Goal: Task Accomplishment & Management: Manage account settings

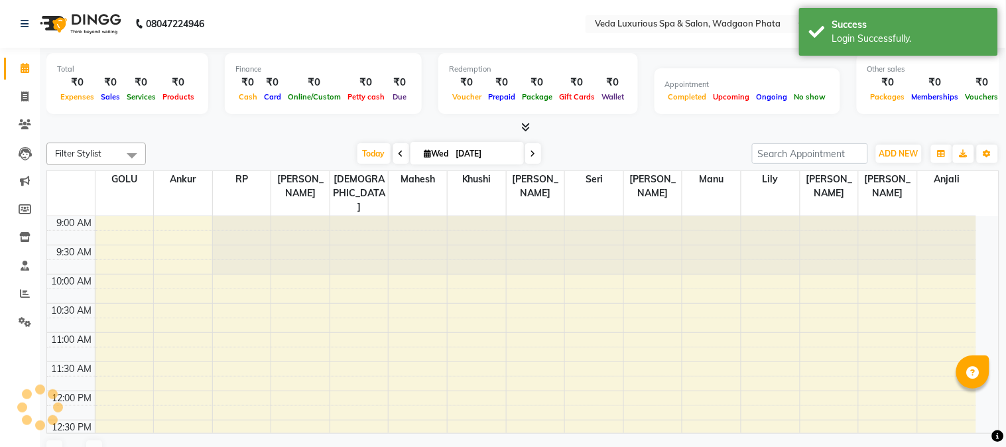
select select "en"
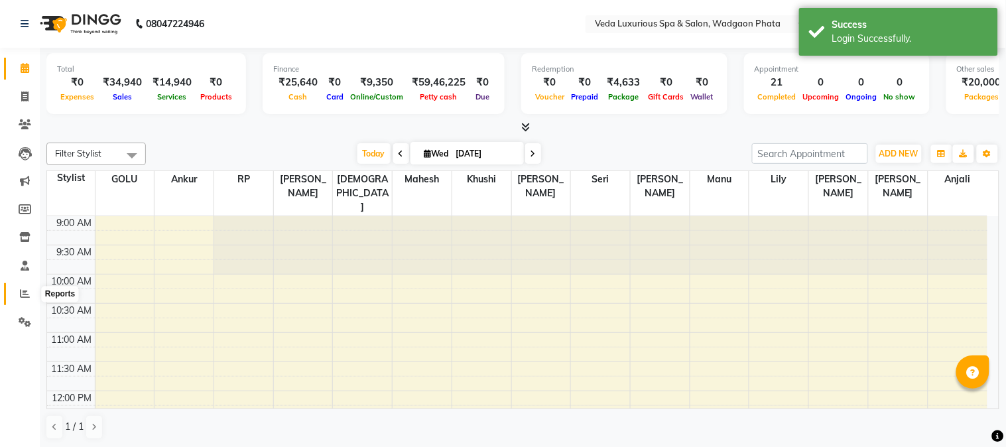
click at [25, 295] on icon at bounding box center [25, 294] width 10 height 10
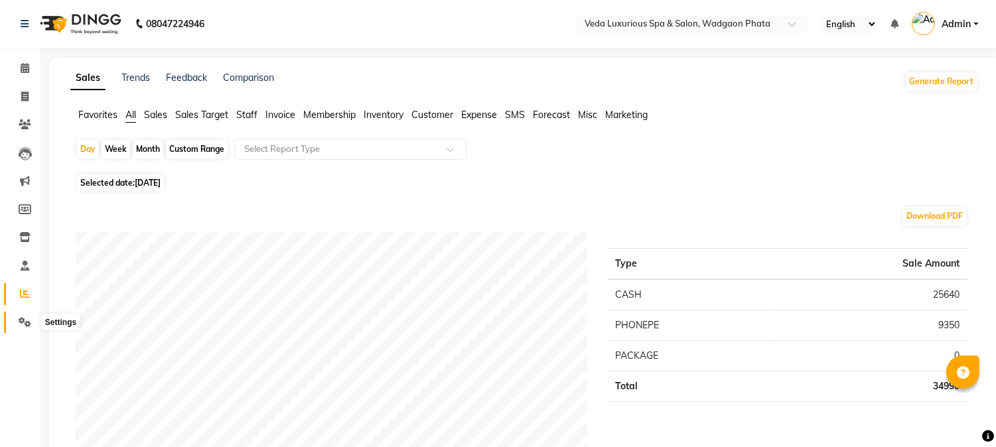
click at [27, 317] on icon at bounding box center [25, 322] width 13 height 10
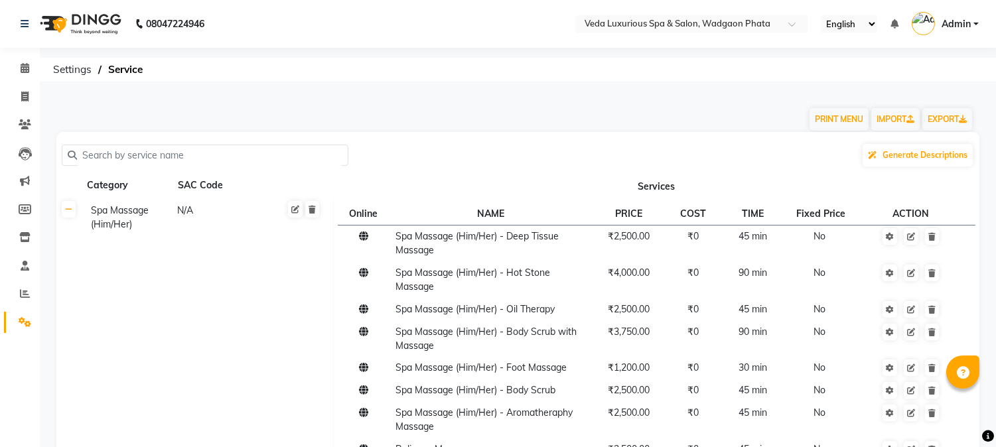
click at [220, 154] on input "text" at bounding box center [209, 155] width 265 height 21
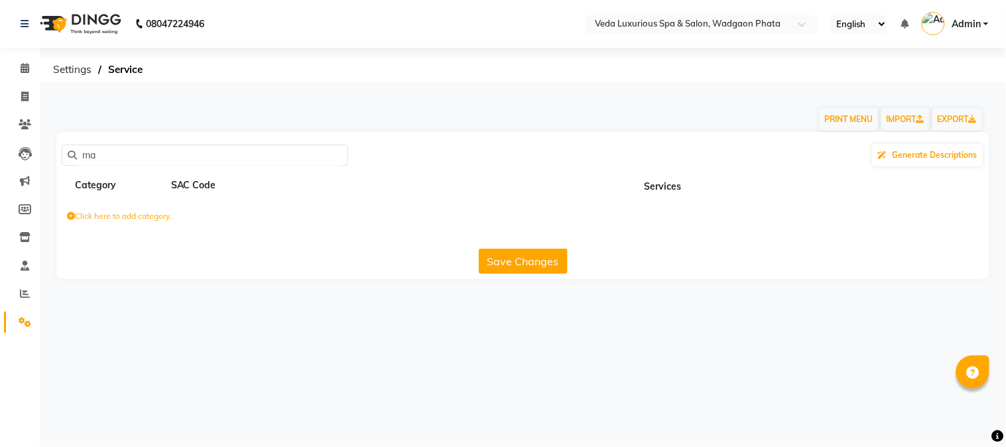
type input "m"
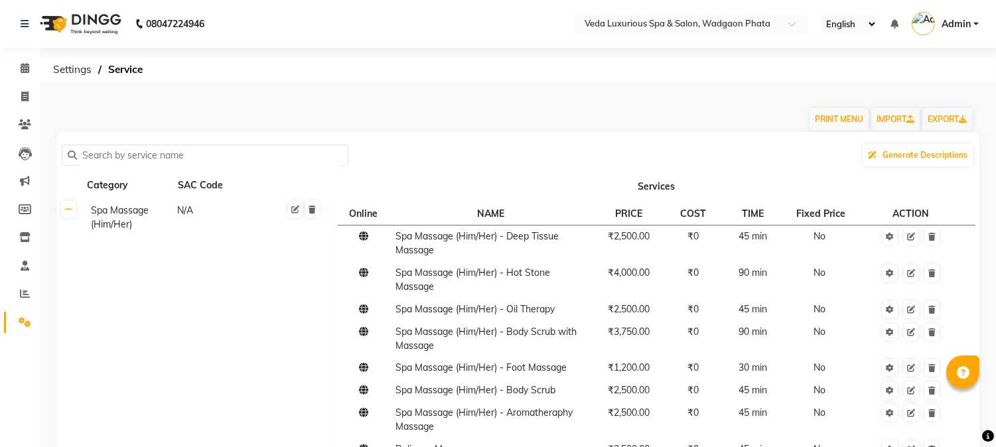
click at [667, 186] on th "Services" at bounding box center [656, 185] width 646 height 25
click at [708, 182] on th "Services" at bounding box center [656, 185] width 646 height 25
click at [70, 210] on icon at bounding box center [68, 210] width 7 height 8
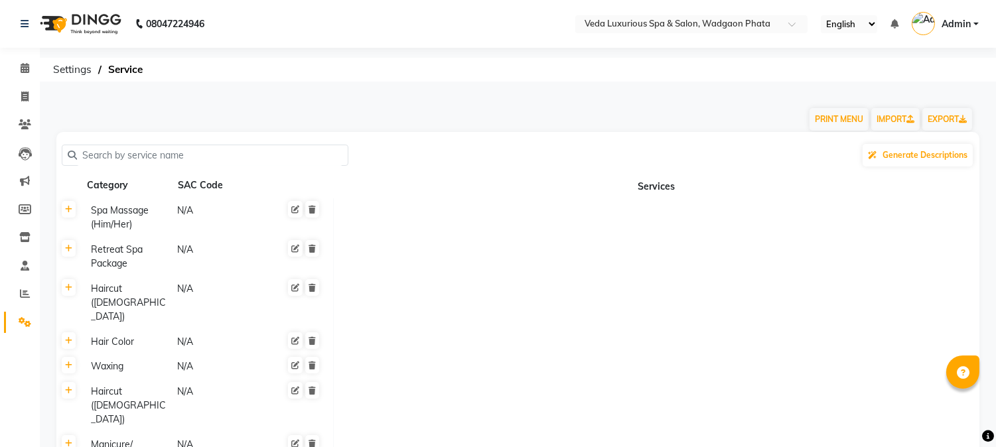
click at [149, 221] on div "Spa Massage (Him/Her)" at bounding box center [128, 217] width 85 height 31
click at [450, 180] on th "Services" at bounding box center [656, 185] width 646 height 25
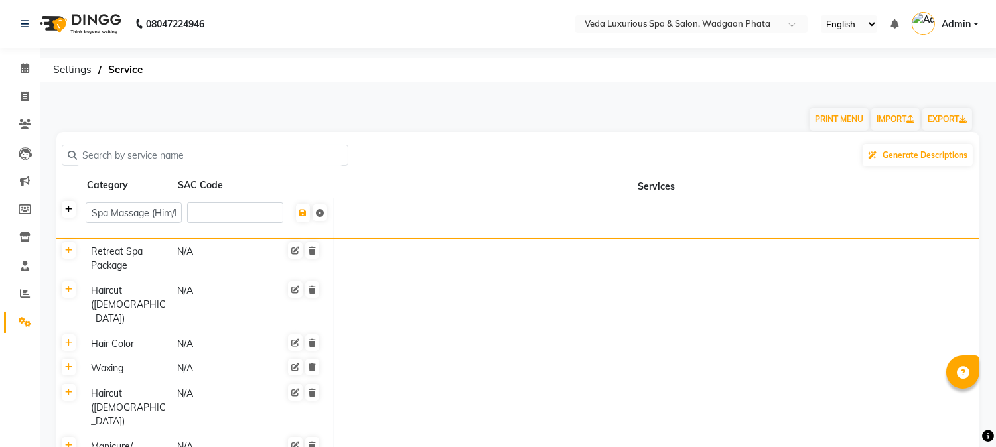
click at [70, 208] on icon at bounding box center [68, 210] width 7 height 8
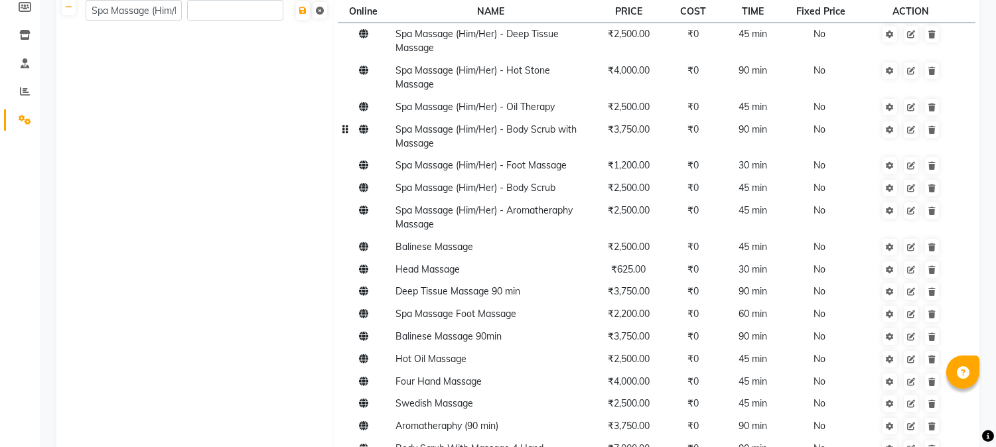
scroll to position [74, 0]
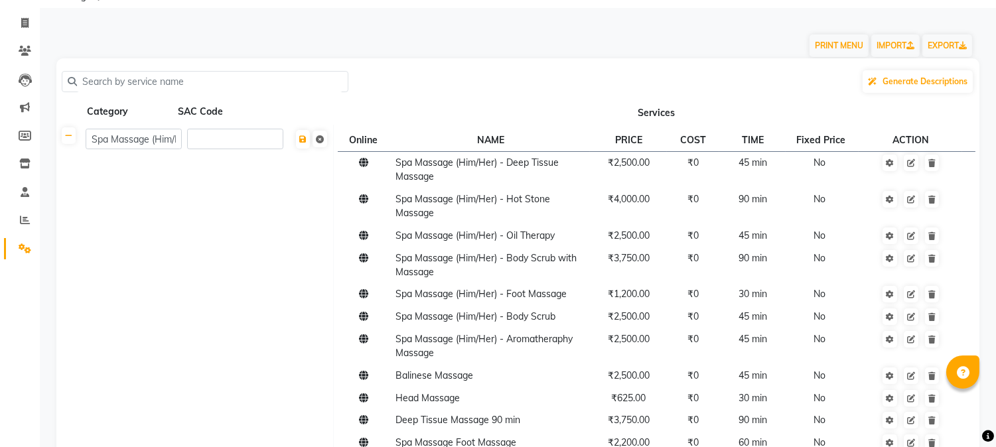
click at [199, 90] on input "text" at bounding box center [209, 82] width 265 height 21
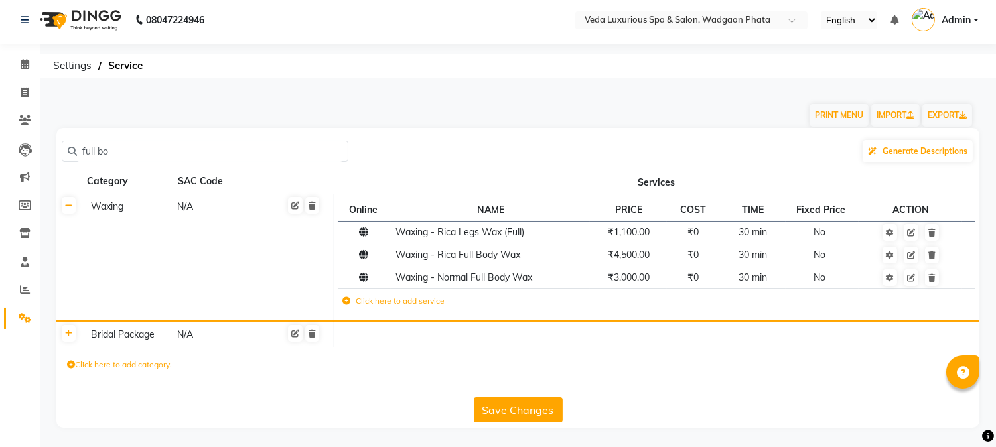
scroll to position [0, 0]
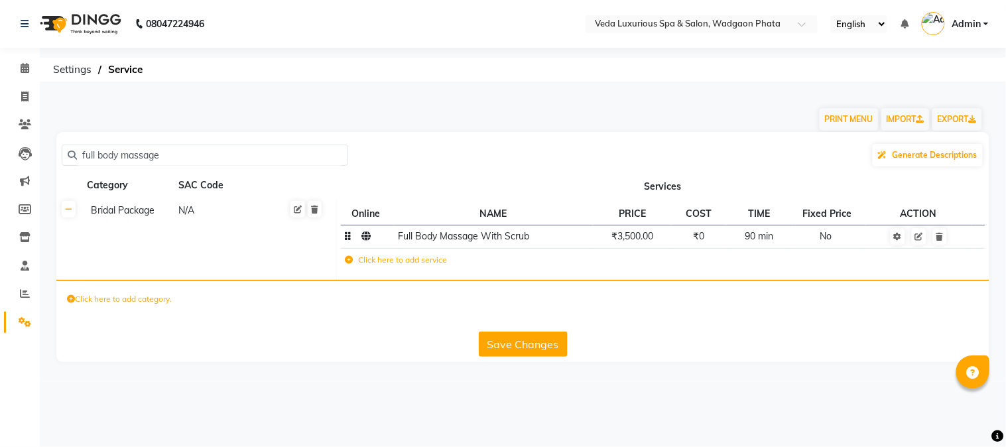
type input "full body massage"
click at [653, 237] on span "₹3,500.00" at bounding box center [633, 236] width 42 height 12
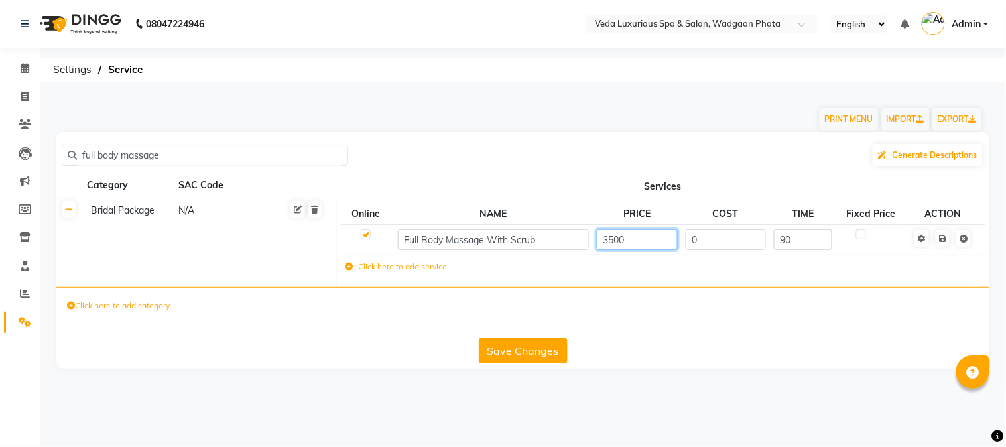
click at [650, 242] on input "3500" at bounding box center [637, 240] width 80 height 21
type input "3"
type input "3750"
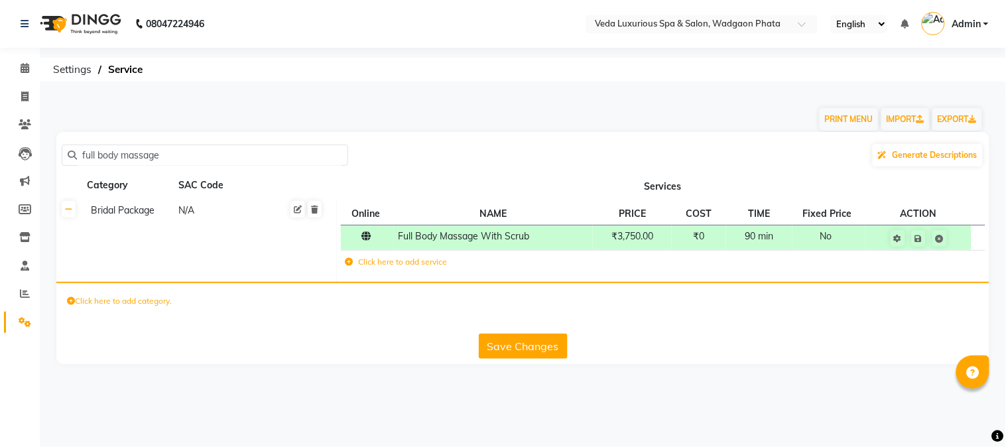
click at [823, 286] on div "Click here to add category." at bounding box center [522, 303] width 933 height 40
click at [525, 340] on button "Save Changes" at bounding box center [523, 346] width 89 height 25
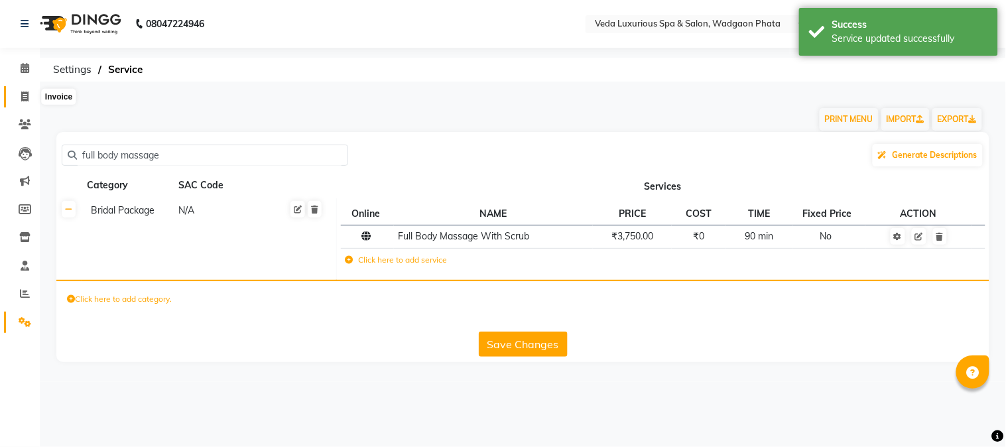
click at [29, 96] on span at bounding box center [24, 97] width 23 height 15
select select "service"
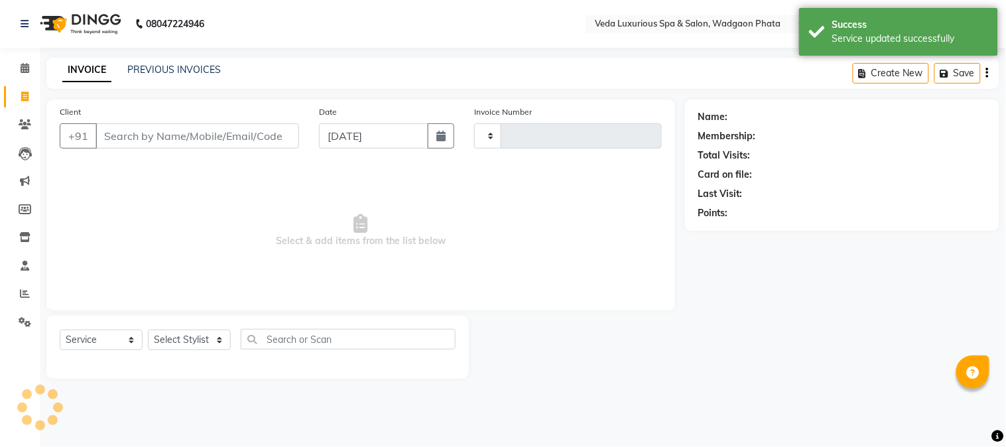
type input "2332"
select select "4666"
click at [172, 69] on link "PREVIOUS INVOICES" at bounding box center [174, 70] width 94 height 12
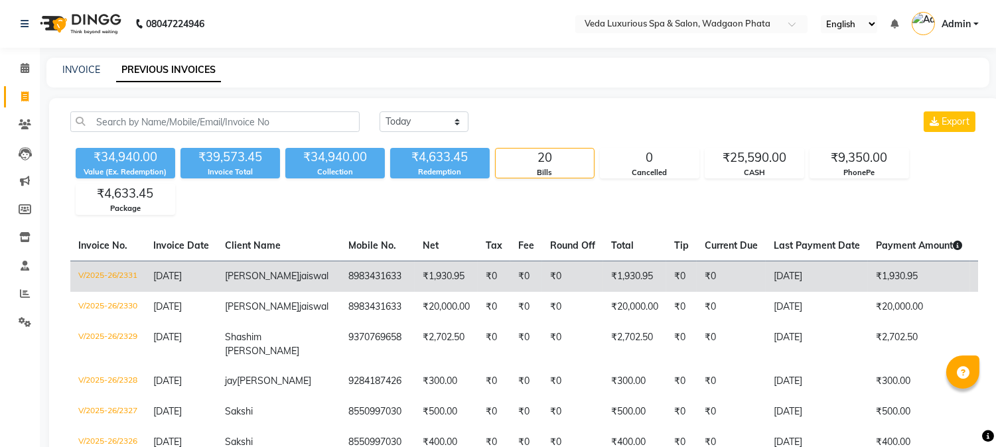
click at [340, 272] on td "8983431633" at bounding box center [377, 276] width 74 height 31
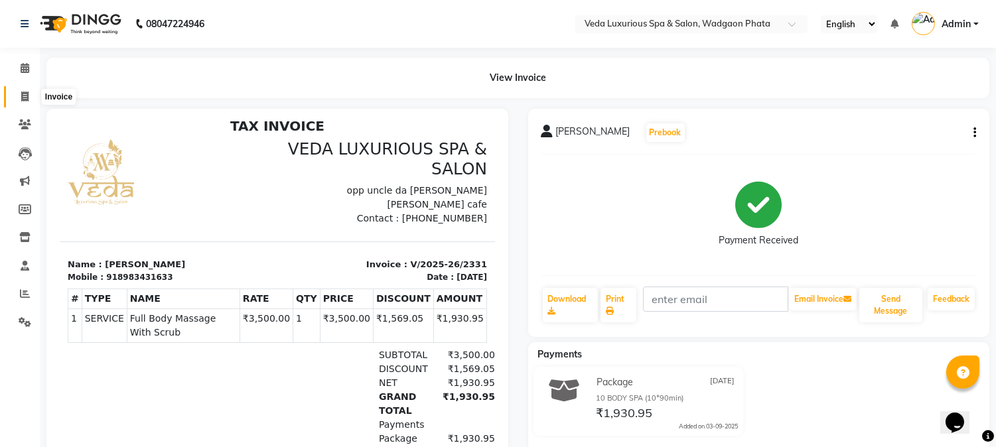
drag, startPoint x: 21, startPoint y: 100, endPoint x: 38, endPoint y: 107, distance: 18.5
click at [21, 99] on icon at bounding box center [24, 97] width 7 height 10
select select "service"
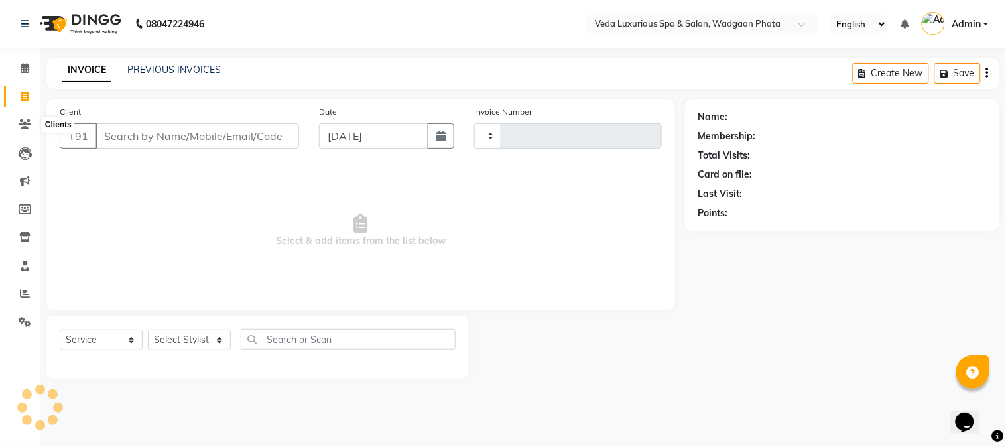
type input "2332"
select select "4666"
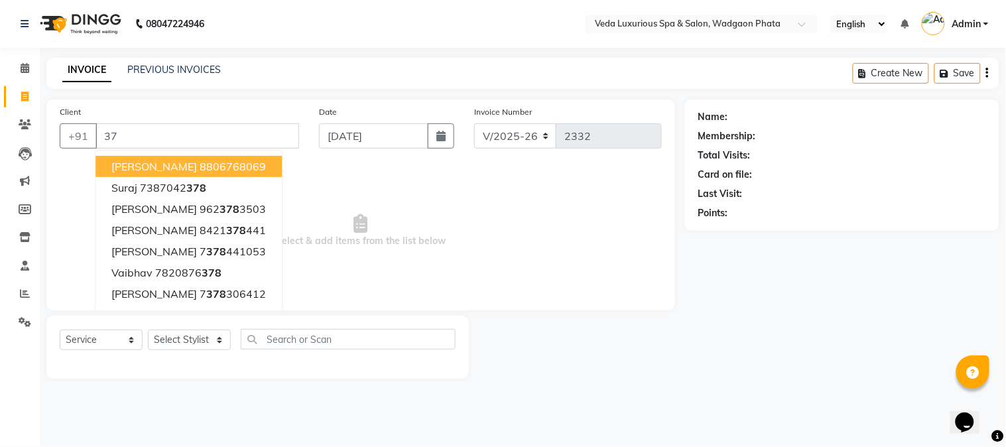
type input "3"
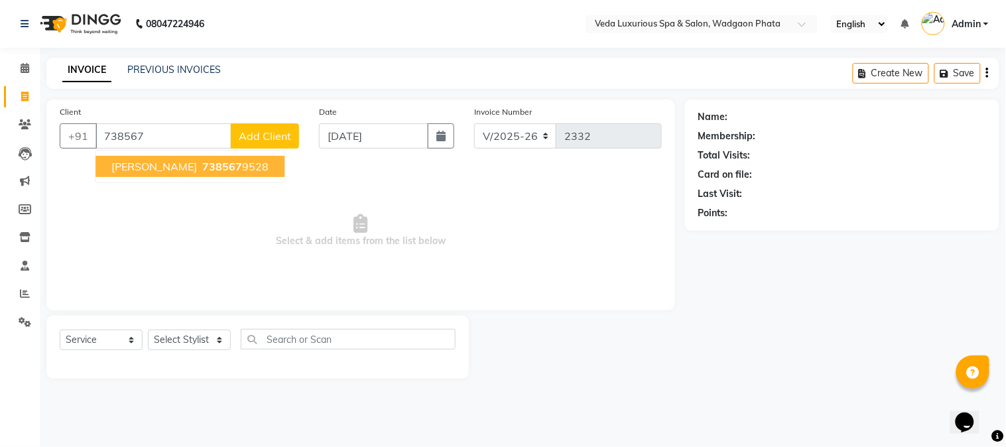
drag, startPoint x: 166, startPoint y: 166, endPoint x: 166, endPoint y: 158, distance: 8.0
click at [166, 165] on span "[PERSON_NAME]" at bounding box center [154, 166] width 86 height 13
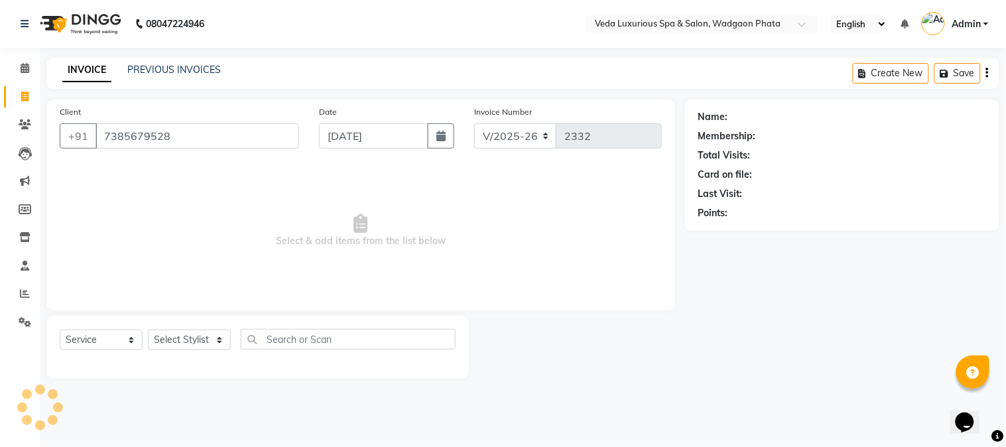
type input "7385679528"
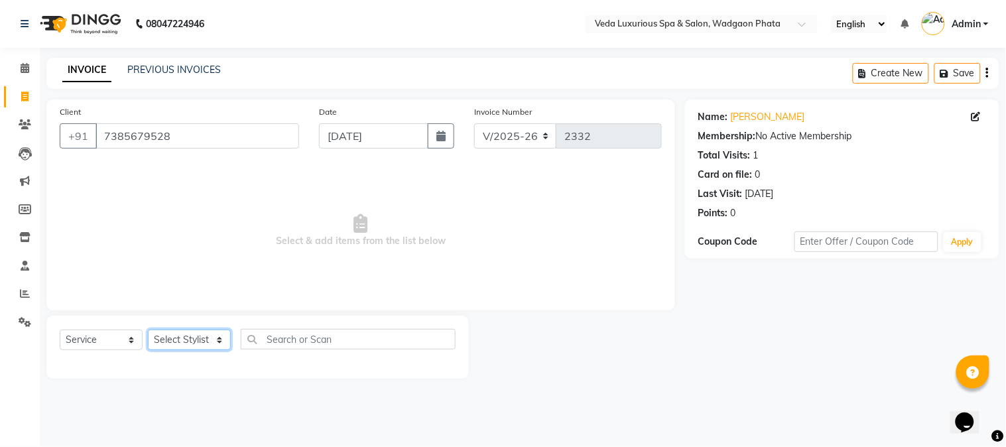
click at [179, 347] on select "Select Stylist [PERSON_NAME] GOLU [PERSON_NAME] [PERSON_NAME] [PERSON_NAME] [PE…" at bounding box center [189, 340] width 83 height 21
select select "50865"
click at [148, 330] on select "Select Stylist [PERSON_NAME] GOLU [PERSON_NAME] [PERSON_NAME] [PERSON_NAME] [PE…" at bounding box center [189, 340] width 83 height 21
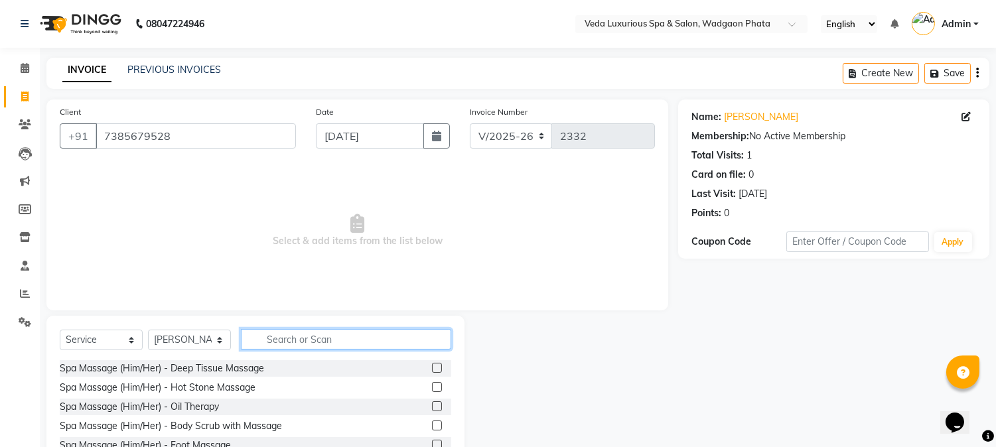
click at [306, 345] on input "text" at bounding box center [346, 339] width 210 height 21
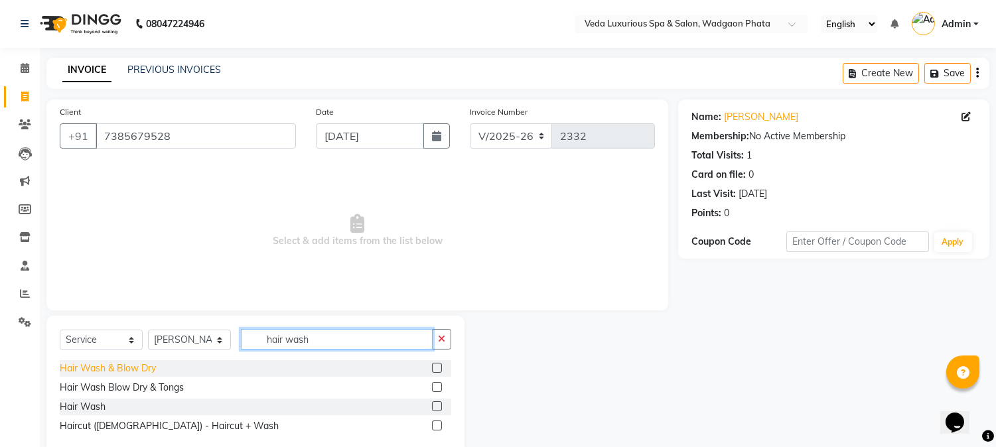
type input "hair wash"
click at [144, 369] on div "Hair Wash & Blow Dry" at bounding box center [108, 369] width 96 height 14
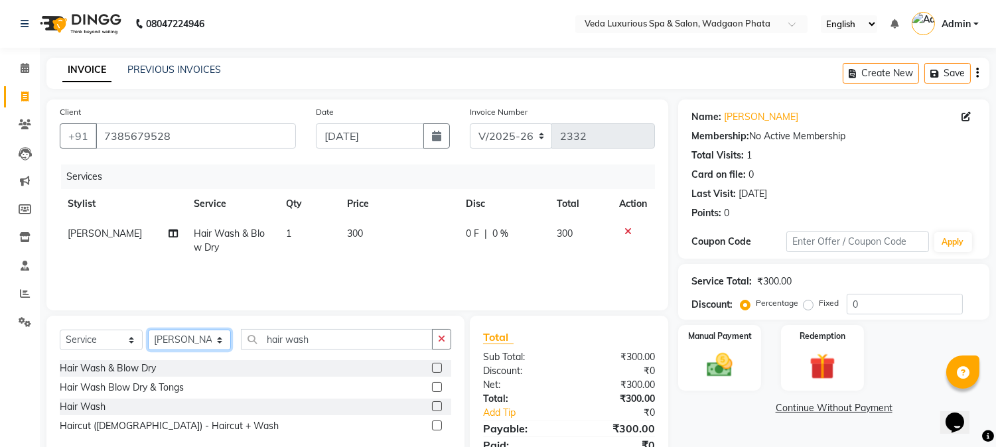
click at [181, 345] on select "Select Stylist [PERSON_NAME] GOLU [PERSON_NAME] [PERSON_NAME] [PERSON_NAME] [PE…" at bounding box center [189, 340] width 83 height 21
click at [149, 366] on div "Hair Wash & Blow Dry" at bounding box center [108, 369] width 96 height 14
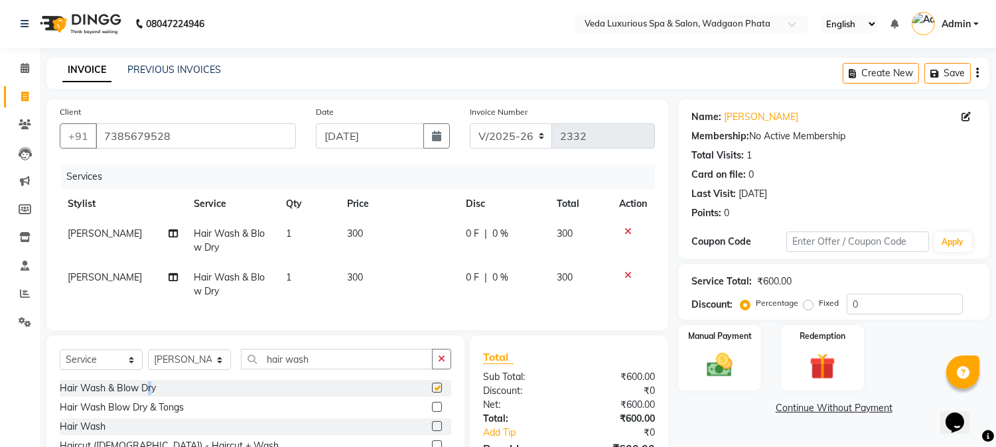
checkbox input "false"
click at [373, 276] on td "300" at bounding box center [398, 285] width 119 height 44
select select "50865"
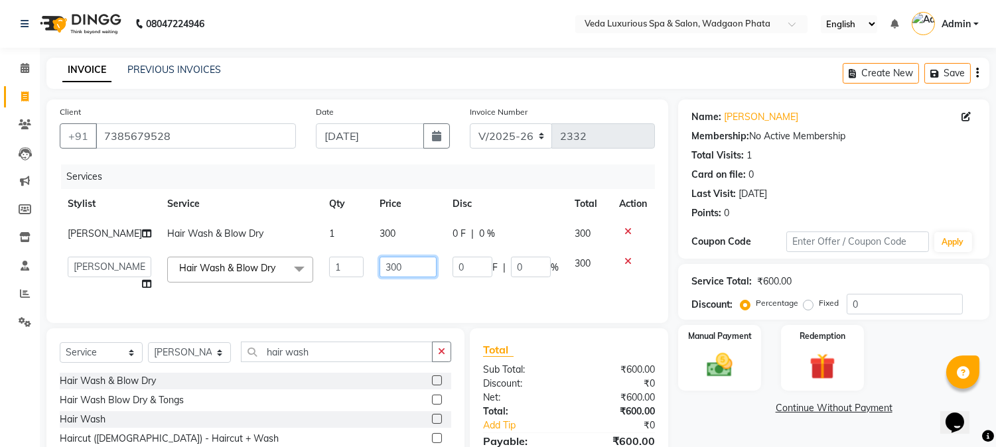
click at [398, 267] on input "300" at bounding box center [407, 267] width 57 height 21
type input "3"
type input "400"
click at [407, 296] on td "400" at bounding box center [407, 274] width 73 height 50
select select "50865"
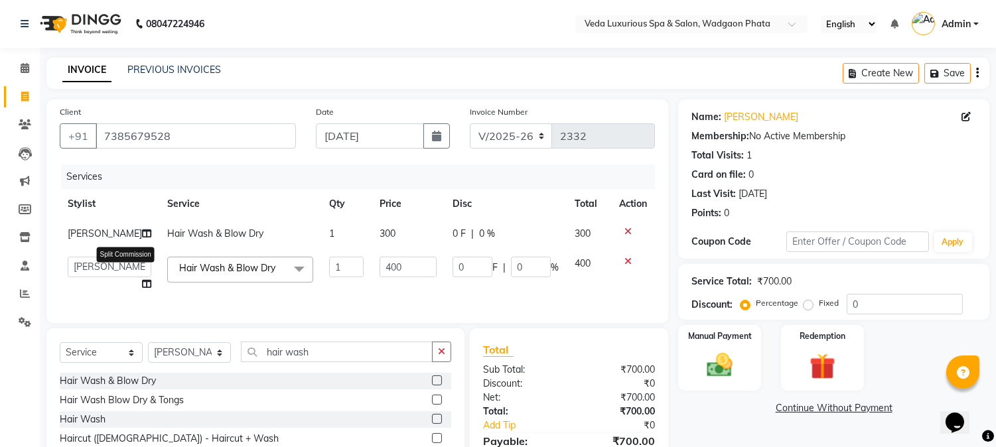
click at [142, 283] on icon at bounding box center [146, 283] width 9 height 9
select select "50865"
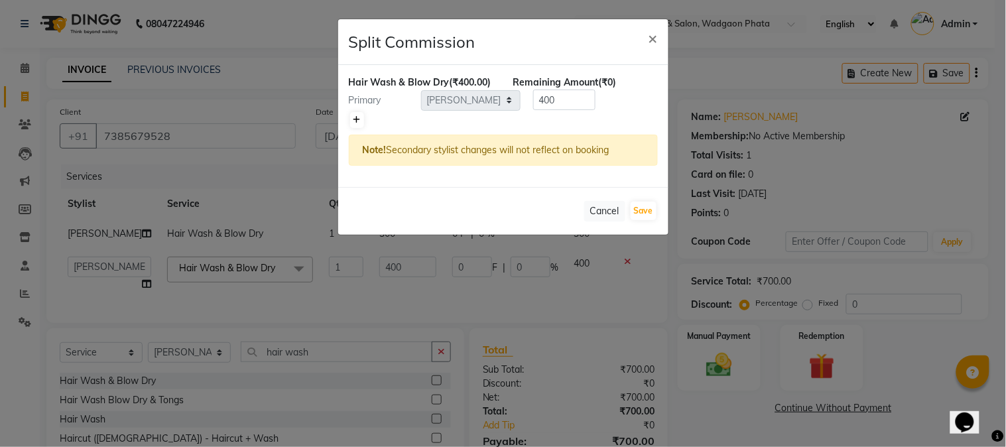
click at [358, 124] on icon at bounding box center [357, 120] width 7 height 8
type input "200"
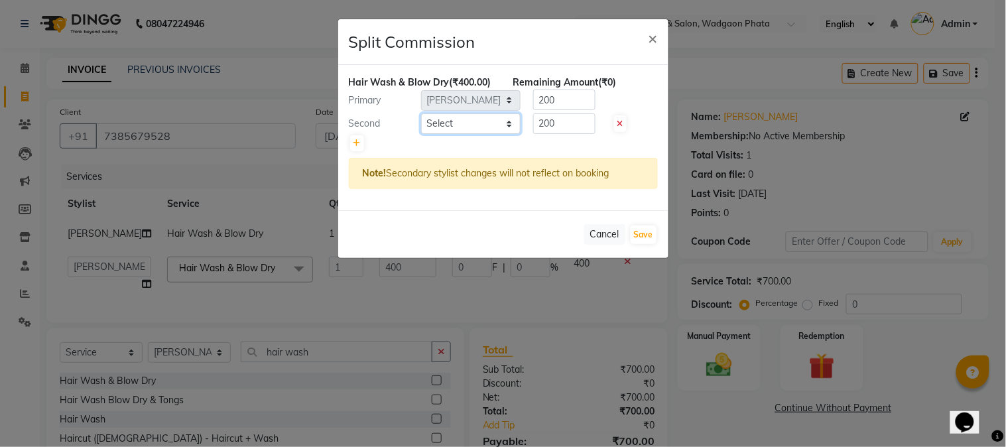
click at [446, 134] on select "Select [PERSON_NAME] GOLU [PERSON_NAME] [PERSON_NAME] [PERSON_NAME] [PERSON_NAM…" at bounding box center [470, 123] width 99 height 21
select select "88262"
click at [421, 127] on select "Select [PERSON_NAME] GOLU [PERSON_NAME] [PERSON_NAME] [PERSON_NAME] [PERSON_NAM…" at bounding box center [470, 123] width 99 height 21
click at [641, 244] on button "Save" at bounding box center [644, 235] width 26 height 19
select select "Select"
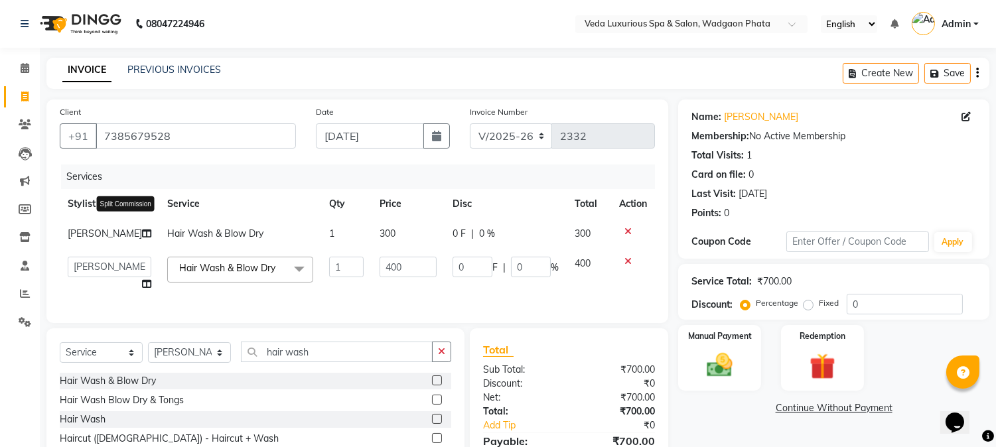
click at [142, 228] on span at bounding box center [146, 234] width 9 height 14
select select "50865"
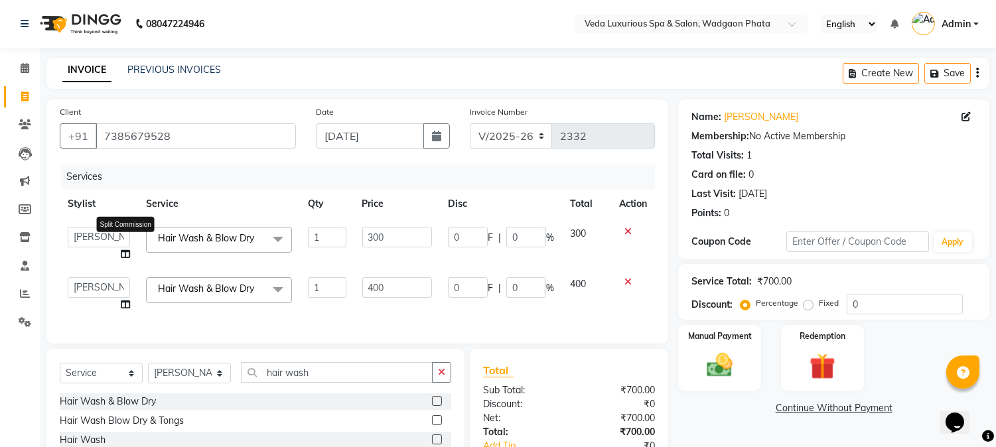
click at [125, 249] on icon at bounding box center [125, 253] width 9 height 9
select select "50865"
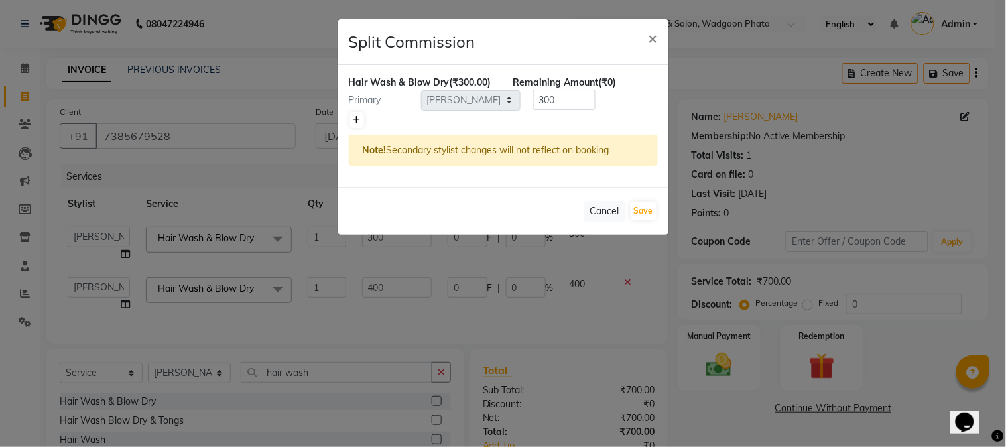
click at [354, 124] on icon at bounding box center [357, 120] width 7 height 8
type input "150"
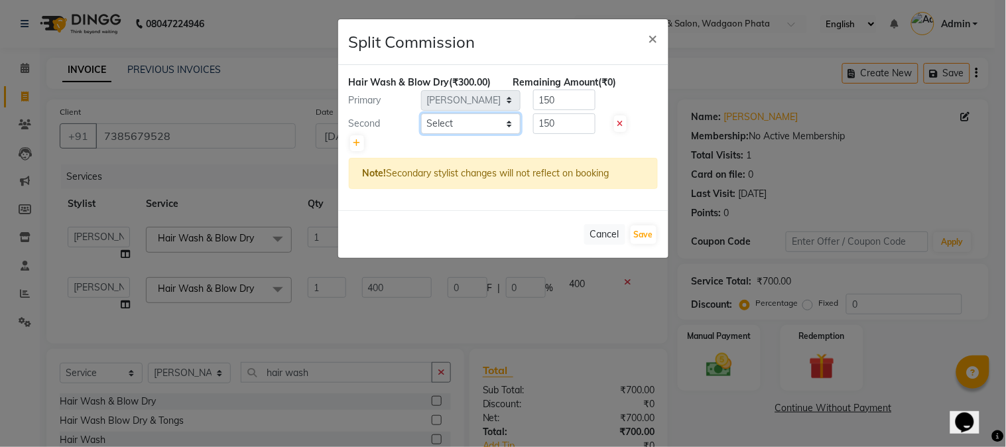
click at [485, 134] on select "Select [PERSON_NAME] GOLU [PERSON_NAME] [PERSON_NAME] [PERSON_NAME] [PERSON_NAM…" at bounding box center [470, 123] width 99 height 21
select select "88262"
click at [421, 127] on select "Select [PERSON_NAME] GOLU [PERSON_NAME] [PERSON_NAME] [PERSON_NAME] [PERSON_NAM…" at bounding box center [470, 123] width 99 height 21
click at [653, 244] on button "Save" at bounding box center [644, 235] width 26 height 19
select select "Select"
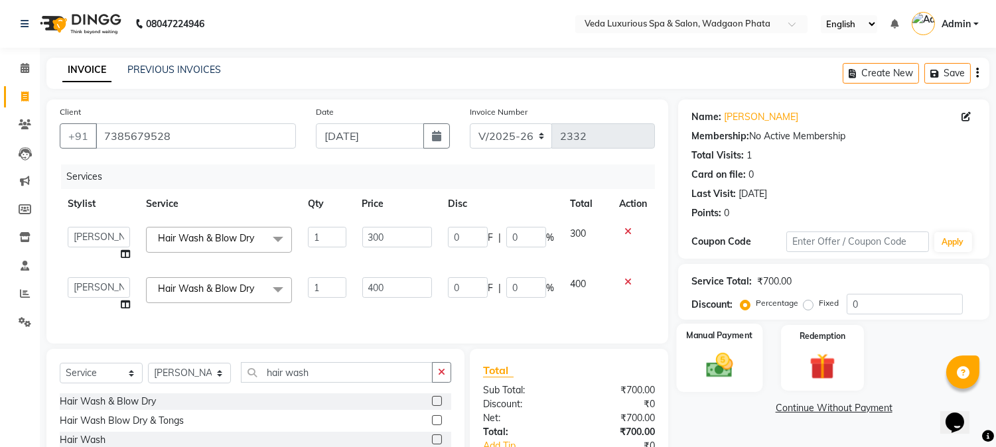
click at [723, 360] on img at bounding box center [720, 365] width 44 height 31
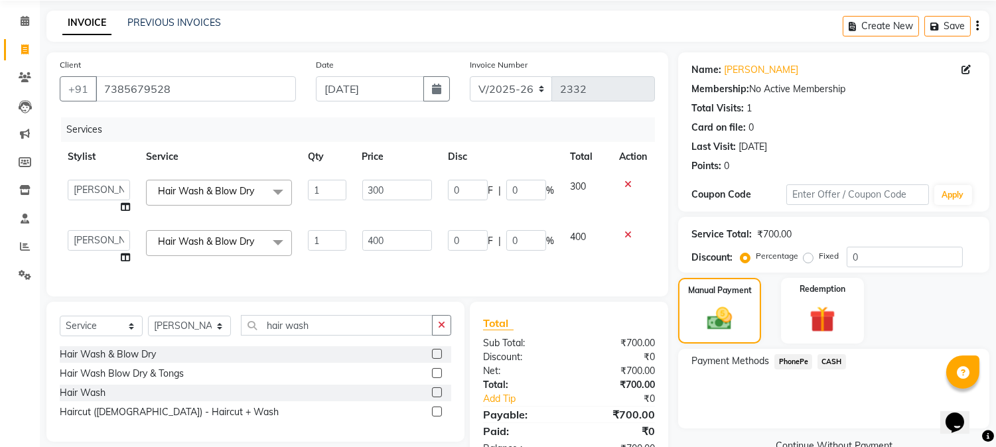
scroll to position [99, 0]
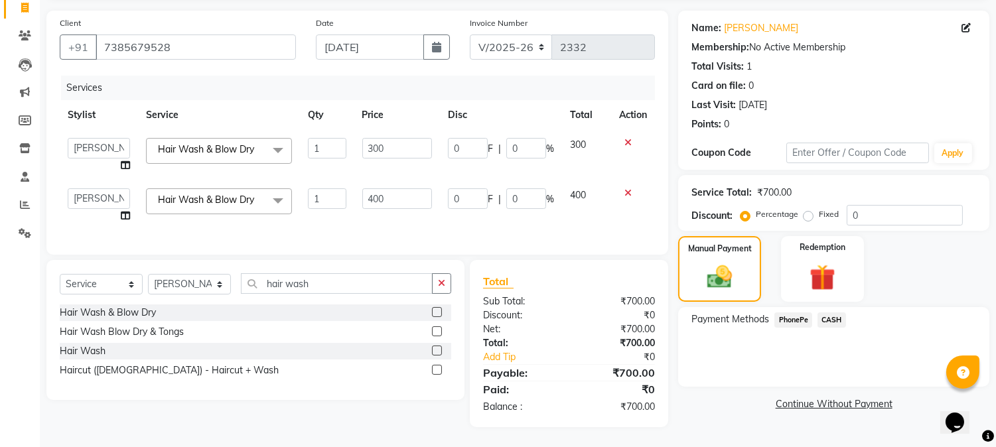
click at [795, 312] on span "PhonePe" at bounding box center [793, 319] width 38 height 15
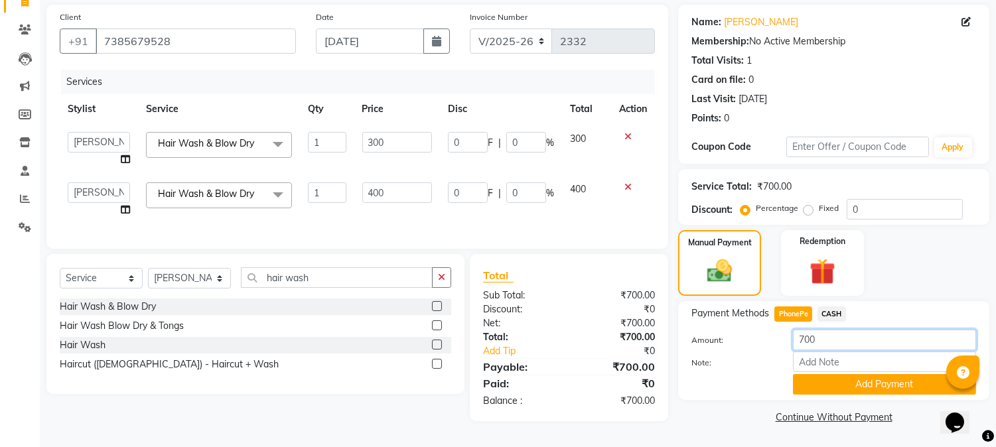
click at [819, 334] on input "700" at bounding box center [884, 340] width 183 height 21
type input "7"
type input "400"
click at [878, 386] on button "Add Payment" at bounding box center [884, 384] width 183 height 21
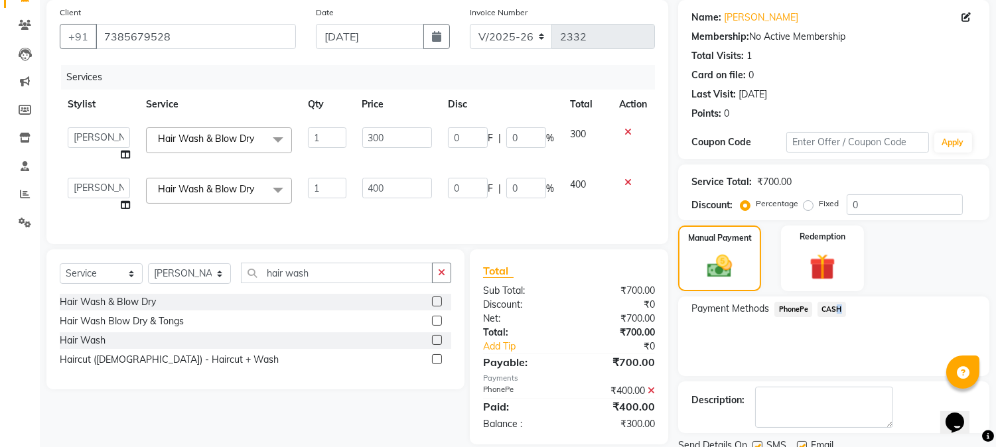
click at [836, 313] on span "CASH" at bounding box center [831, 309] width 29 height 15
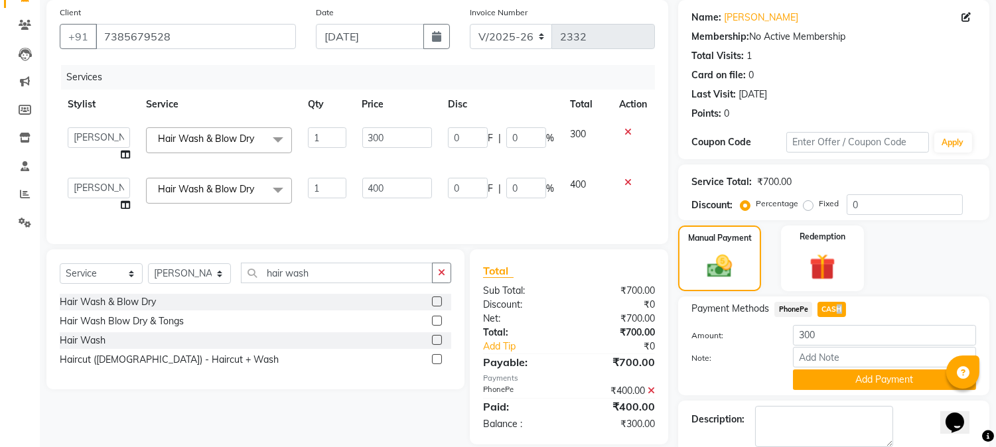
click at [876, 382] on button "Add Payment" at bounding box center [884, 379] width 183 height 21
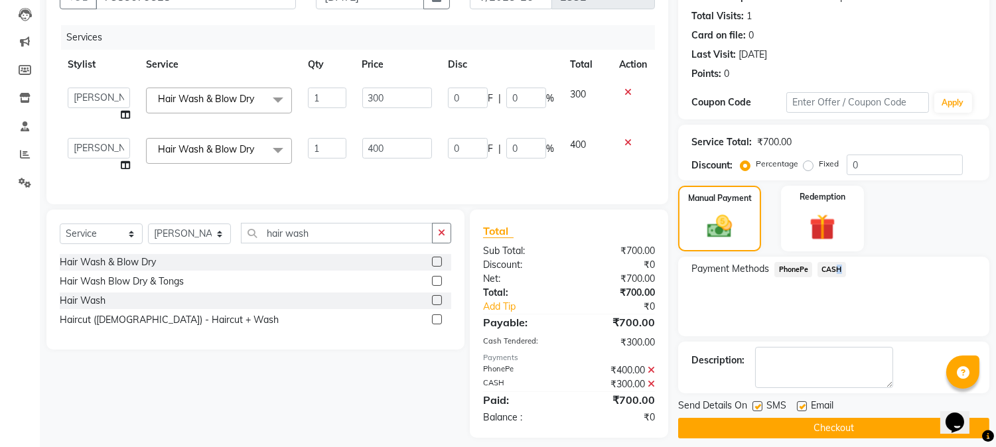
scroll to position [161, 0]
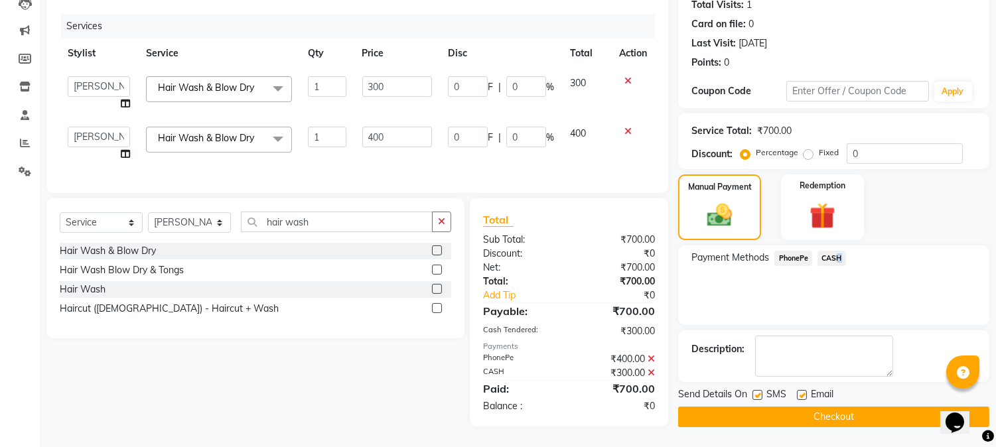
click at [836, 411] on button "Checkout" at bounding box center [833, 417] width 311 height 21
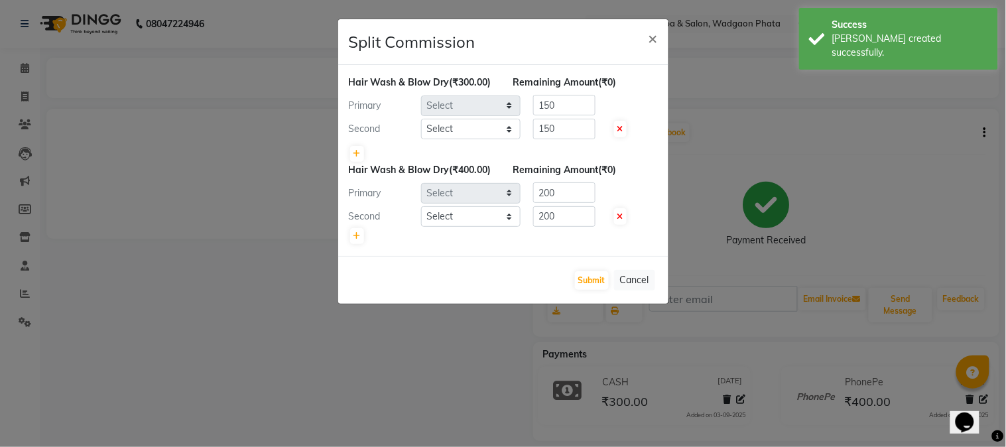
select select "50865"
select select "88262"
select select "50865"
select select "88262"
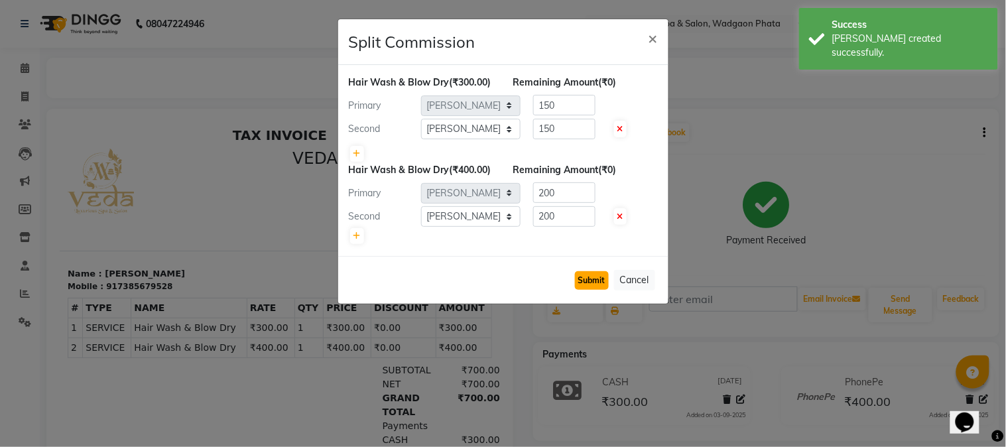
click at [580, 290] on button "Submit" at bounding box center [592, 280] width 34 height 19
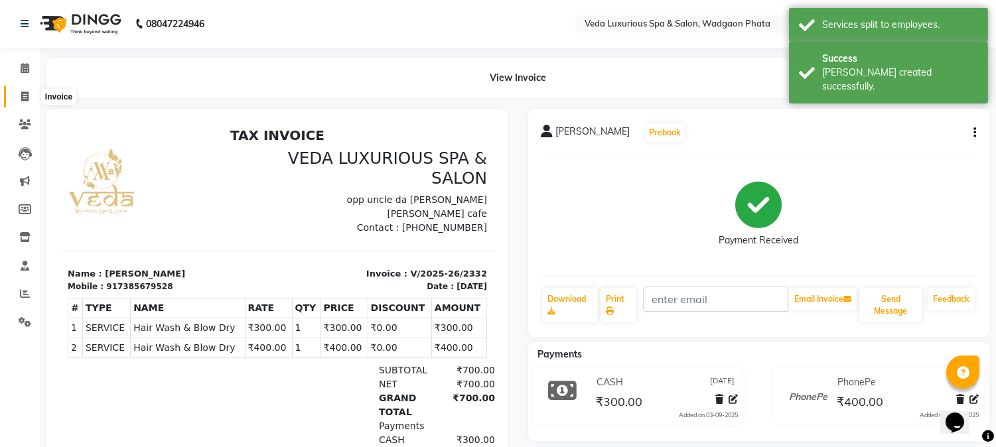
click at [29, 99] on span at bounding box center [24, 97] width 23 height 15
select select "service"
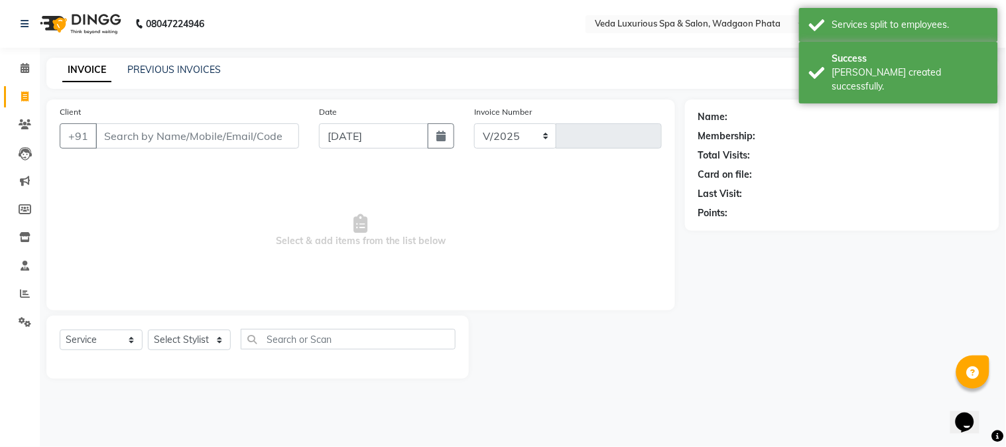
select select "4666"
type input "2333"
click at [194, 64] on link "PREVIOUS INVOICES" at bounding box center [174, 70] width 94 height 12
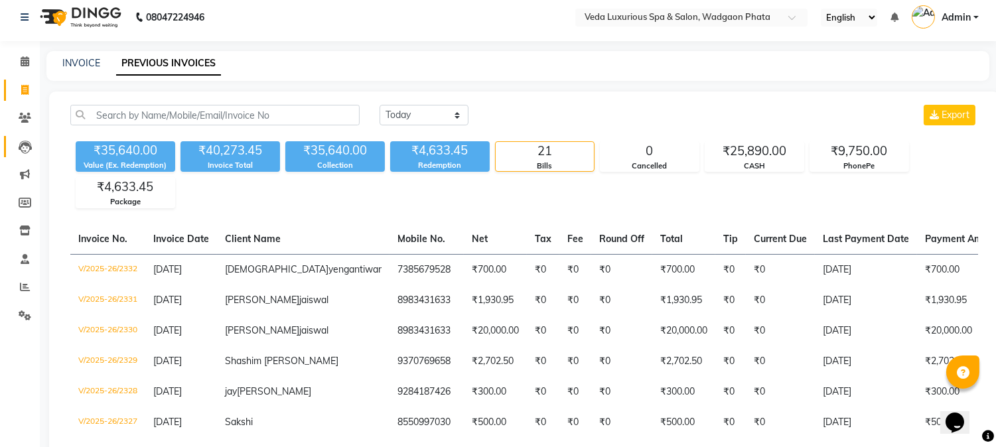
scroll to position [5, 0]
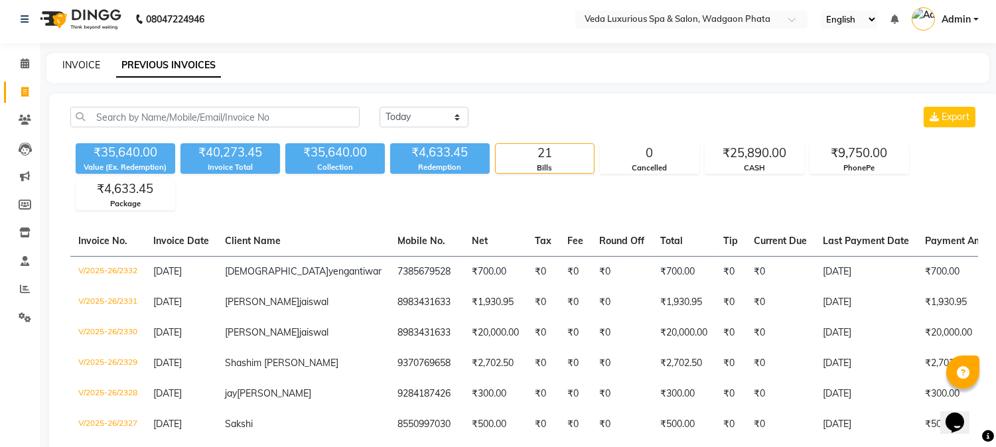
click at [70, 68] on link "INVOICE" at bounding box center [81, 65] width 38 height 12
select select "service"
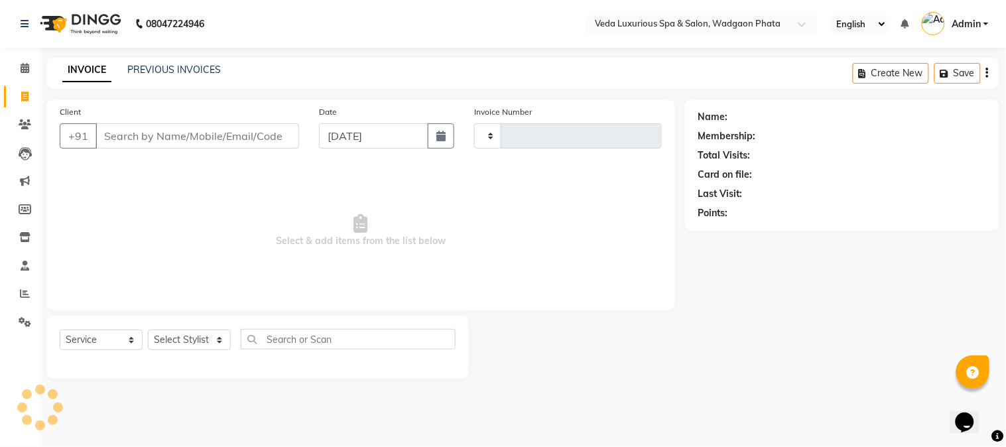
type input "2333"
select select "4666"
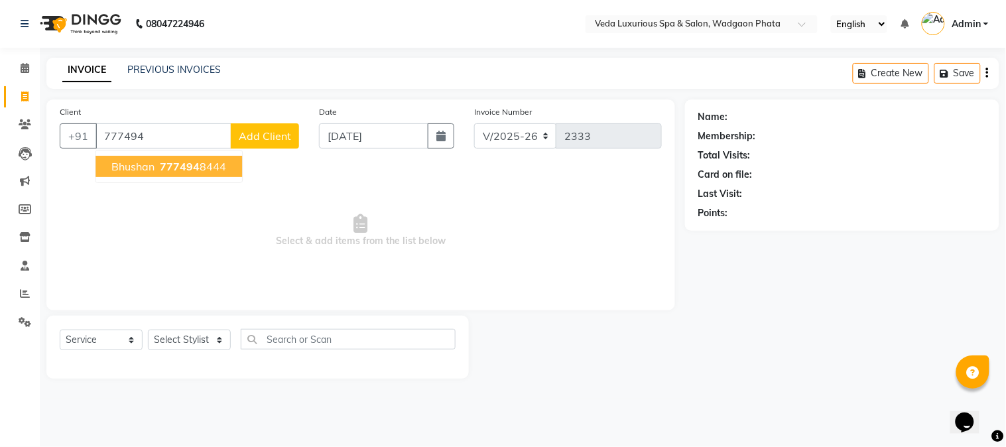
click at [167, 164] on span "777494" at bounding box center [180, 166] width 40 height 13
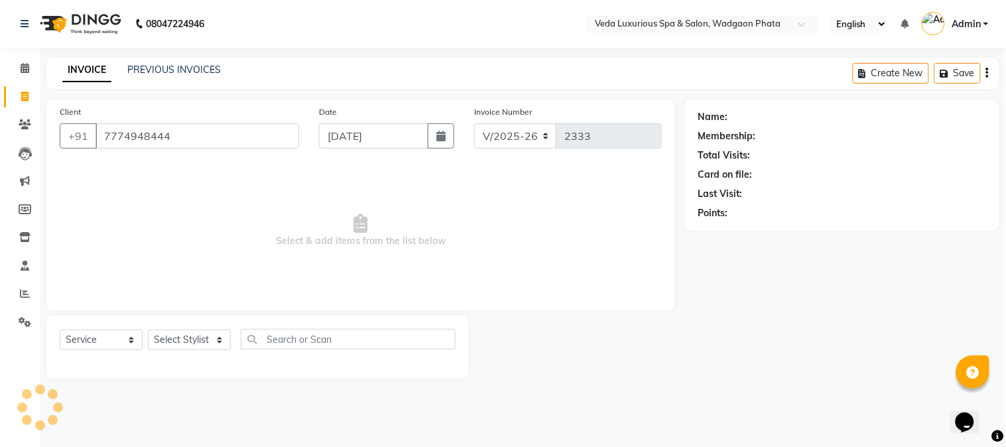
type input "7774948444"
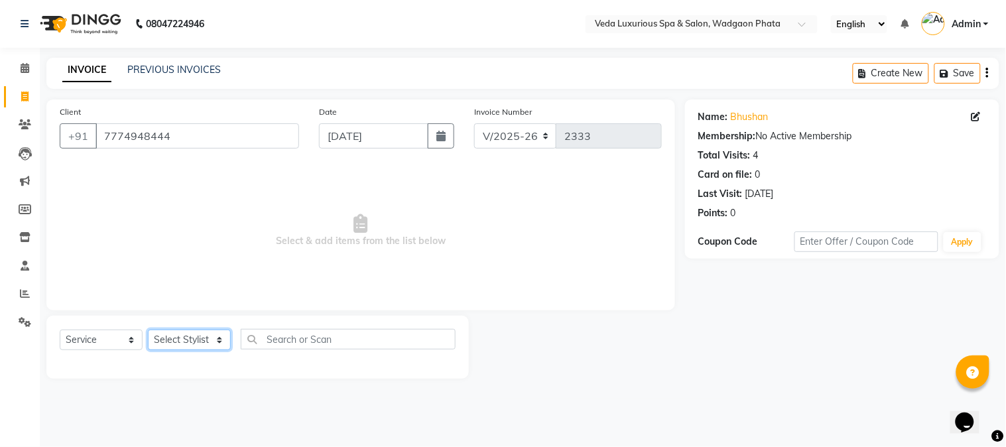
click at [166, 345] on select "Select Stylist [PERSON_NAME] GOLU [PERSON_NAME] [PERSON_NAME] [PERSON_NAME] [PE…" at bounding box center [189, 340] width 83 height 21
select select "58145"
click at [148, 330] on select "Select Stylist [PERSON_NAME] GOLU [PERSON_NAME] [PERSON_NAME] [PERSON_NAME] [PE…" at bounding box center [189, 340] width 83 height 21
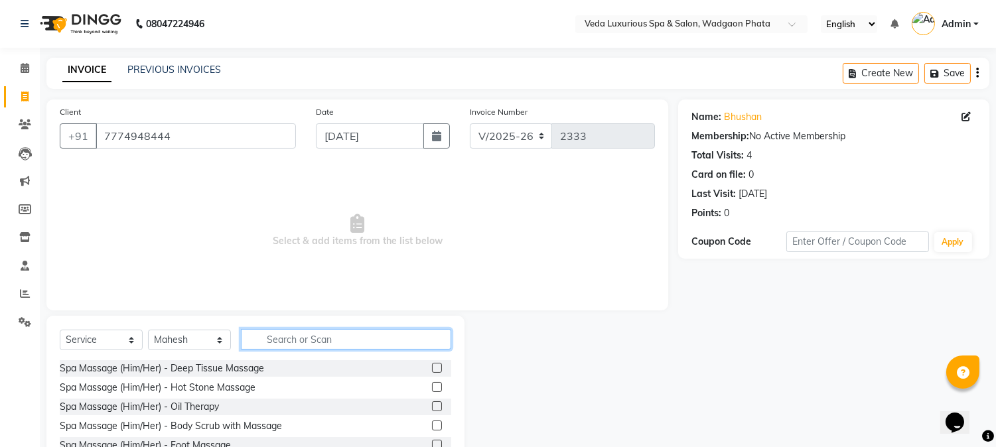
click at [297, 338] on input "text" at bounding box center [346, 339] width 210 height 21
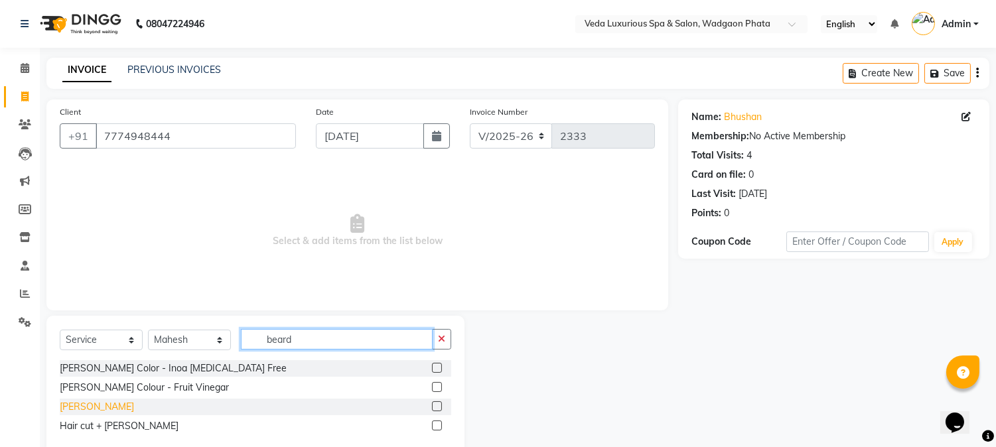
type input "beard"
click at [115, 409] on div "[PERSON_NAME]" at bounding box center [97, 407] width 74 height 14
checkbox input "false"
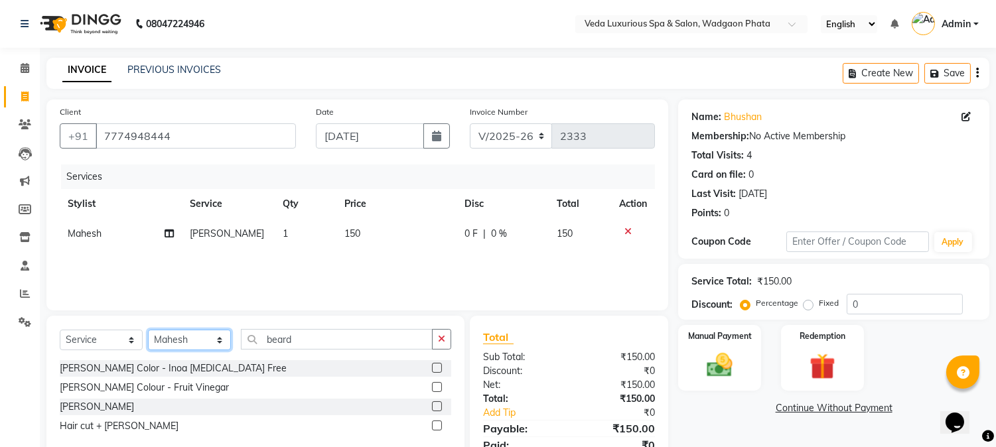
click at [191, 340] on select "Select Stylist [PERSON_NAME] GOLU [PERSON_NAME] [PERSON_NAME] [PERSON_NAME] [PE…" at bounding box center [189, 340] width 83 height 21
select select "70836"
click at [148, 330] on select "Select Stylist [PERSON_NAME] GOLU [PERSON_NAME] [PERSON_NAME] [PERSON_NAME] [PE…" at bounding box center [189, 340] width 83 height 21
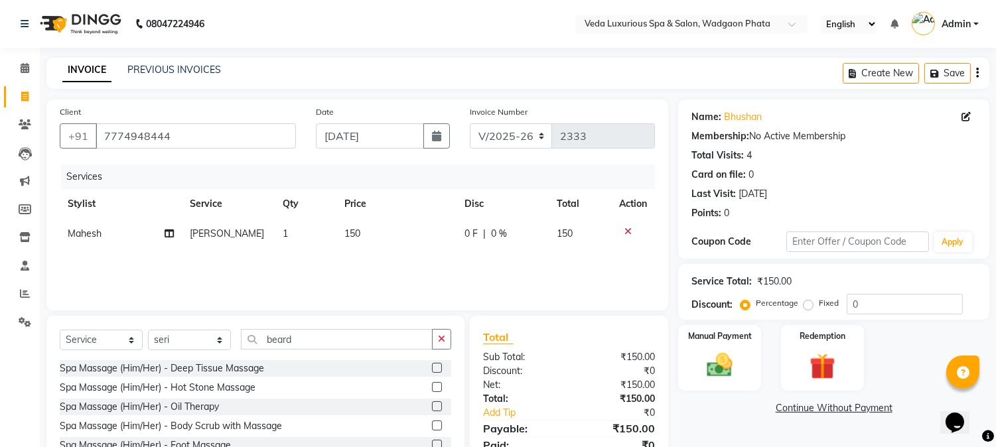
click at [224, 367] on div "Spa Massage (Him/Her) - Deep Tissue Massage" at bounding box center [162, 369] width 204 height 14
checkbox input "false"
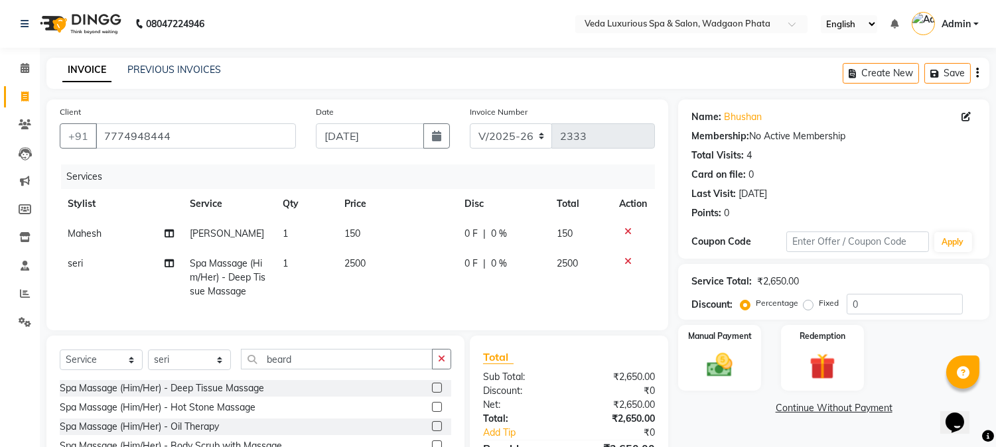
click at [471, 267] on span "0 F" at bounding box center [470, 264] width 13 height 14
select select "70836"
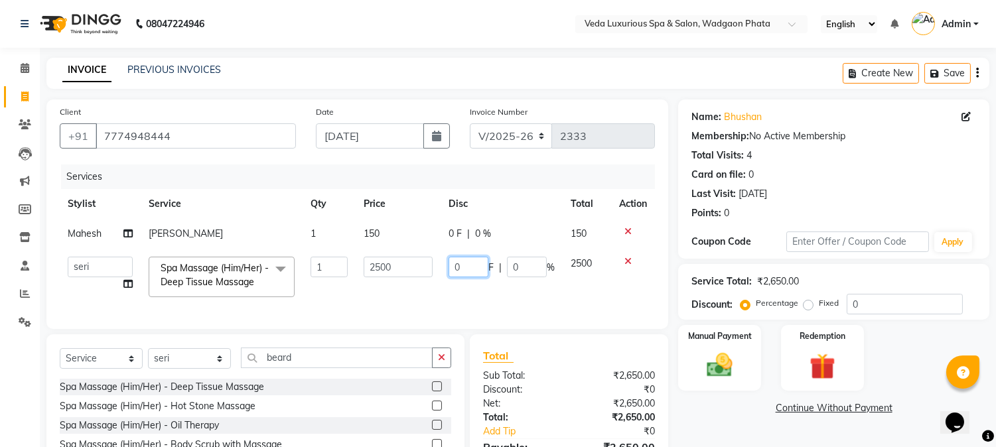
click at [471, 269] on input "0" at bounding box center [468, 267] width 40 height 21
type input "500"
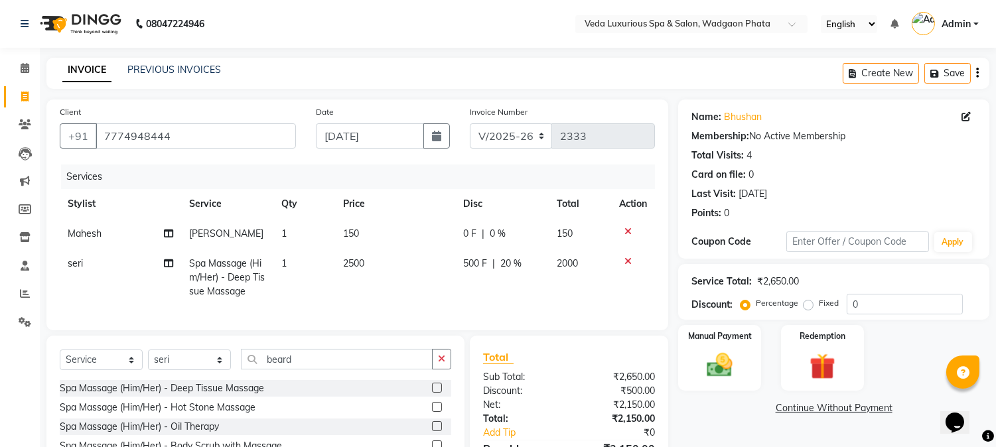
click at [468, 291] on td "500 F | 20 %" at bounding box center [502, 278] width 94 height 58
select select "70836"
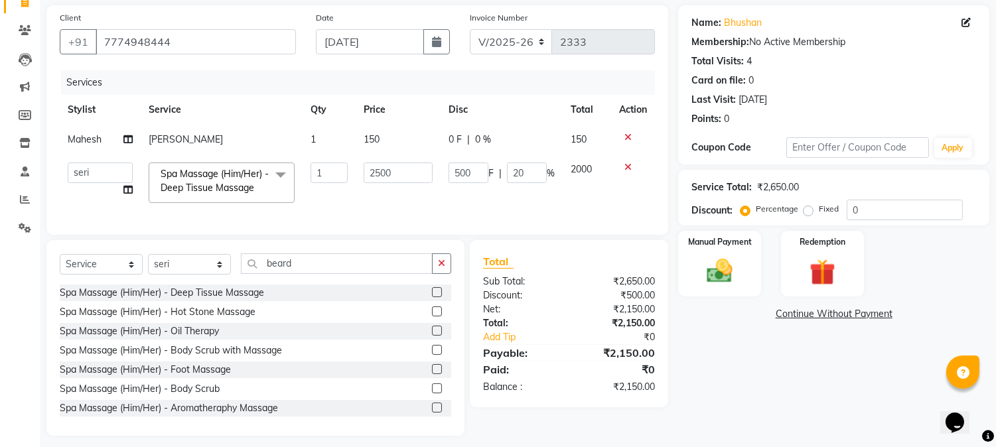
scroll to position [113, 0]
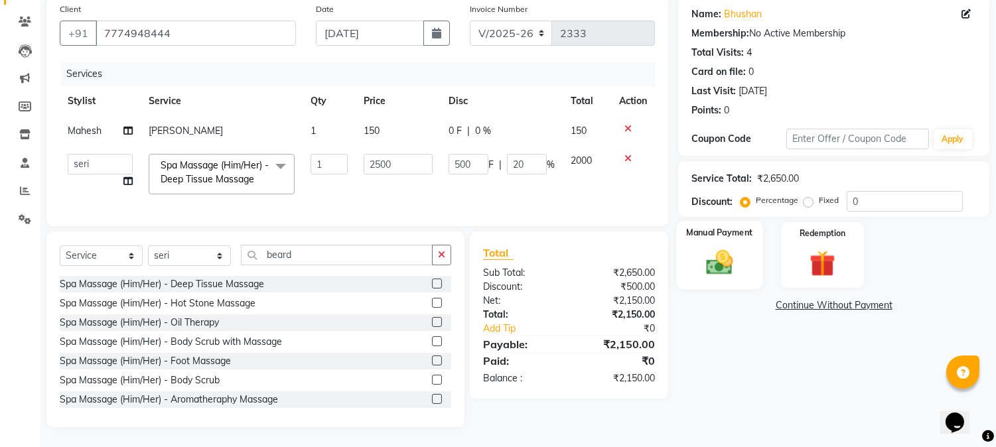
click at [724, 248] on img at bounding box center [720, 262] width 44 height 31
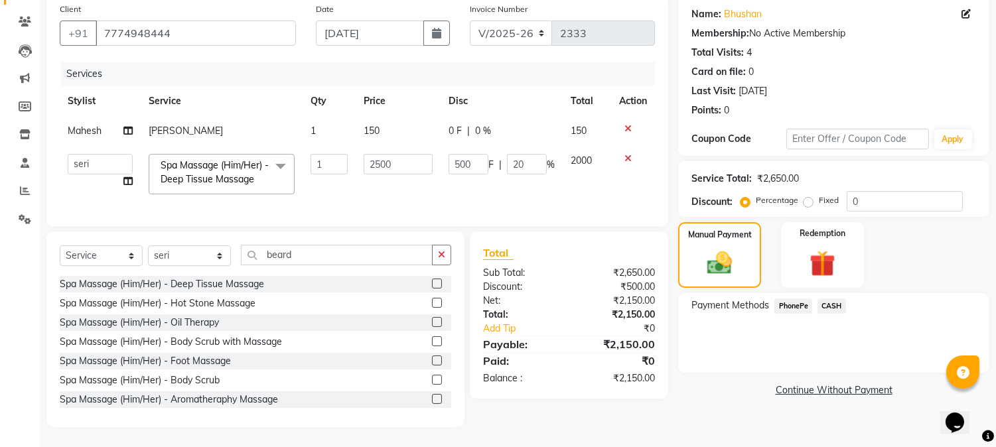
click at [833, 298] on span "CASH" at bounding box center [831, 305] width 29 height 15
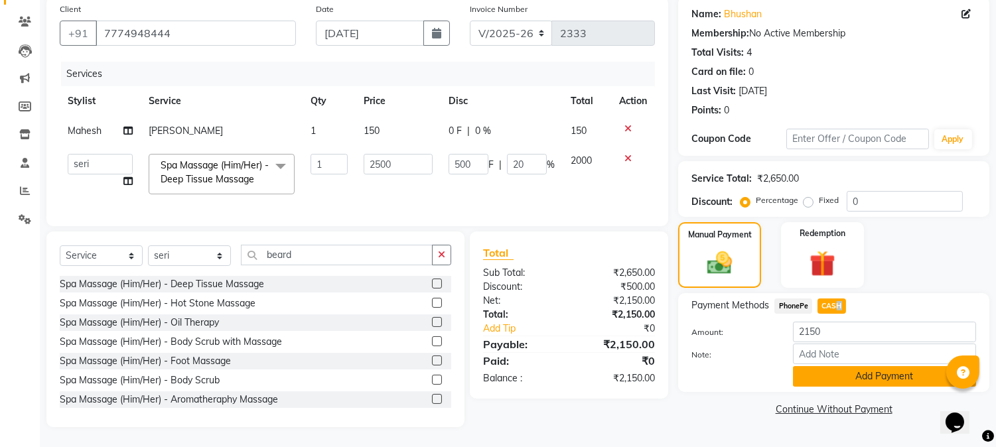
click at [922, 368] on button "Add Payment" at bounding box center [884, 376] width 183 height 21
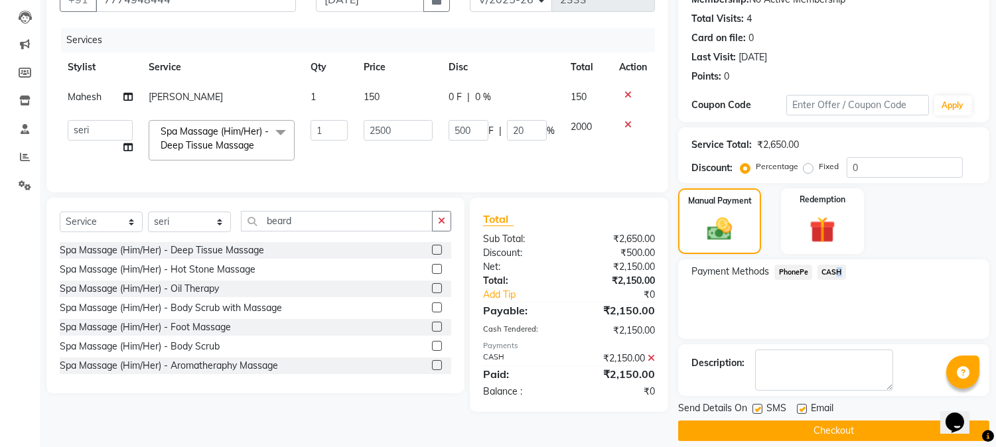
scroll to position [149, 0]
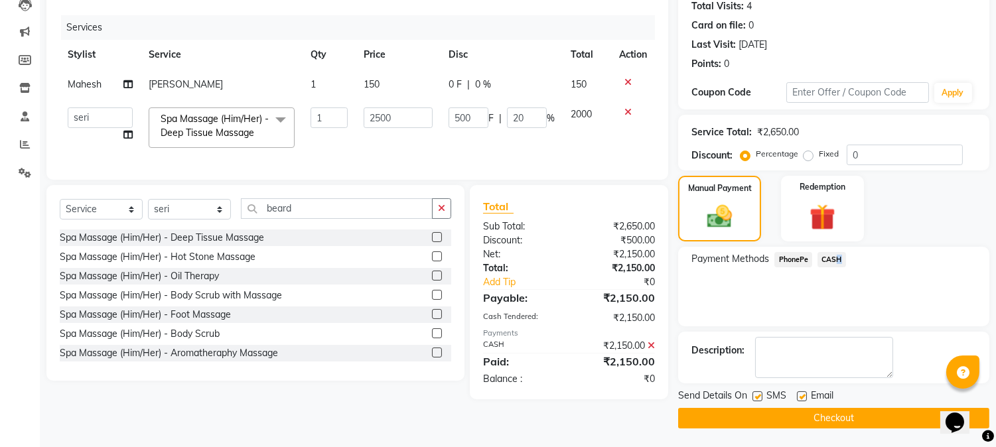
click at [884, 413] on button "Checkout" at bounding box center [833, 418] width 311 height 21
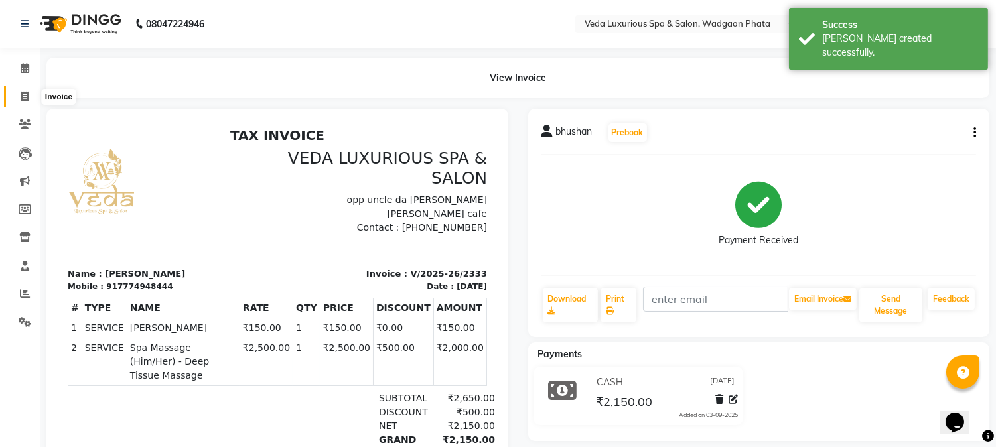
click at [21, 96] on icon at bounding box center [24, 97] width 7 height 10
select select "service"
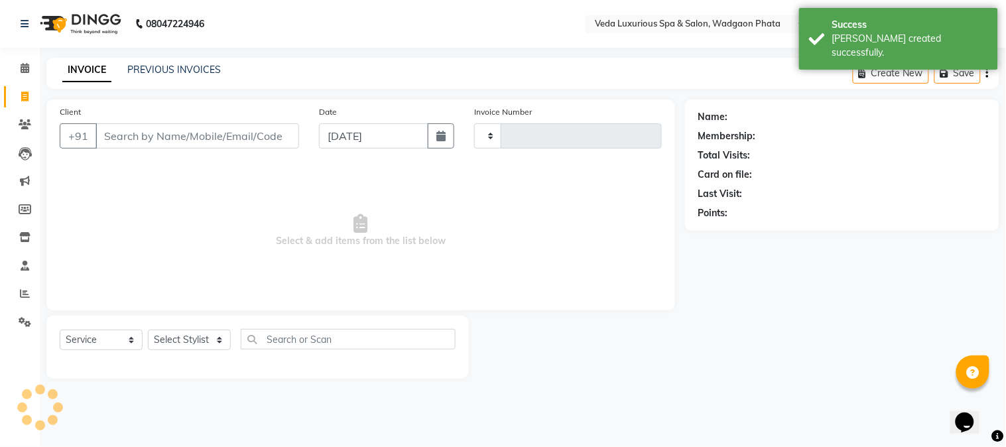
click at [161, 63] on div "PREVIOUS INVOICES" at bounding box center [174, 70] width 94 height 14
select select "4666"
type input "2334"
click at [172, 73] on link "PREVIOUS INVOICES" at bounding box center [174, 70] width 94 height 12
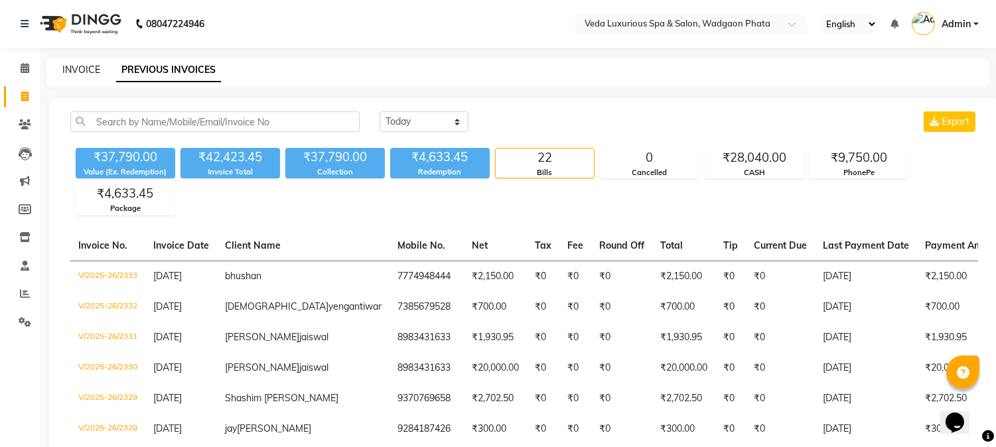
click at [80, 68] on link "INVOICE" at bounding box center [81, 70] width 38 height 12
select select "service"
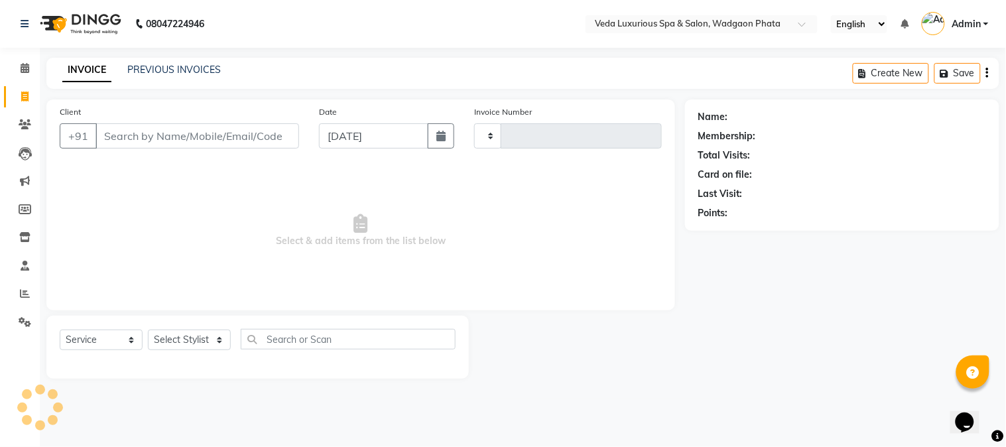
type input "2334"
click at [128, 140] on input "Client" at bounding box center [198, 135] width 204 height 25
select select "4666"
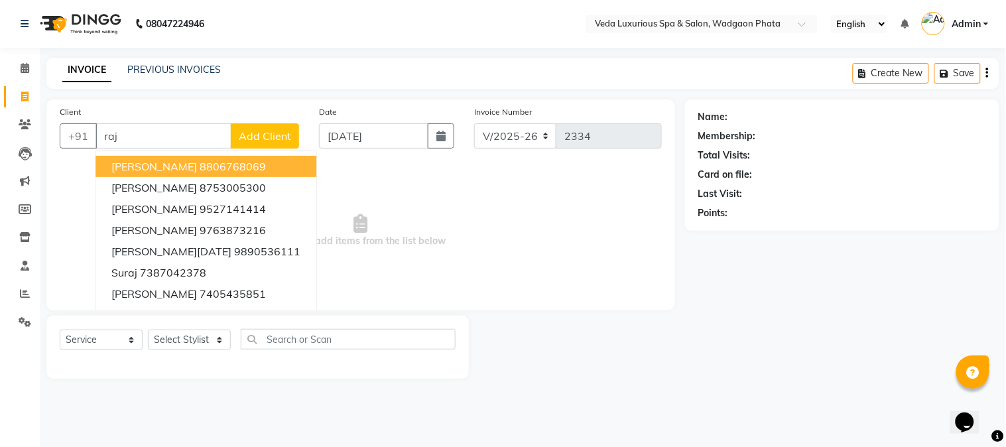
click at [178, 137] on input "raj" at bounding box center [164, 135] width 136 height 25
type input "r"
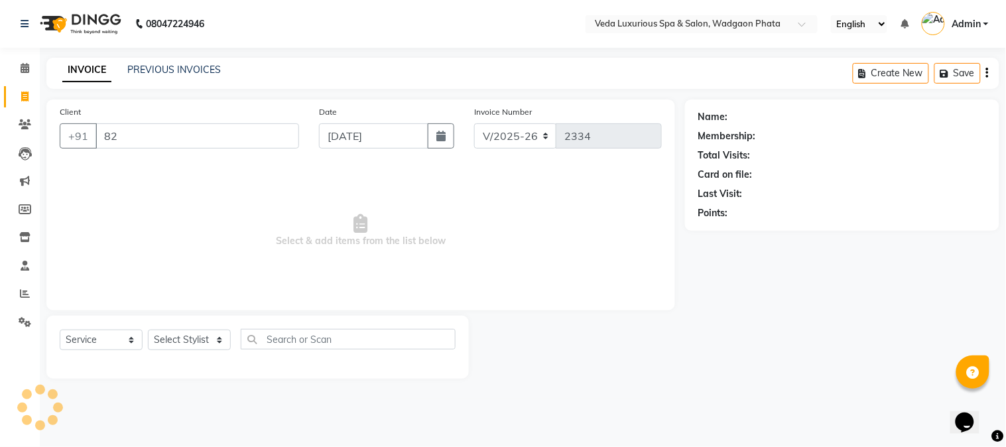
type input "8"
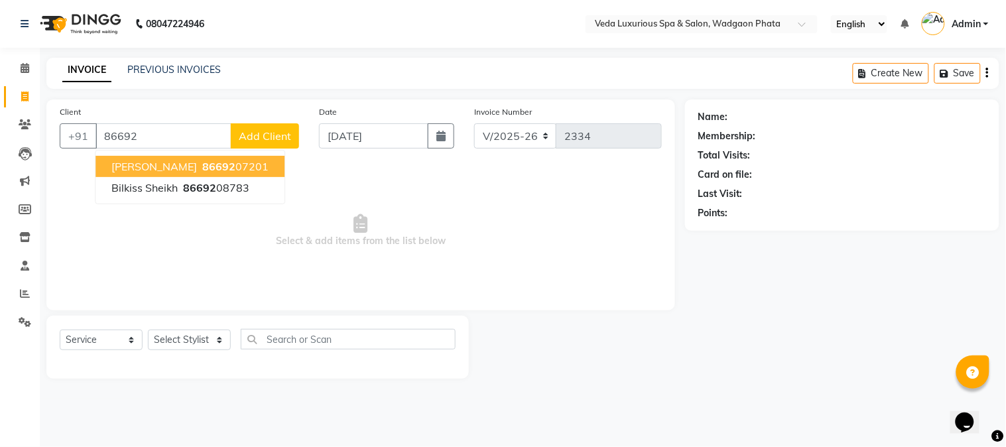
click at [186, 163] on span "[PERSON_NAME]" at bounding box center [154, 166] width 86 height 13
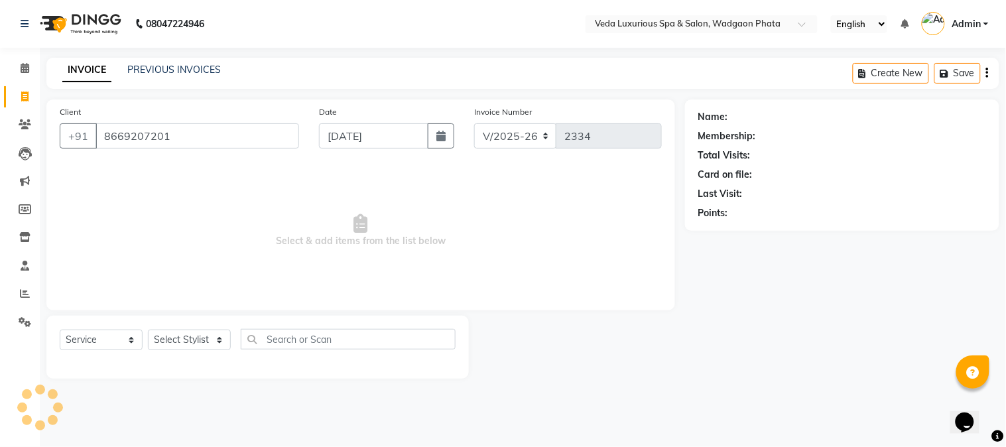
type input "8669207201"
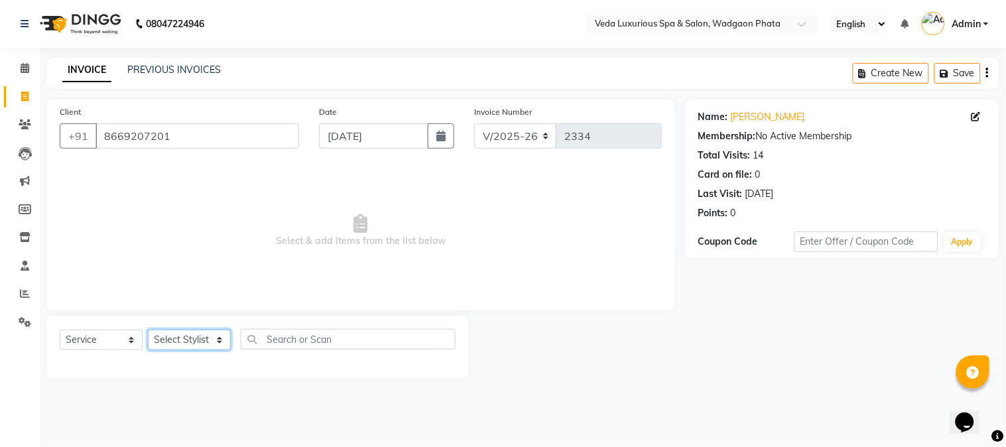
click at [188, 344] on select "Select Stylist [PERSON_NAME] GOLU [PERSON_NAME] [PERSON_NAME] [PERSON_NAME] [PE…" at bounding box center [189, 340] width 83 height 21
select select "27587"
click at [148, 330] on select "Select Stylist [PERSON_NAME] GOLU [PERSON_NAME] [PERSON_NAME] [PERSON_NAME] [PE…" at bounding box center [189, 340] width 83 height 21
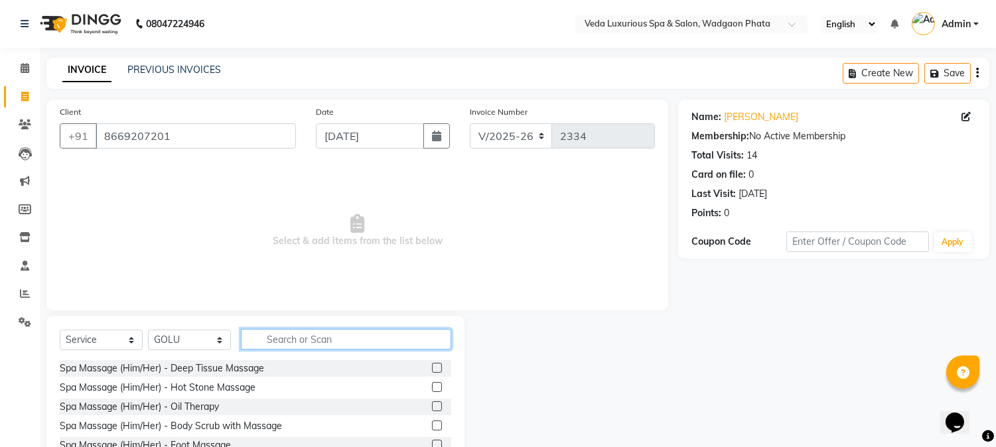
click at [297, 340] on input "text" at bounding box center [346, 339] width 210 height 21
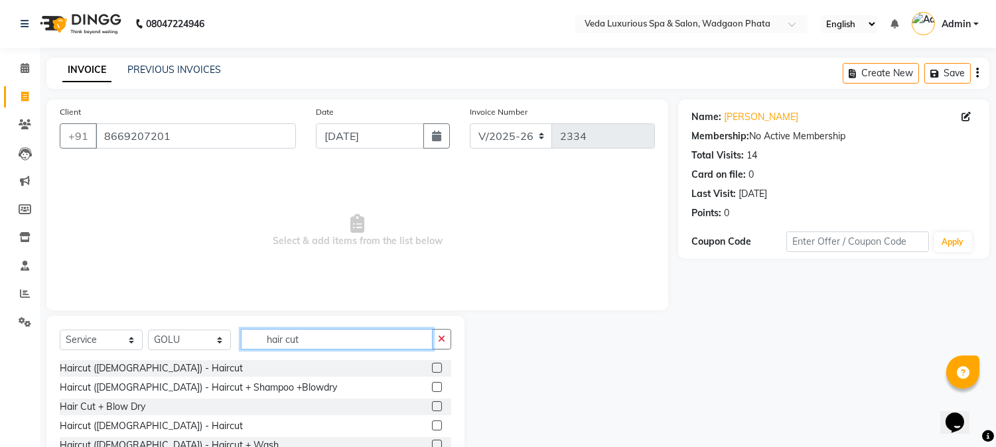
scroll to position [67, 0]
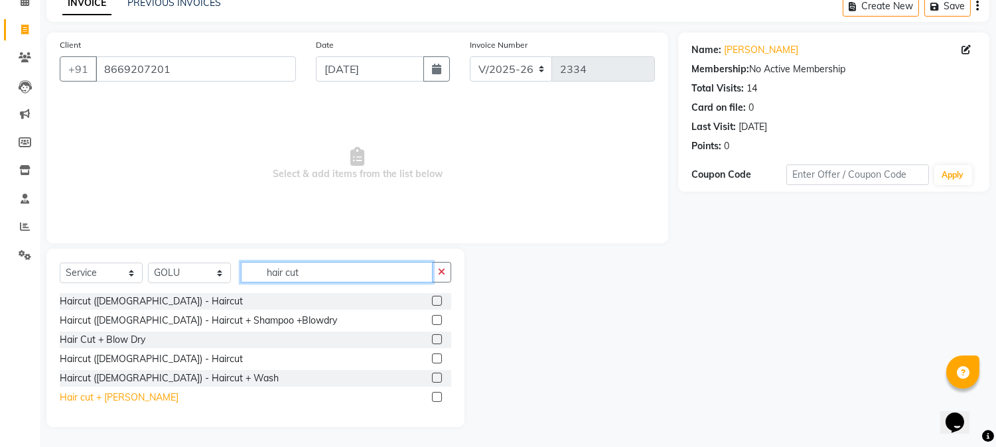
type input "hair cut"
click at [74, 395] on div "Hair cut + [PERSON_NAME]" at bounding box center [119, 398] width 119 height 14
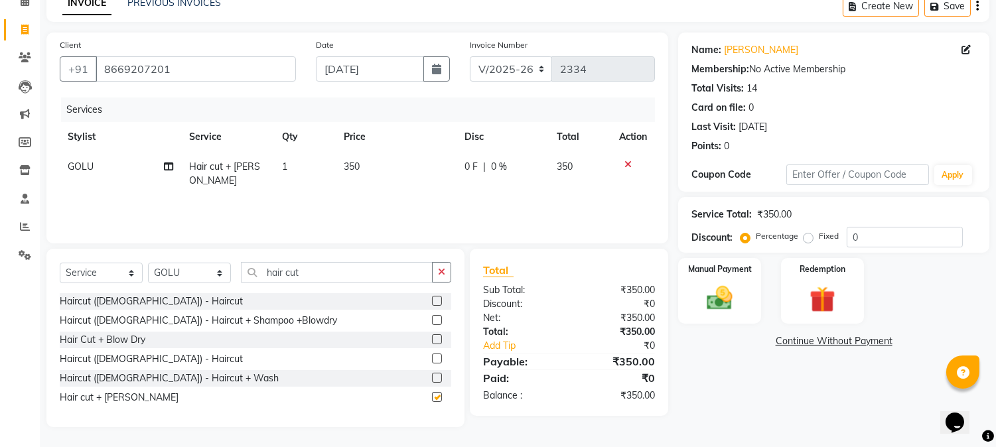
checkbox input "false"
click at [714, 295] on img at bounding box center [720, 298] width 44 height 31
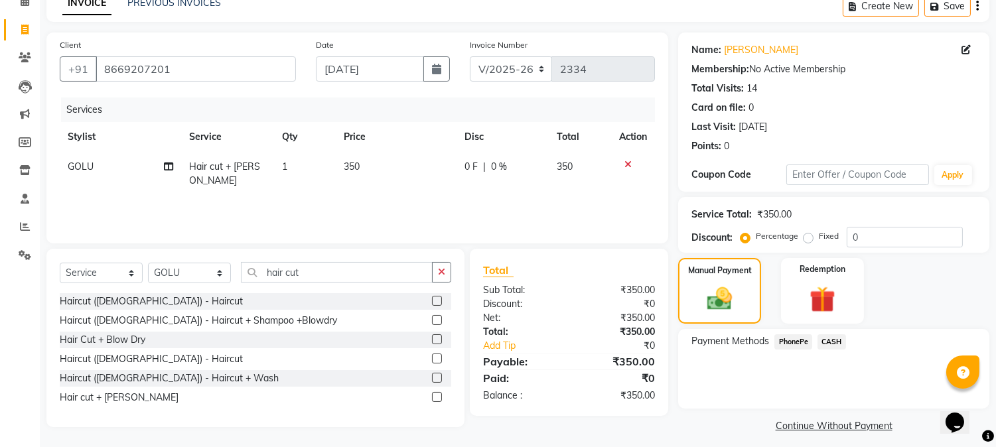
click at [837, 342] on span "CASH" at bounding box center [831, 341] width 29 height 15
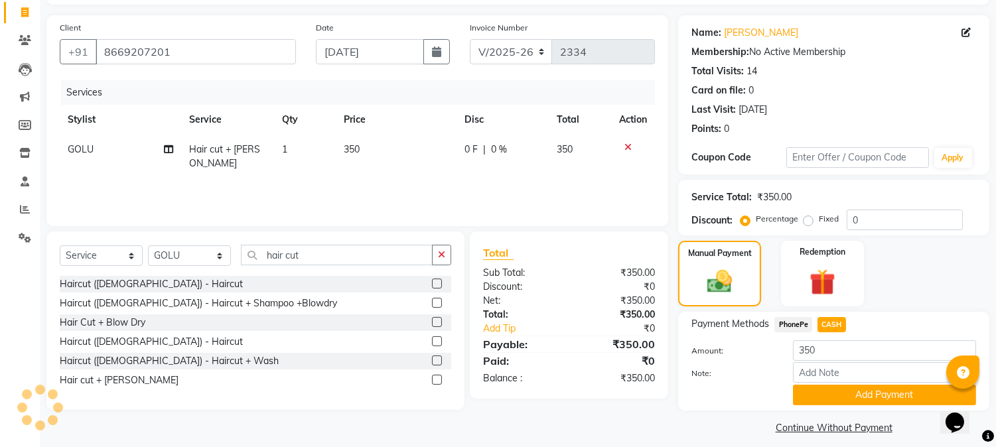
scroll to position [94, 0]
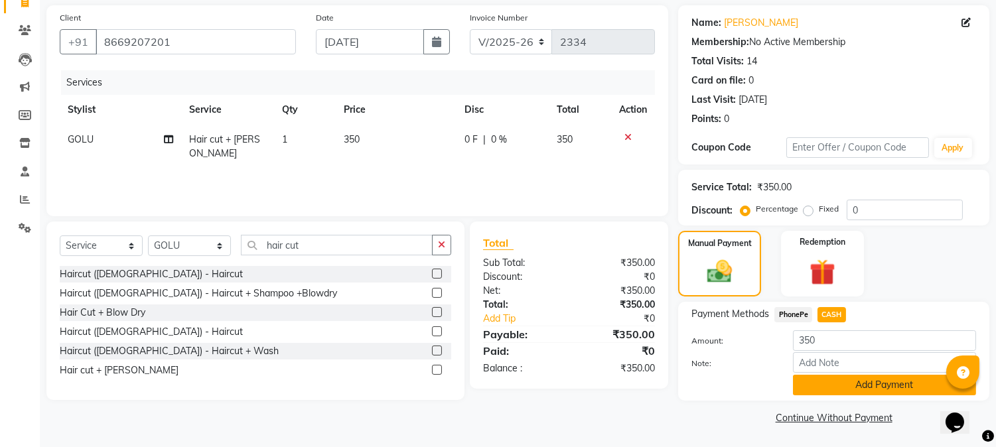
click at [862, 387] on button "Add Payment" at bounding box center [884, 385] width 183 height 21
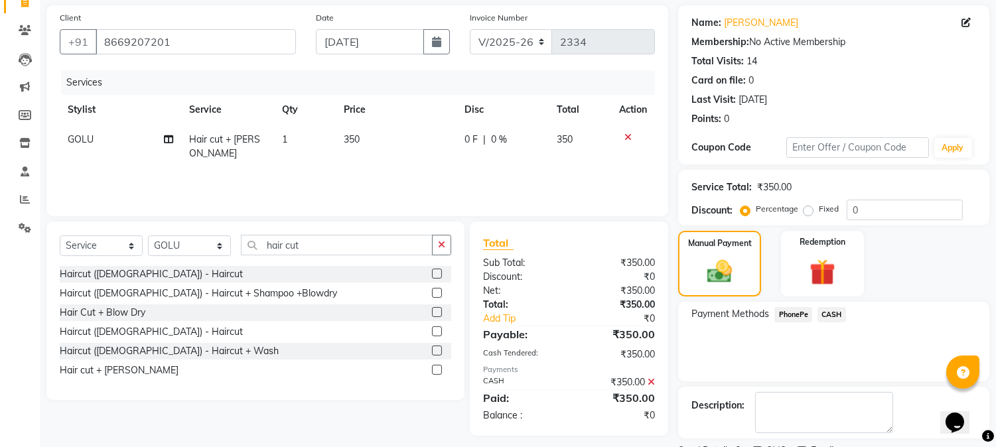
scroll to position [149, 0]
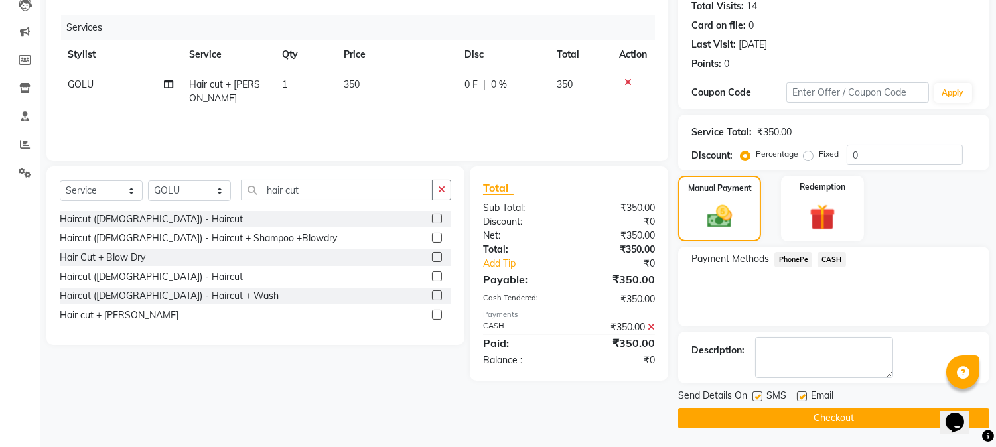
click at [847, 420] on button "Checkout" at bounding box center [833, 418] width 311 height 21
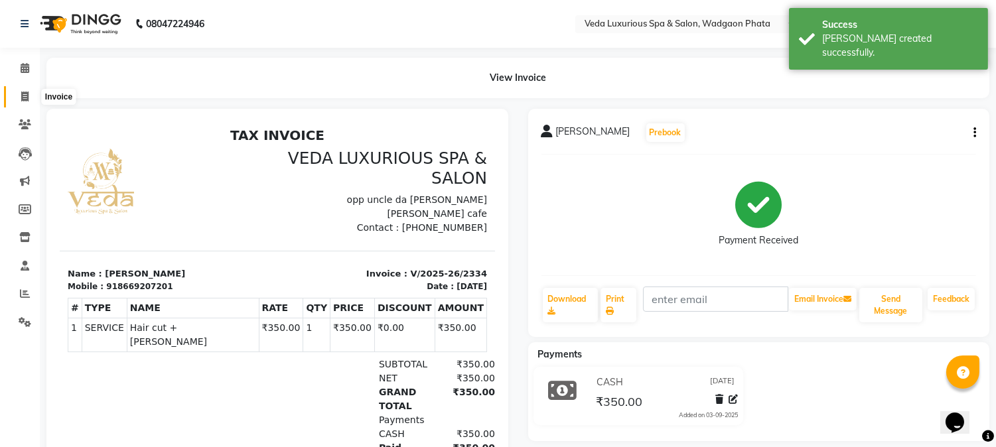
click at [21, 98] on icon at bounding box center [24, 97] width 7 height 10
select select "service"
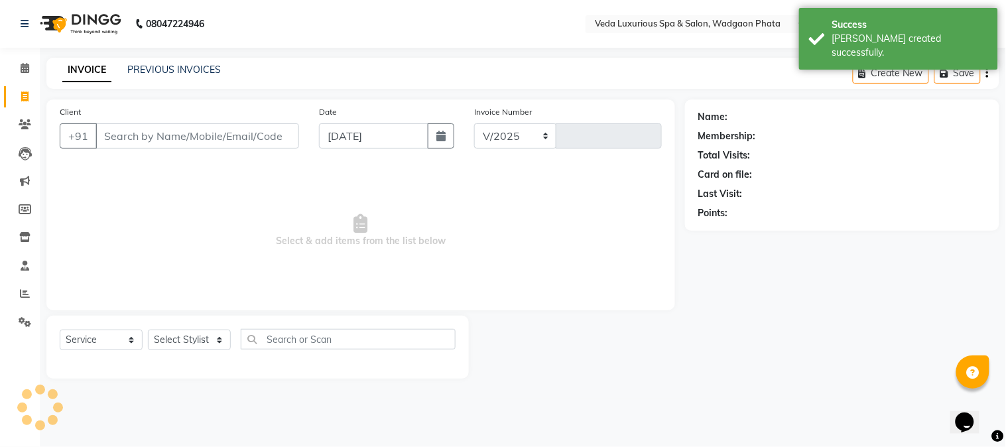
select select "4666"
type input "2335"
click at [172, 69] on link "PREVIOUS INVOICES" at bounding box center [174, 70] width 94 height 12
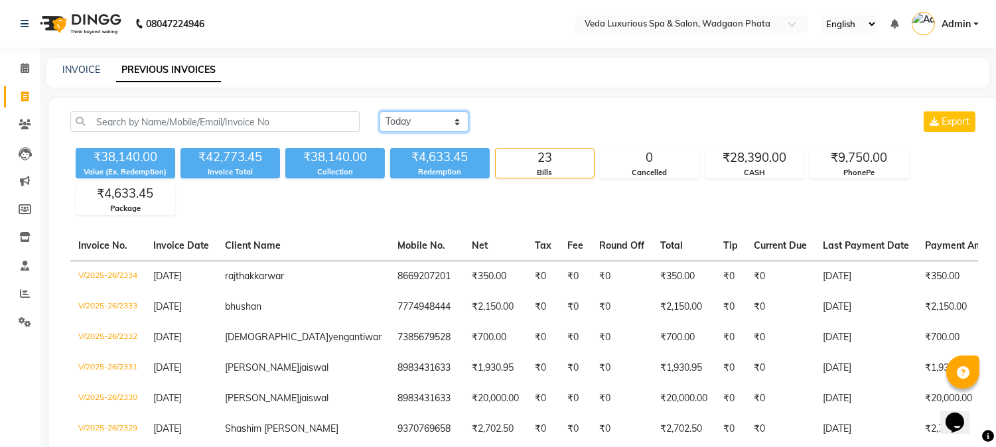
click at [402, 117] on select "[DATE] [DATE] Custom Range" at bounding box center [423, 121] width 89 height 21
click at [379, 111] on select "[DATE] [DATE] Custom Range" at bounding box center [423, 121] width 89 height 21
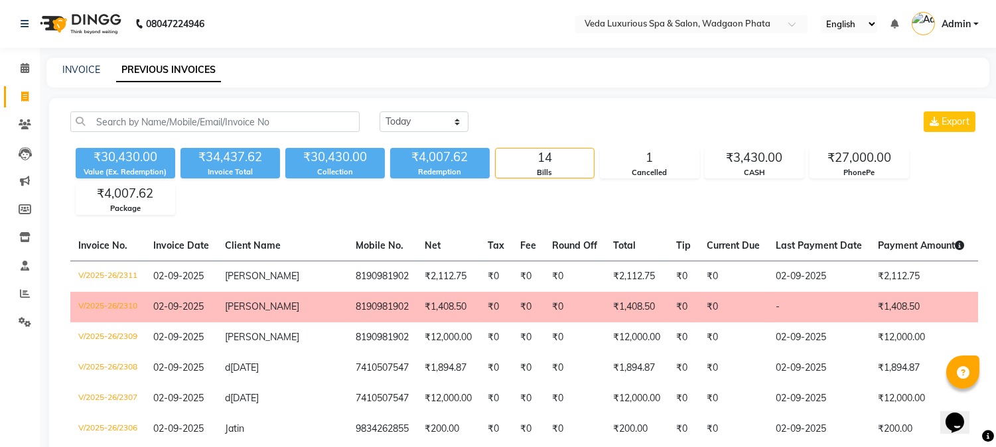
click at [662, 116] on div "[DATE] [DATE] Custom Range Export" at bounding box center [678, 121] width 598 height 21
drag, startPoint x: 428, startPoint y: 117, endPoint x: 429, endPoint y: 128, distance: 10.7
click at [428, 117] on select "[DATE] [DATE] Custom Range" at bounding box center [423, 121] width 89 height 21
select select "range"
click at [379, 111] on select "[DATE] [DATE] Custom Range" at bounding box center [423, 121] width 89 height 21
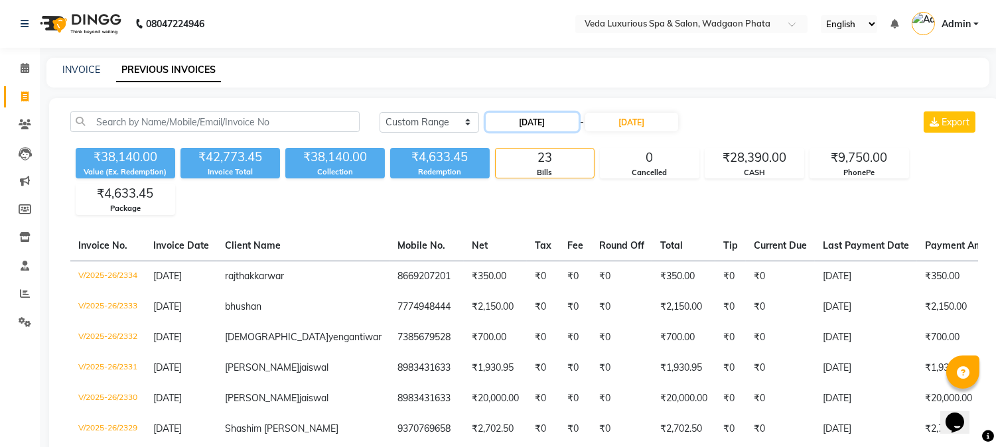
click at [524, 123] on input "[DATE]" at bounding box center [532, 122] width 93 height 19
select select "9"
select select "2025"
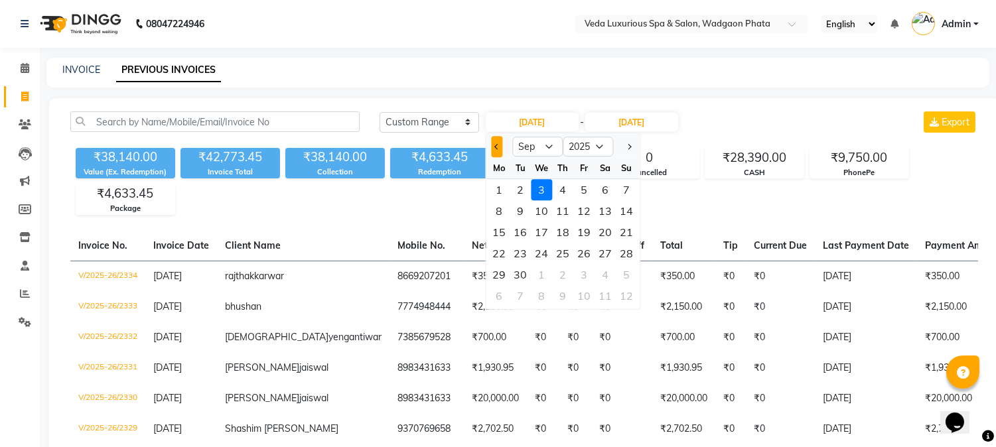
click at [495, 147] on span "Previous month" at bounding box center [496, 146] width 5 height 5
select select "8"
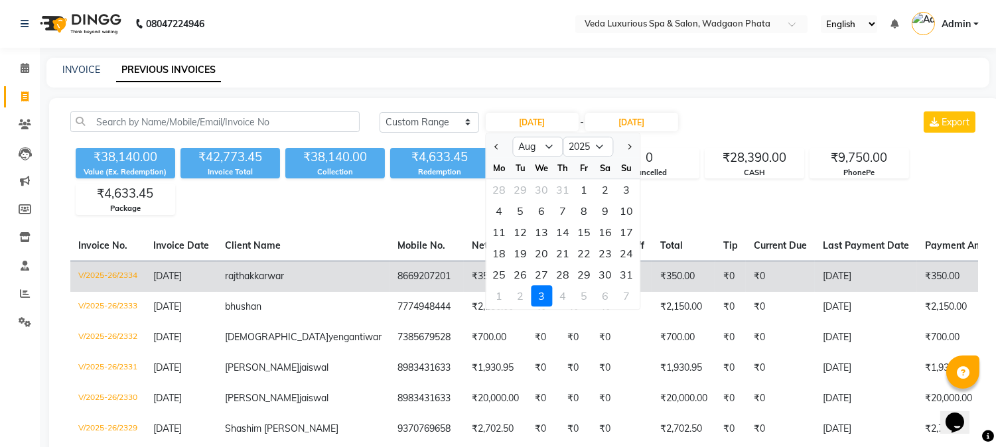
click at [604, 277] on div "30" at bounding box center [604, 274] width 21 height 21
type input "30-08-2025"
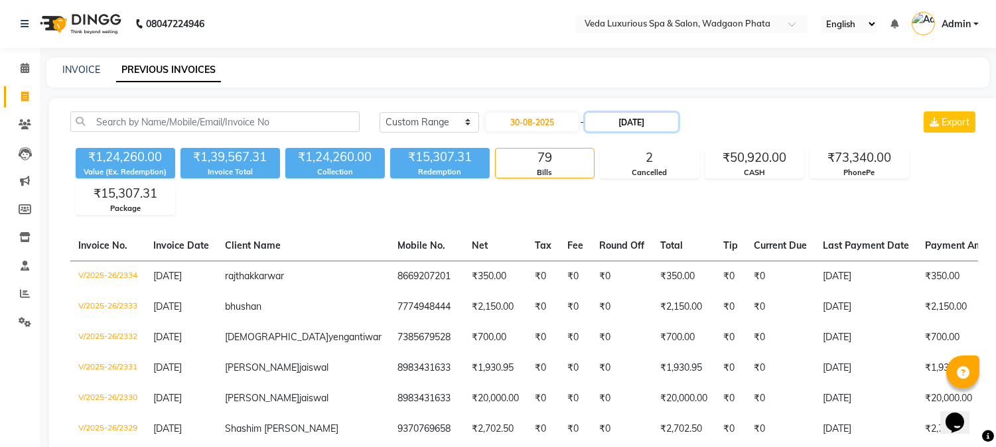
click at [616, 119] on input "[DATE]" at bounding box center [631, 122] width 93 height 19
select select "9"
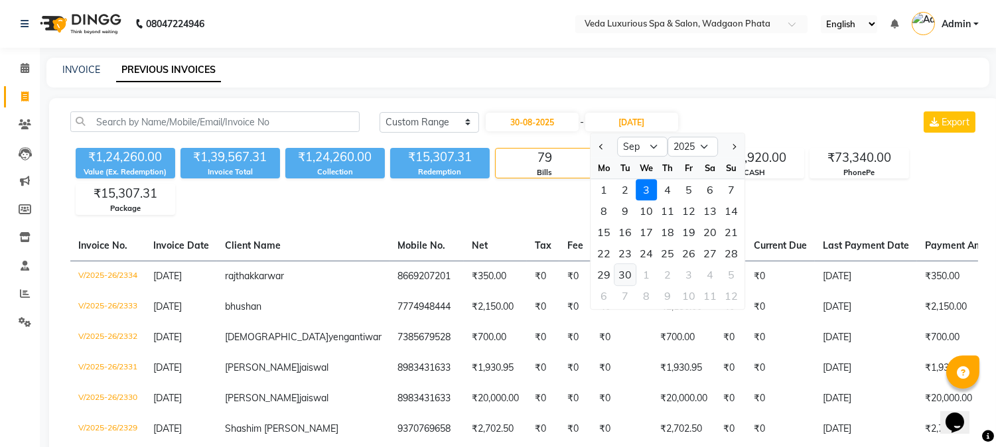
click at [626, 277] on div "30" at bounding box center [624, 274] width 21 height 21
type input "[DATE]"
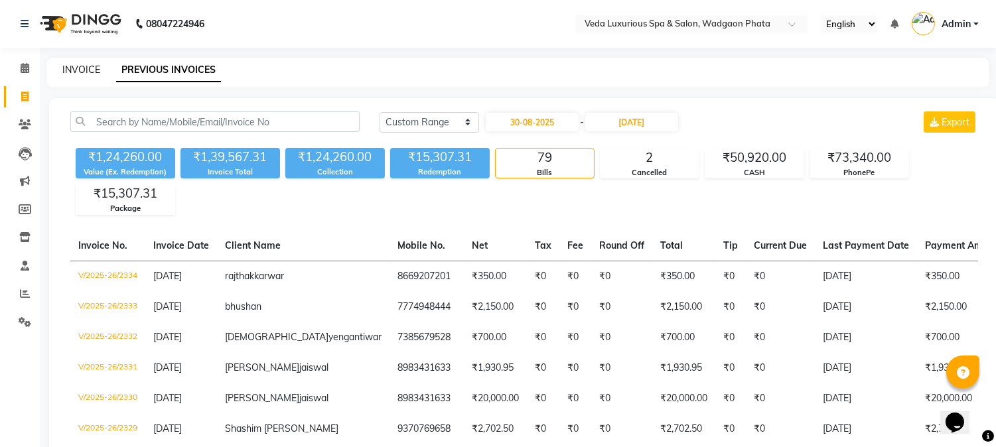
click at [89, 69] on link "INVOICE" at bounding box center [81, 70] width 38 height 12
select select "service"
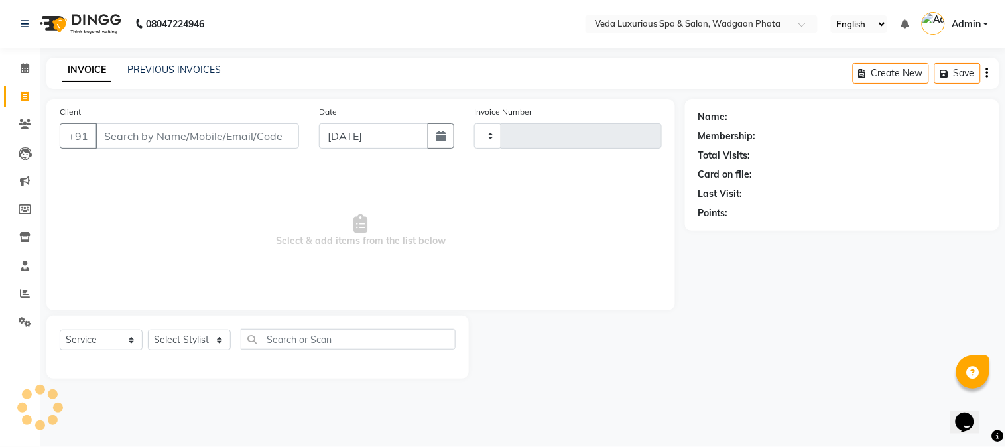
type input "2335"
select select "4666"
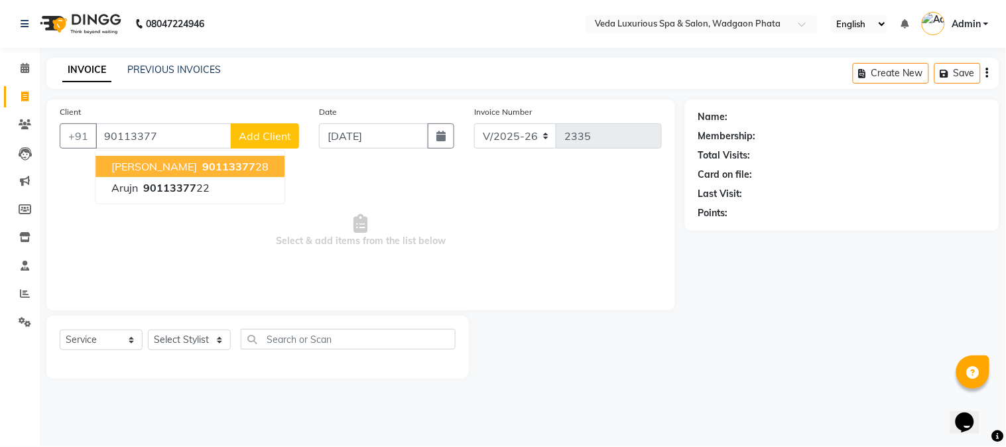
click at [160, 163] on span "[PERSON_NAME]" at bounding box center [154, 166] width 86 height 13
type input "9011337728"
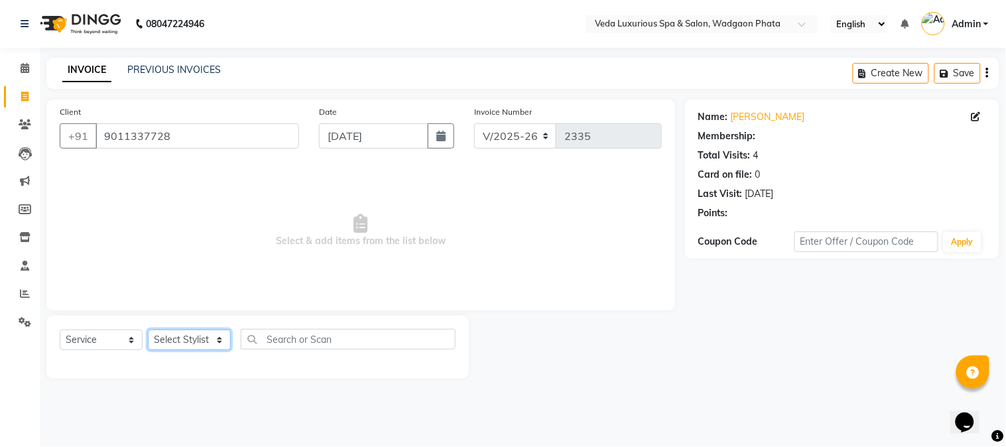
click at [177, 339] on select "Select Stylist [PERSON_NAME] GOLU [PERSON_NAME] [PERSON_NAME] [PERSON_NAME] [PE…" at bounding box center [189, 340] width 83 height 21
select select "58145"
click at [148, 330] on select "Select Stylist [PERSON_NAME] GOLU [PERSON_NAME] [PERSON_NAME] [PERSON_NAME] [PE…" at bounding box center [189, 340] width 83 height 21
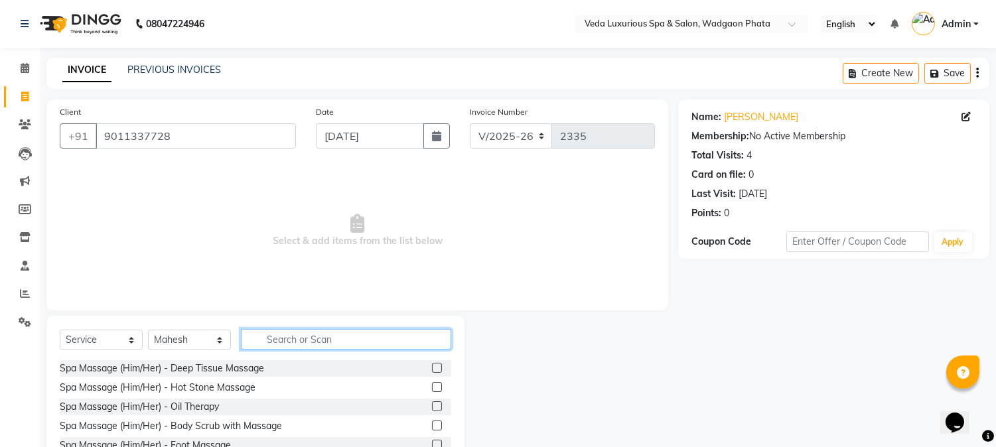
click at [277, 343] on input "text" at bounding box center [346, 339] width 210 height 21
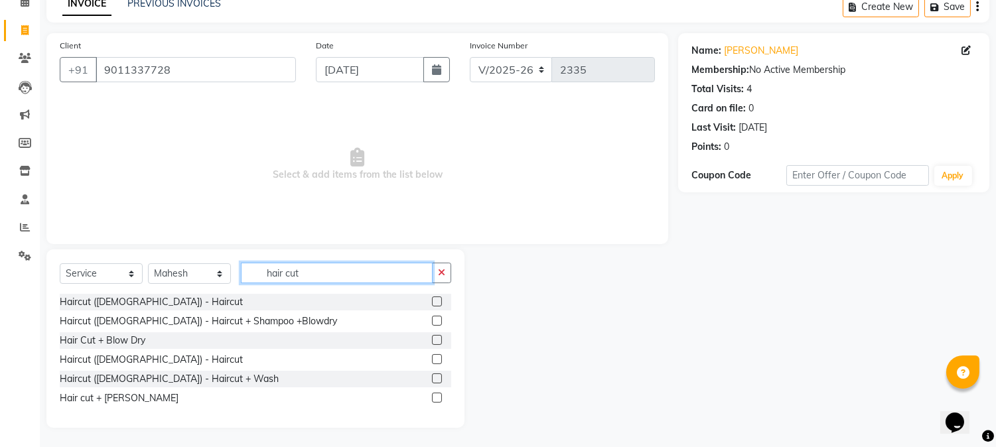
scroll to position [67, 0]
type input "hair cut"
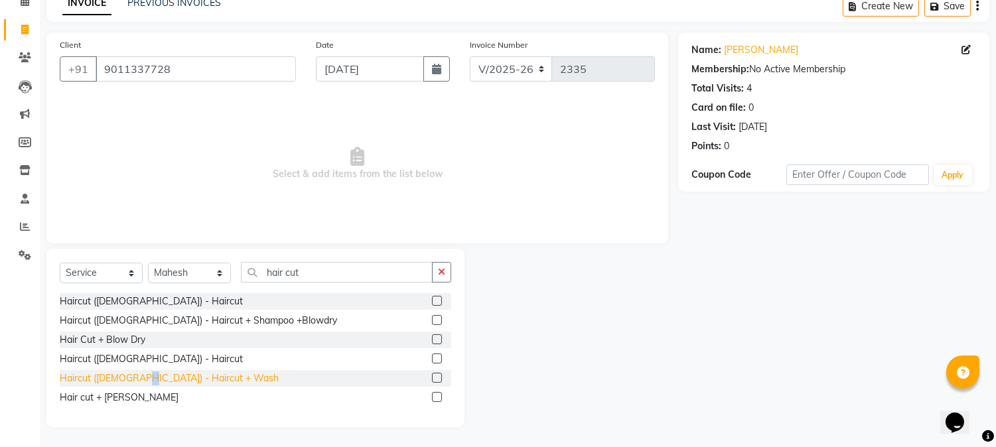
click at [140, 374] on div "Haircut ([DEMOGRAPHIC_DATA]) - Haircut + Wash" at bounding box center [169, 378] width 219 height 14
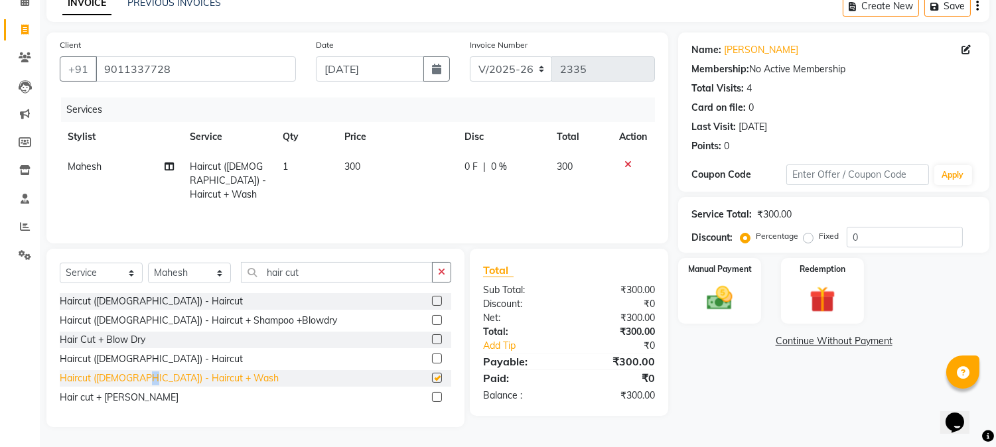
checkbox input "false"
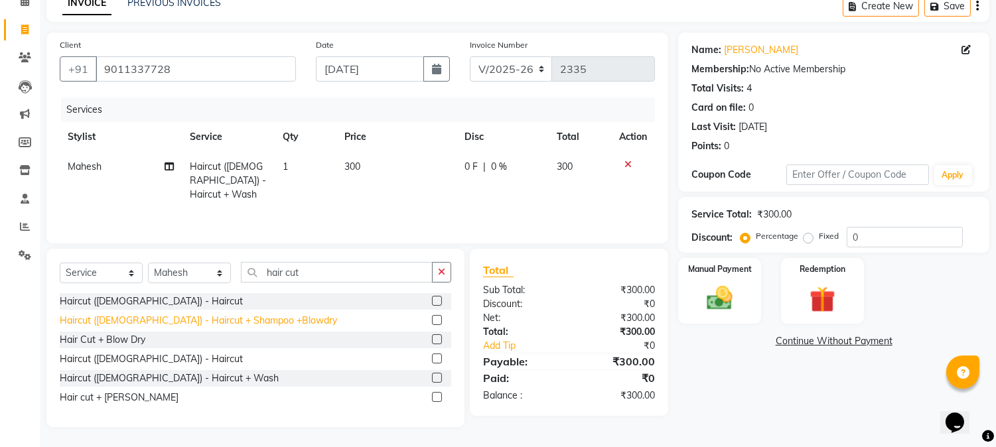
click at [150, 358] on div "Haircut ([DEMOGRAPHIC_DATA]) - Haircut" at bounding box center [151, 359] width 183 height 14
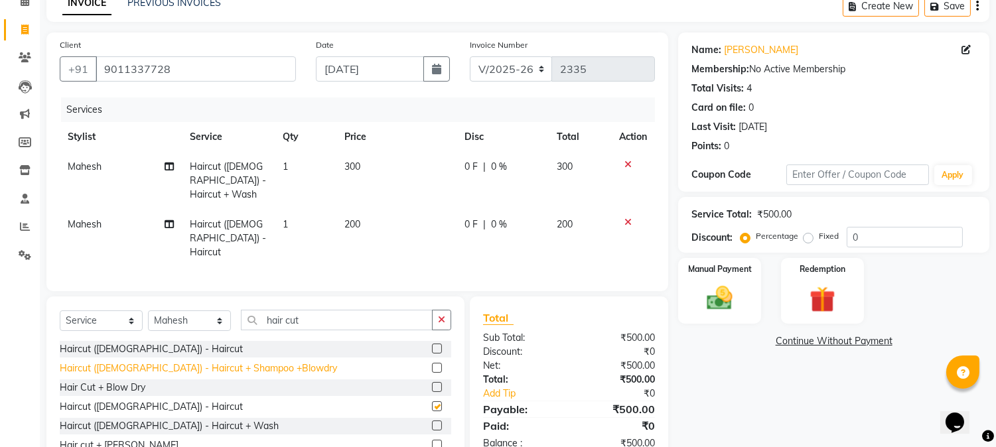
checkbox input "false"
click at [715, 308] on img at bounding box center [720, 298] width 44 height 31
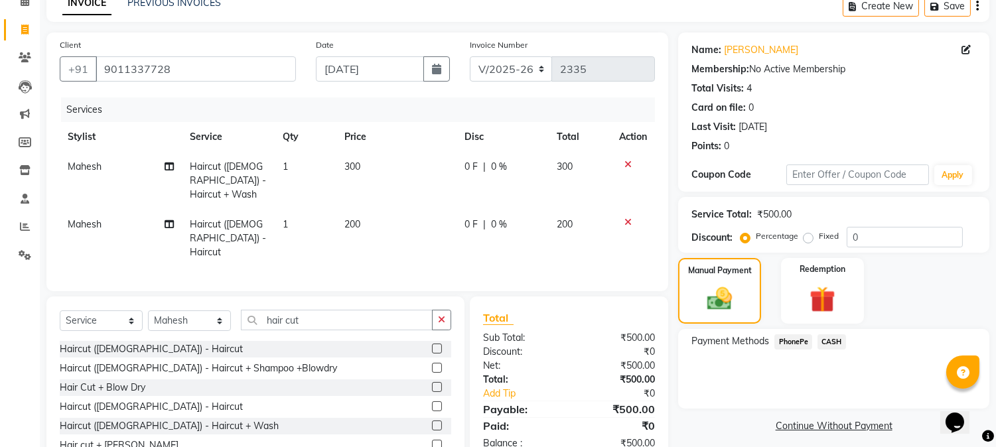
click at [791, 341] on span "PhonePe" at bounding box center [793, 341] width 38 height 15
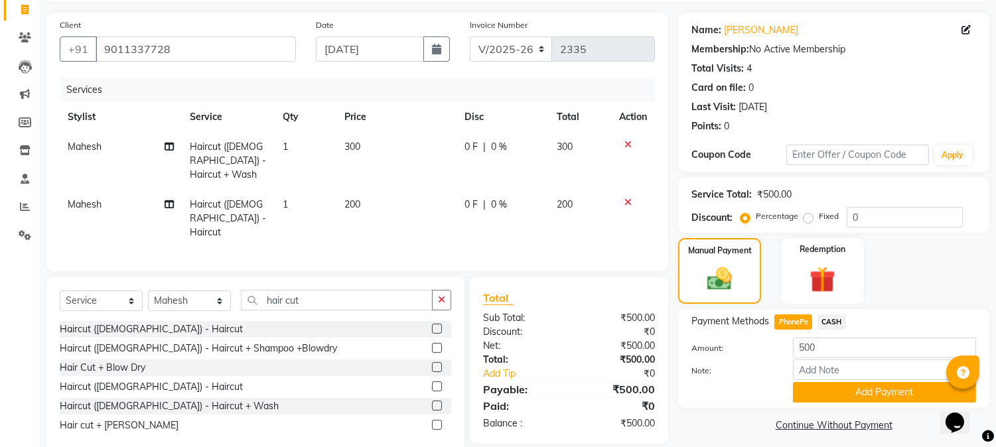
scroll to position [98, 0]
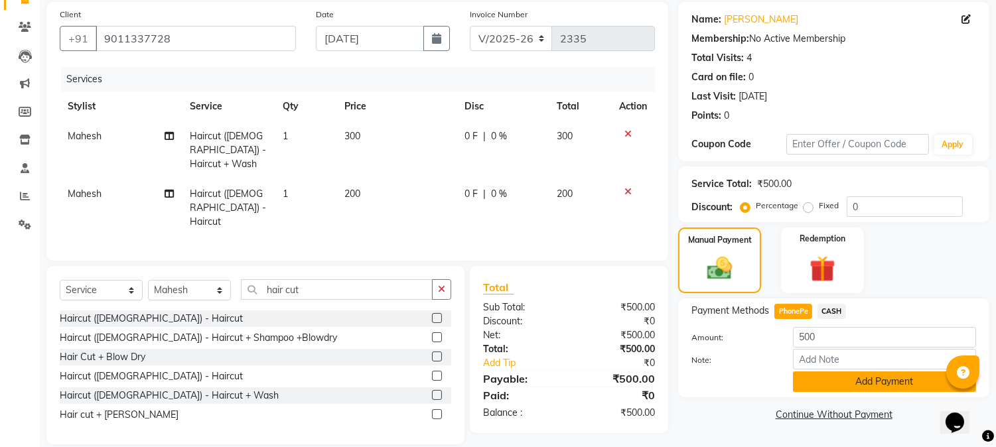
click at [860, 387] on button "Add Payment" at bounding box center [884, 381] width 183 height 21
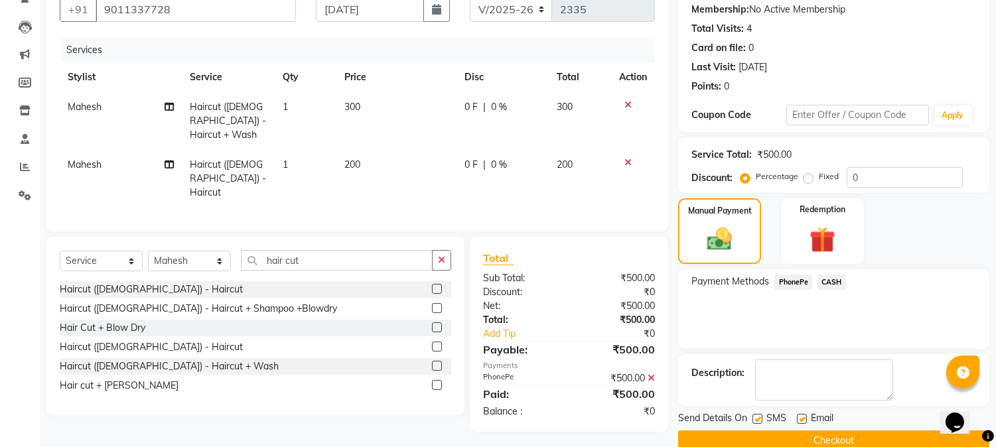
scroll to position [149, 0]
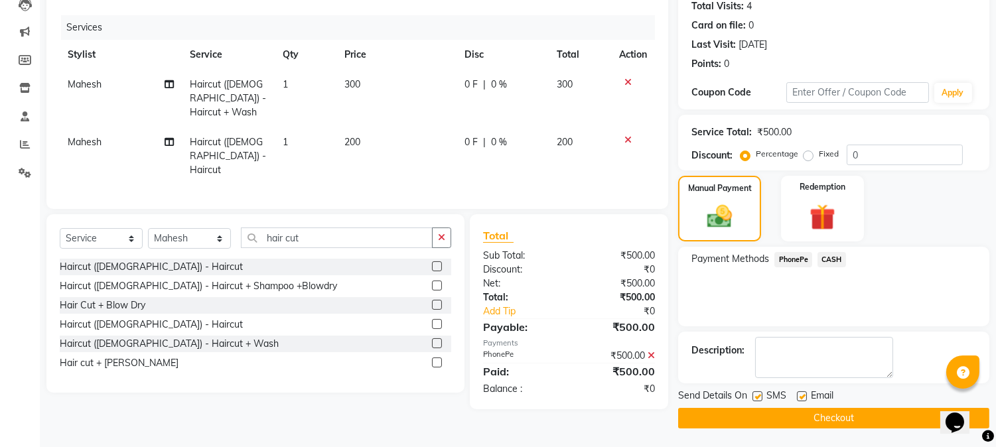
click at [870, 413] on button "Checkout" at bounding box center [833, 418] width 311 height 21
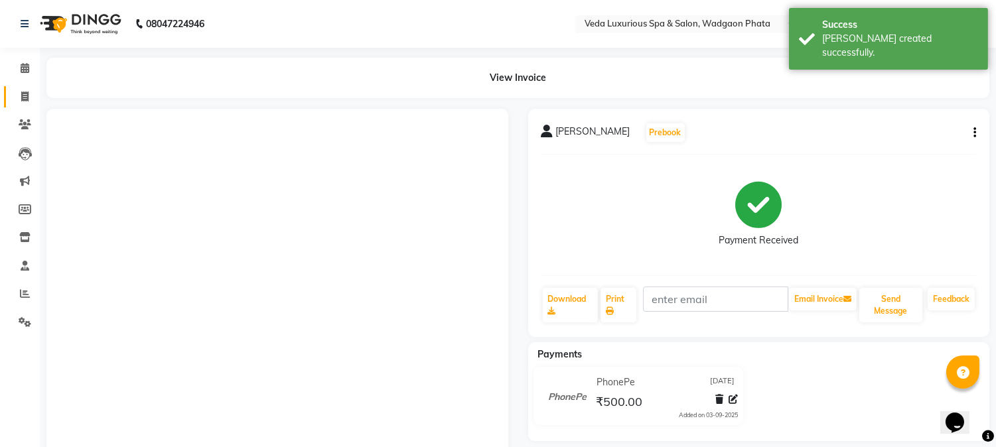
click at [27, 98] on icon at bounding box center [24, 97] width 7 height 10
select select "service"
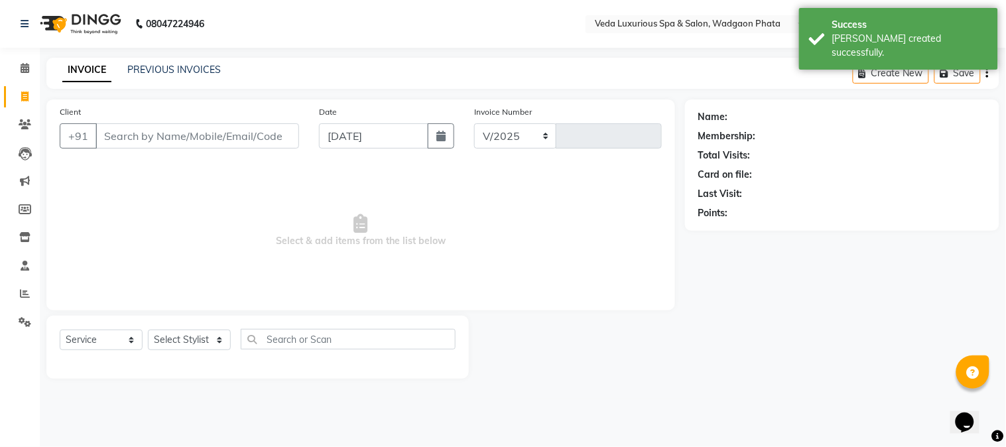
select select "4666"
type input "2336"
click at [186, 68] on link "PREVIOUS INVOICES" at bounding box center [174, 70] width 94 height 12
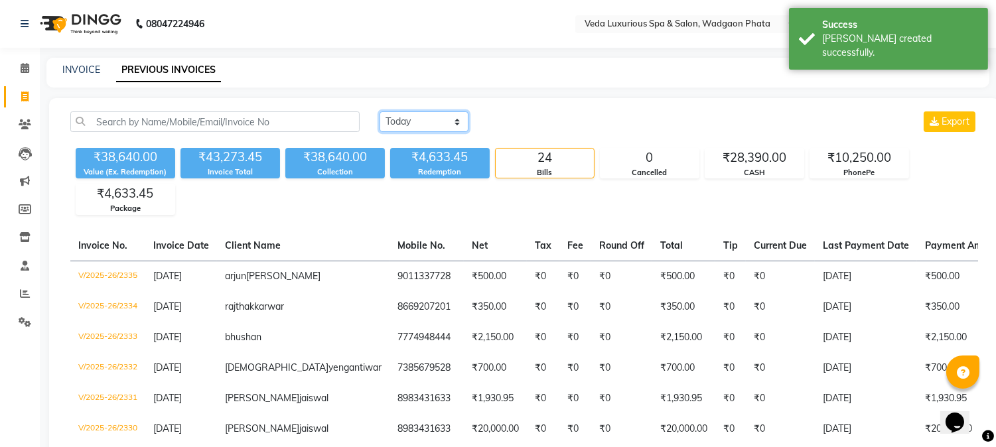
click at [402, 126] on select "[DATE] [DATE] Custom Range" at bounding box center [423, 121] width 89 height 21
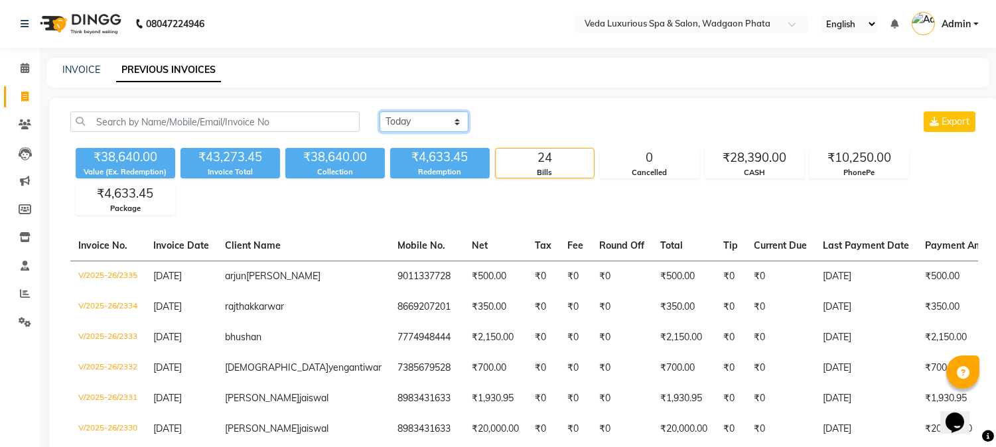
select select "range"
click at [379, 111] on select "[DATE] [DATE] Custom Range" at bounding box center [423, 121] width 89 height 21
click at [535, 128] on input "[DATE]" at bounding box center [532, 122] width 93 height 19
select select "9"
select select "2025"
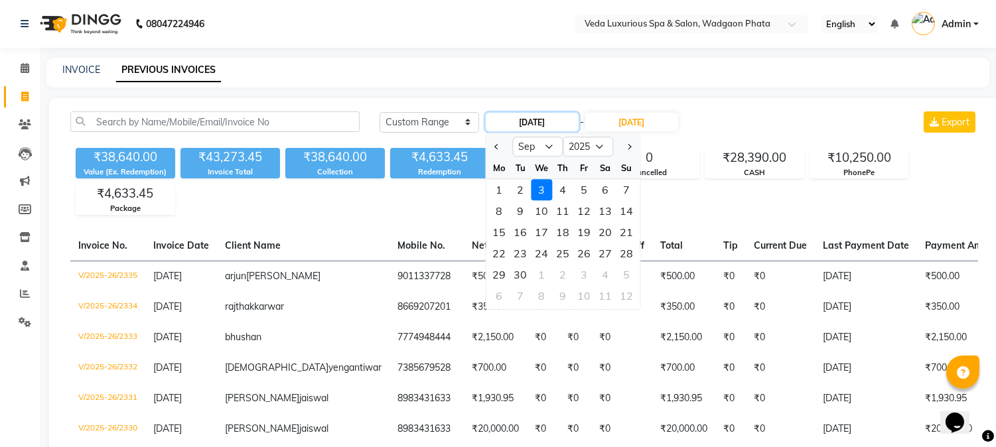
click at [532, 119] on input "[DATE]" at bounding box center [532, 122] width 93 height 19
click at [498, 147] on span "Previous month" at bounding box center [496, 146] width 5 height 5
select select "8"
click at [601, 266] on div "30" at bounding box center [604, 274] width 21 height 21
type input "30-08-2025"
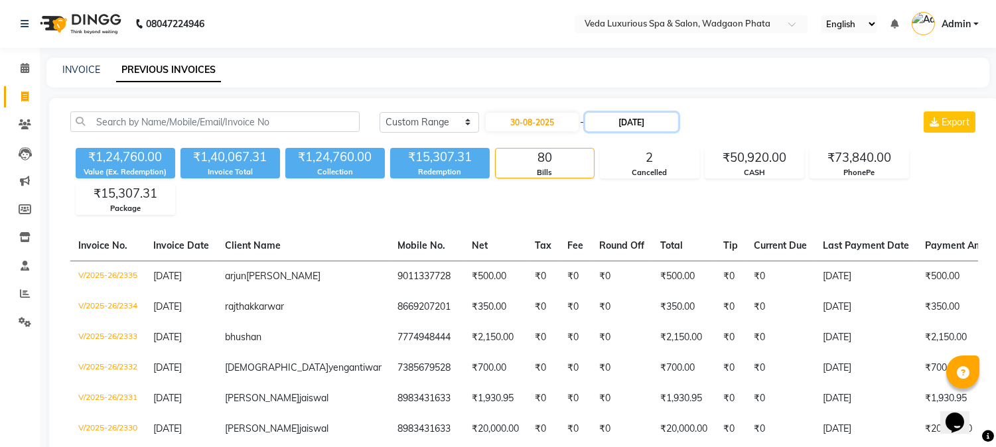
click at [614, 120] on input "[DATE]" at bounding box center [631, 122] width 93 height 19
select select "9"
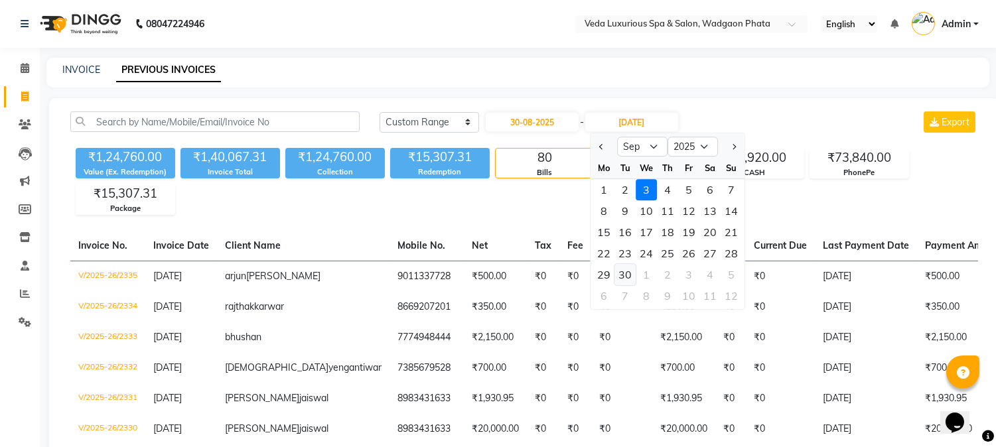
click at [622, 271] on div "30" at bounding box center [624, 274] width 21 height 21
type input "[DATE]"
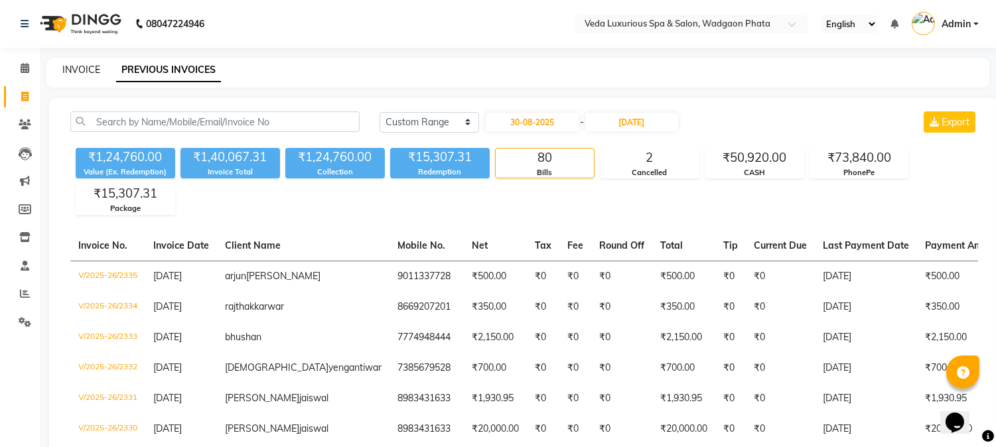
click at [78, 68] on link "INVOICE" at bounding box center [81, 70] width 38 height 12
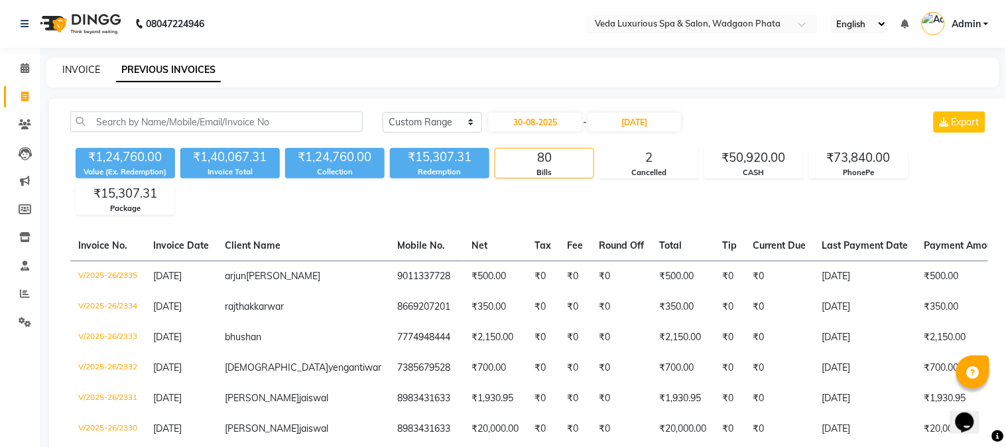
select select "service"
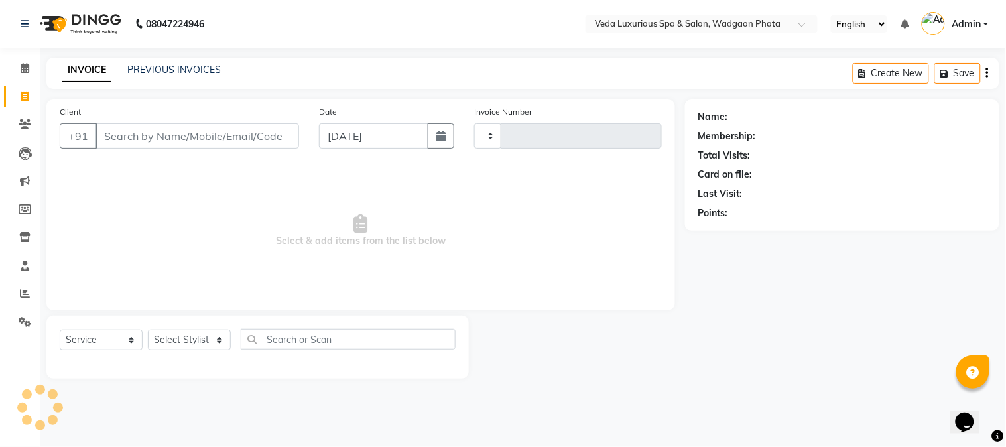
click at [155, 77] on div "INVOICE PREVIOUS INVOICES" at bounding box center [141, 70] width 190 height 15
click at [156, 68] on link "PREVIOUS INVOICES" at bounding box center [174, 70] width 94 height 12
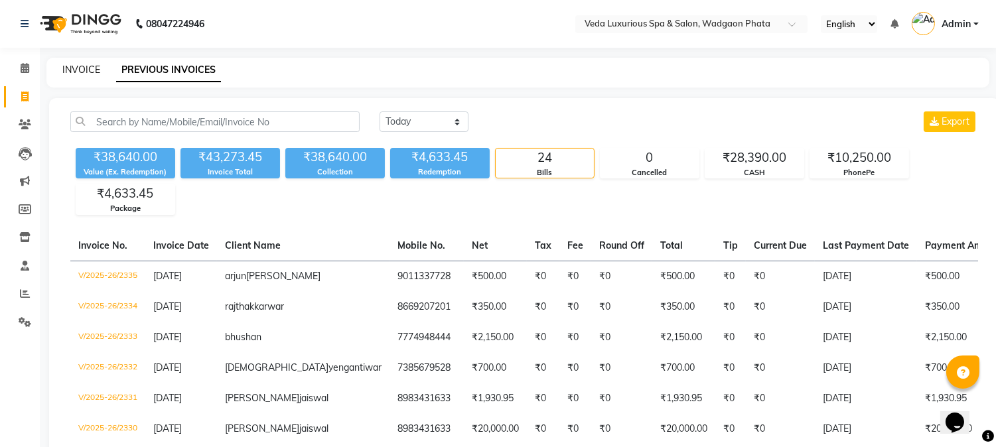
click at [92, 70] on link "INVOICE" at bounding box center [81, 70] width 38 height 12
select select "service"
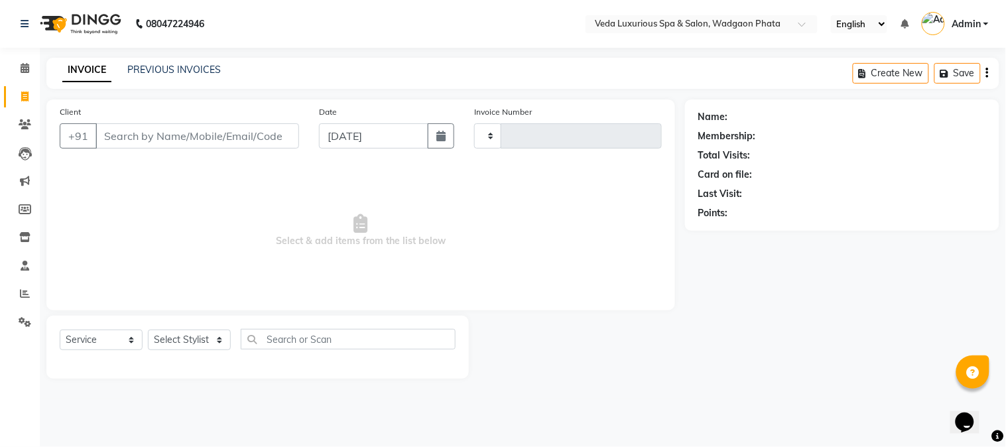
type input "2336"
select select "4666"
click at [174, 72] on link "PREVIOUS INVOICES" at bounding box center [174, 70] width 94 height 12
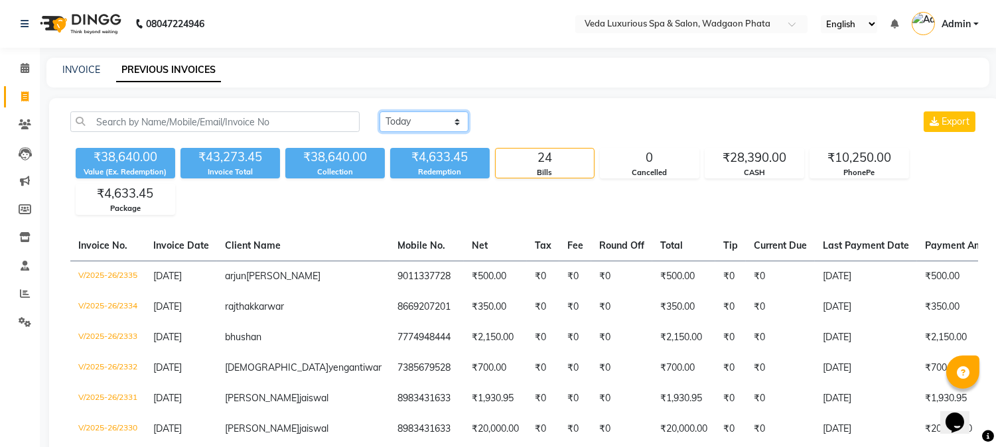
click at [417, 121] on select "[DATE] [DATE] Custom Range" at bounding box center [423, 121] width 89 height 21
select select "range"
click at [379, 111] on select "[DATE] [DATE] Custom Range" at bounding box center [423, 121] width 89 height 21
click at [537, 116] on input "[DATE]" at bounding box center [532, 122] width 93 height 19
select select "9"
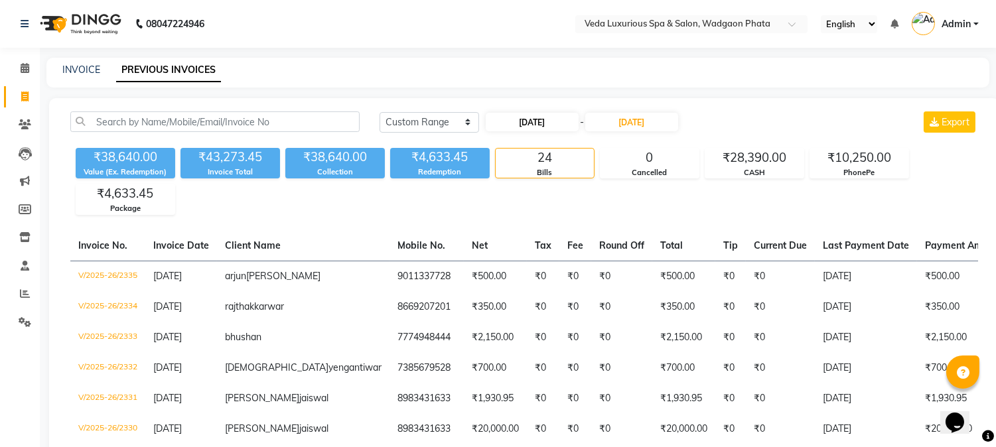
select select "2025"
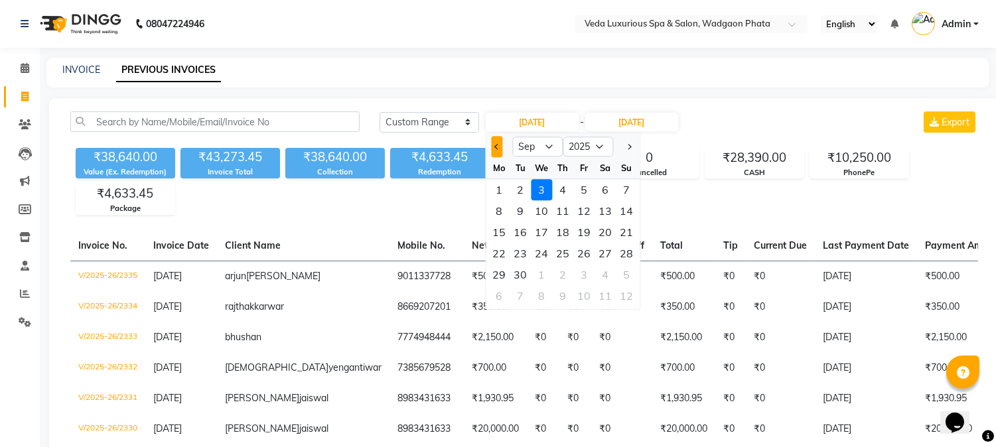
click at [498, 145] on span "Previous month" at bounding box center [496, 146] width 5 height 5
select select "8"
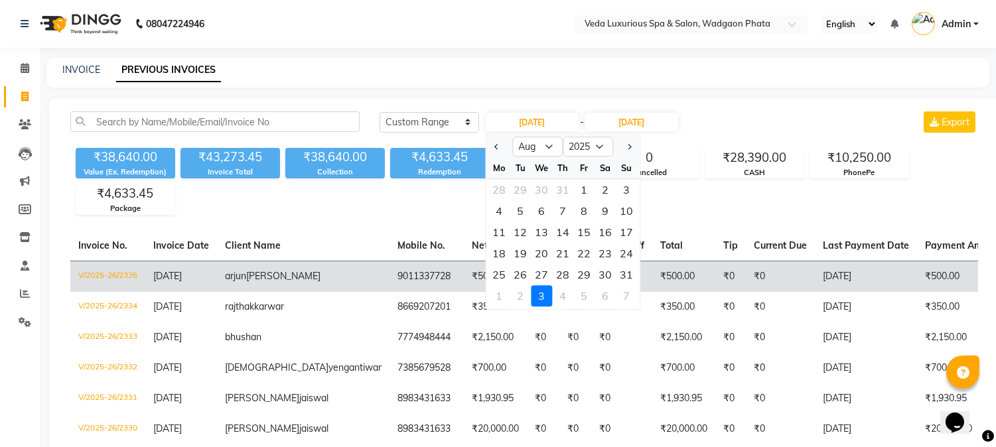
click at [607, 279] on div "30" at bounding box center [604, 274] width 21 height 21
type input "30-08-2025"
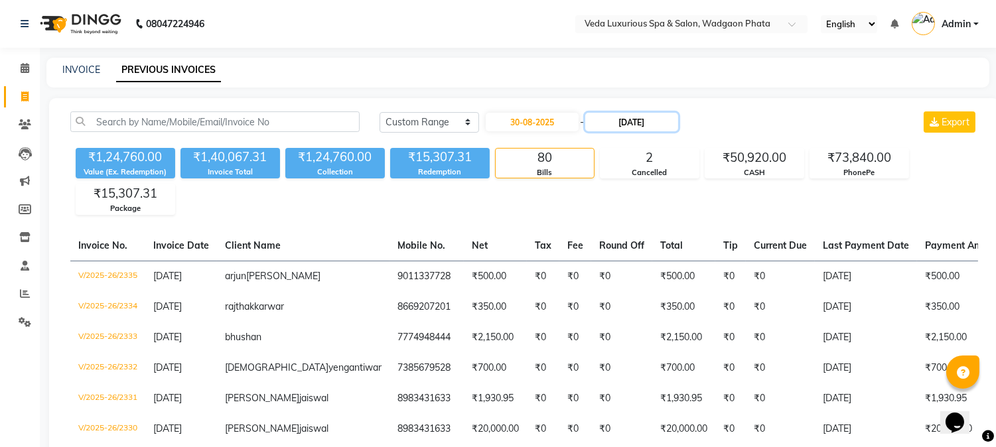
click at [653, 124] on input "[DATE]" at bounding box center [631, 122] width 93 height 19
select select "9"
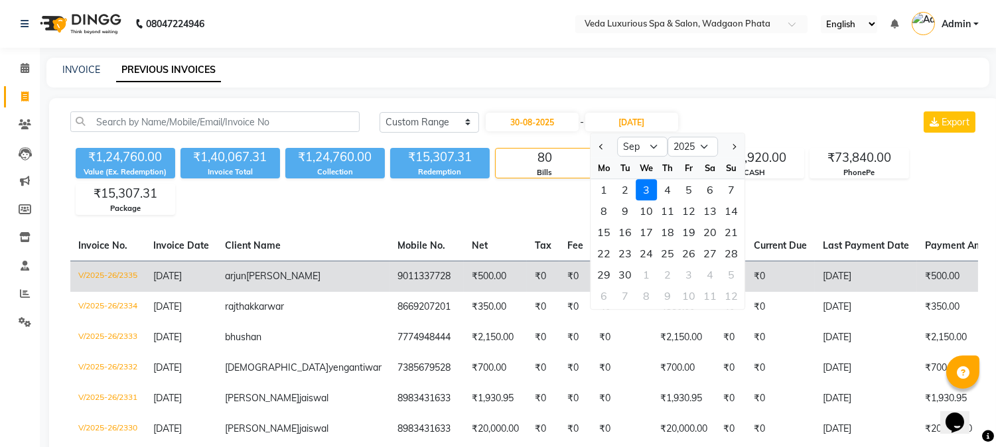
click at [622, 268] on div "30" at bounding box center [624, 274] width 21 height 21
type input "[DATE]"
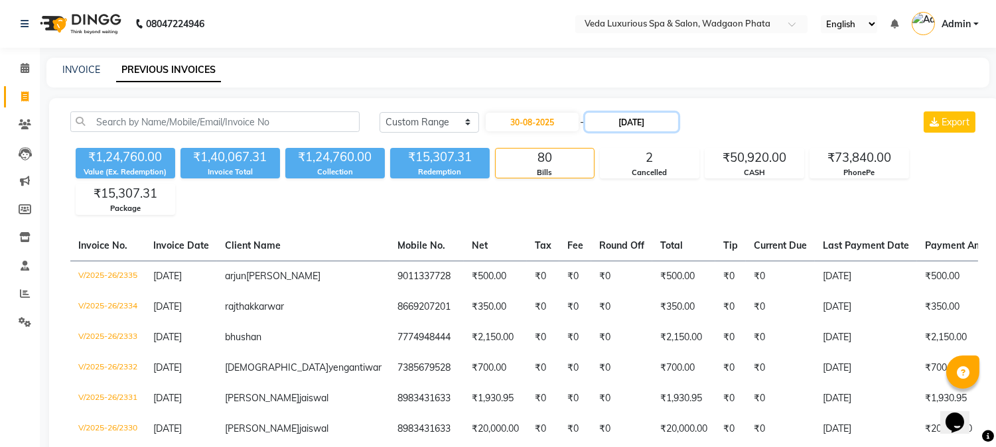
click at [657, 119] on input "[DATE]" at bounding box center [631, 122] width 93 height 19
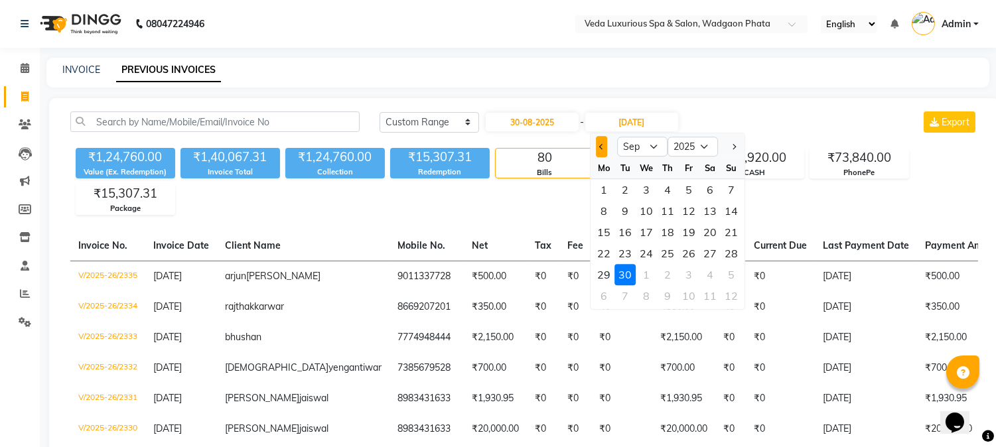
click at [602, 146] on span "Previous month" at bounding box center [601, 146] width 5 height 5
select select "8"
click at [706, 274] on div "30" at bounding box center [709, 274] width 21 height 21
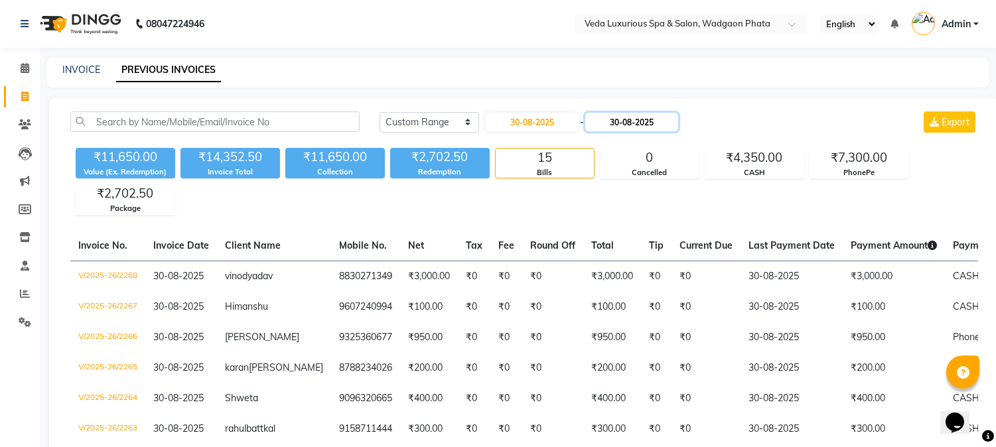
click at [628, 121] on input "30-08-2025" at bounding box center [631, 122] width 93 height 19
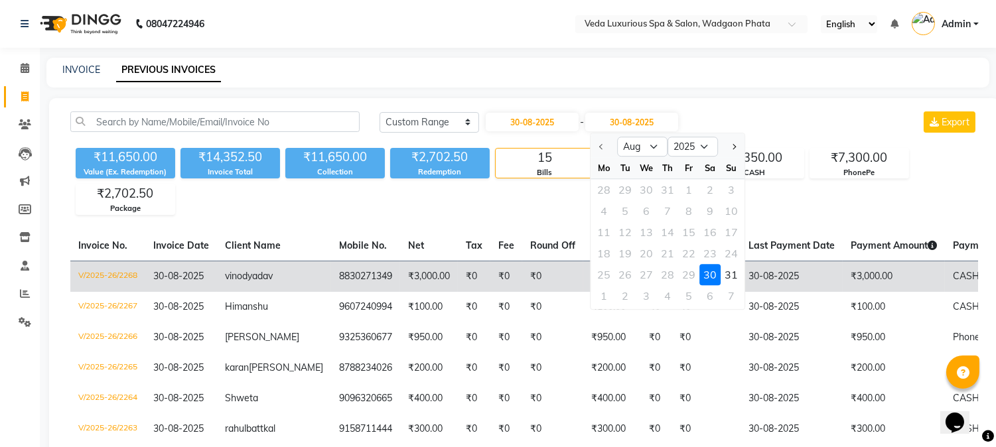
click at [726, 272] on div "31" at bounding box center [730, 274] width 21 height 21
type input "31-08-2025"
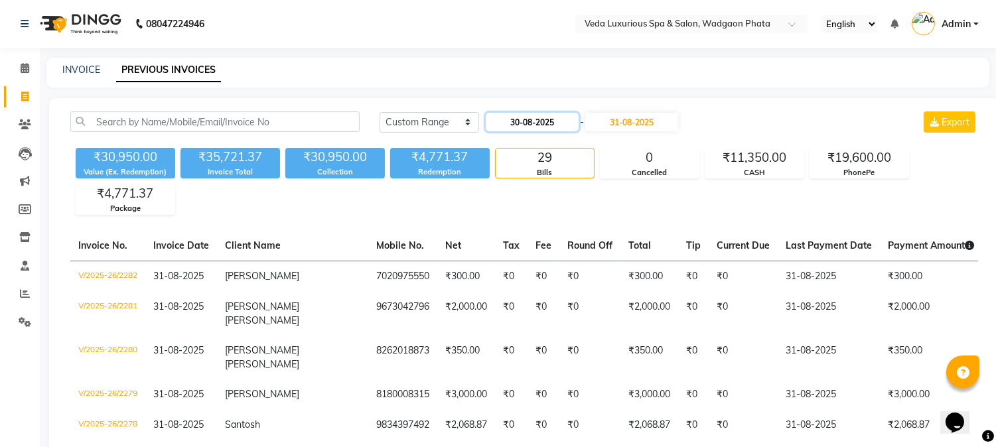
click at [521, 123] on input "30-08-2025" at bounding box center [532, 122] width 93 height 19
select select "8"
select select "2025"
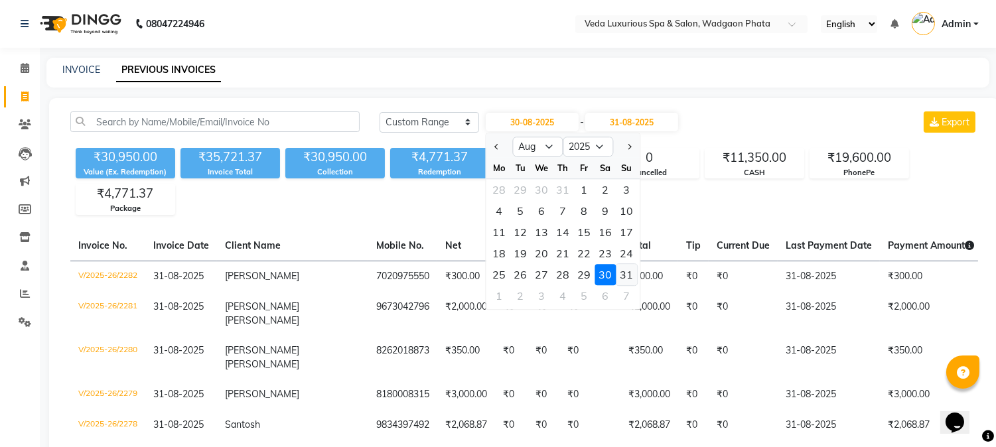
click at [628, 272] on div "31" at bounding box center [626, 274] width 21 height 21
type input "31-08-2025"
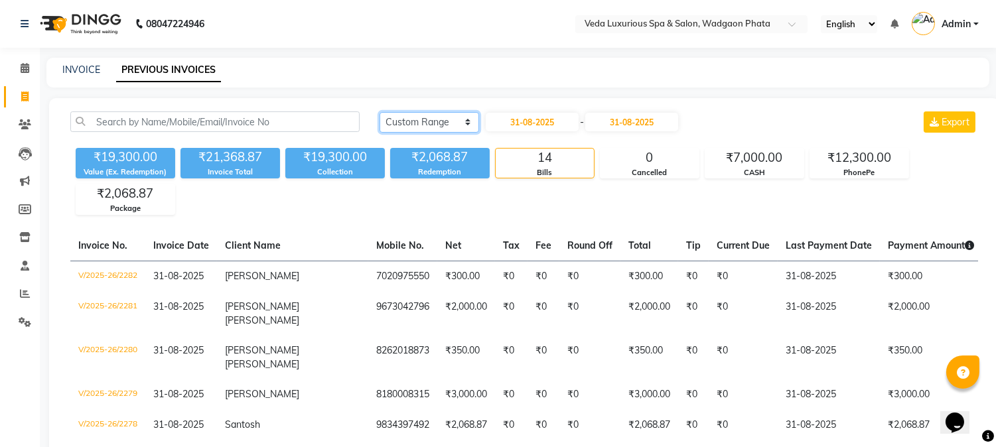
click at [427, 123] on select "[DATE] [DATE] Custom Range" at bounding box center [428, 122] width 99 height 21
click at [533, 115] on input "31-08-2025" at bounding box center [532, 122] width 93 height 19
select select "8"
select select "2025"
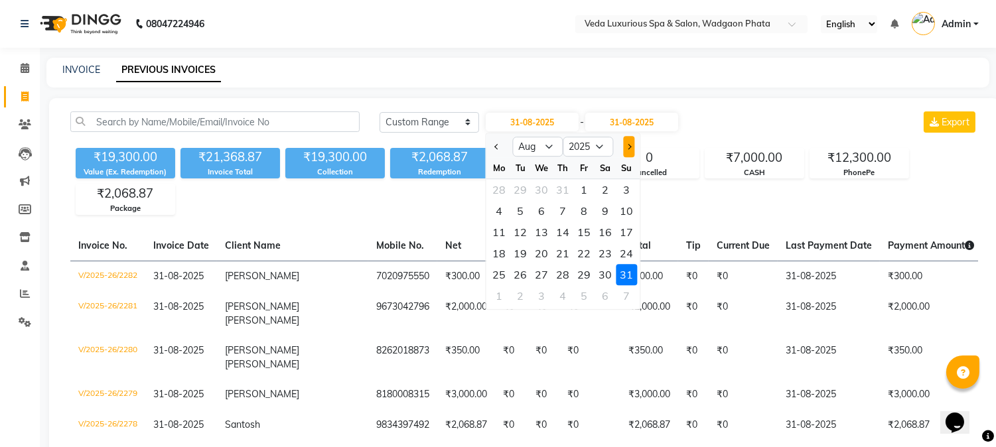
click at [631, 147] on button "Next month" at bounding box center [628, 146] width 11 height 21
select select "9"
click at [504, 190] on div "1" at bounding box center [498, 189] width 21 height 21
type input "01-09-2025"
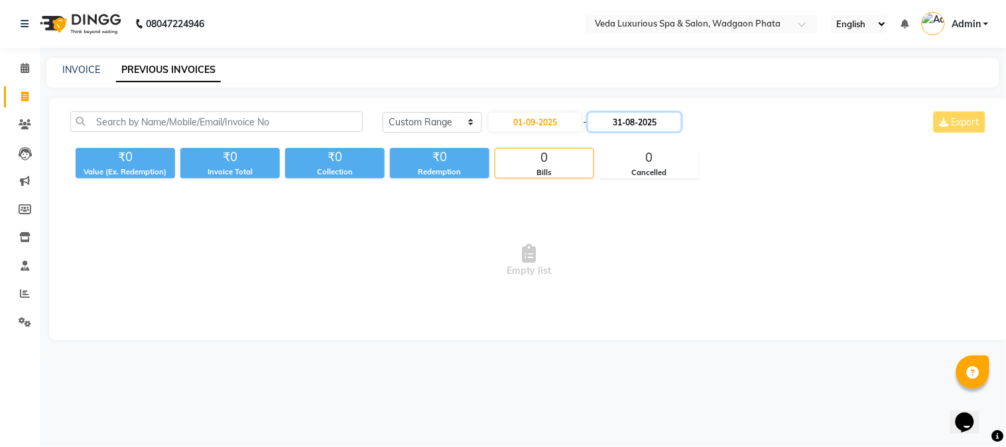
click at [620, 121] on input "31-08-2025" at bounding box center [634, 122] width 93 height 19
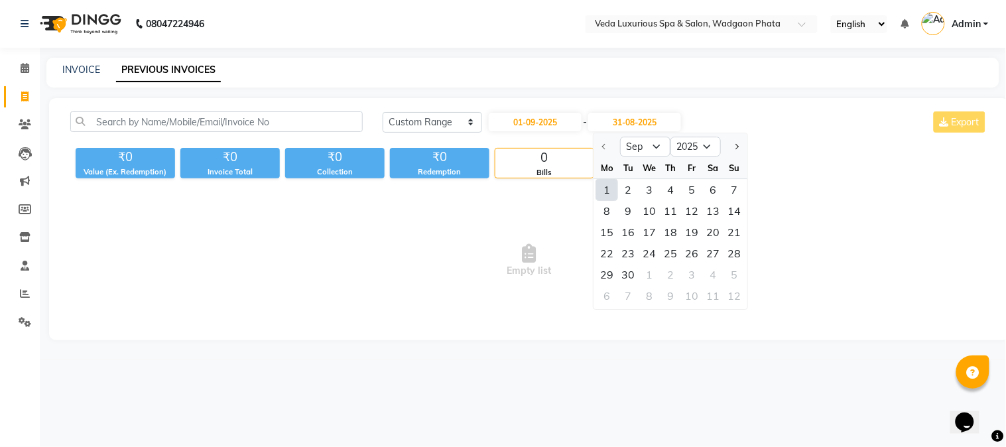
click at [610, 193] on div "1" at bounding box center [607, 189] width 21 height 21
type input "01-09-2025"
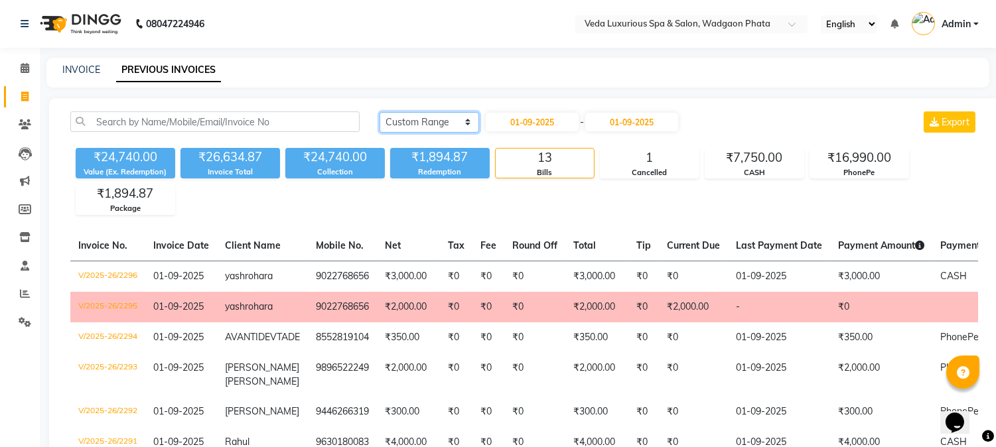
click at [440, 124] on select "[DATE] [DATE] Custom Range" at bounding box center [428, 122] width 99 height 21
select select "[DATE]"
click at [379, 112] on select "[DATE] [DATE] Custom Range" at bounding box center [428, 122] width 99 height 21
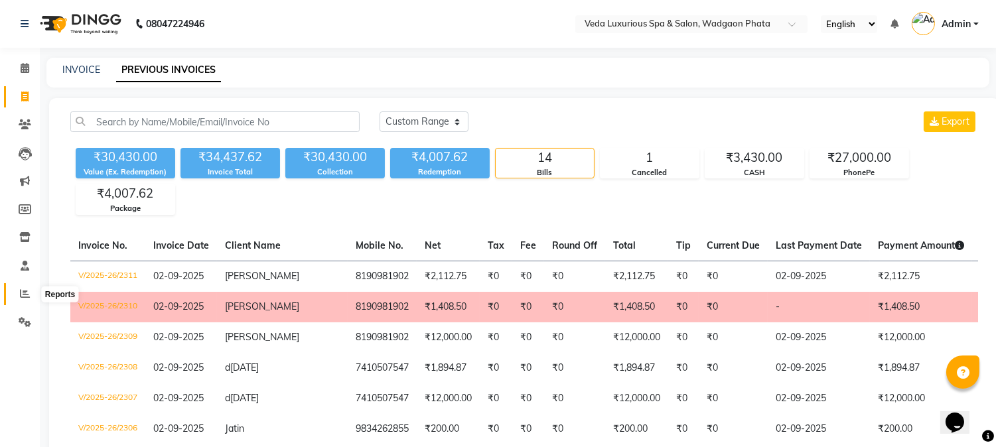
click at [27, 289] on icon at bounding box center [25, 294] width 10 height 10
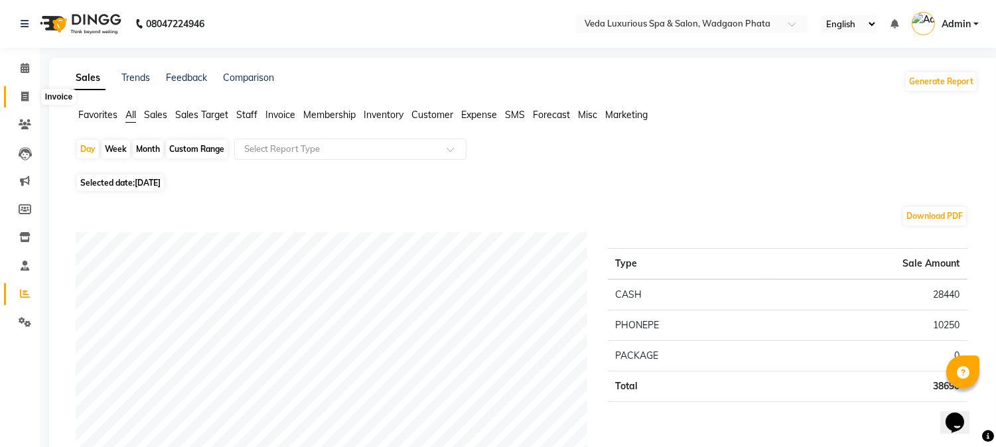
click at [27, 94] on icon at bounding box center [24, 97] width 7 height 10
select select "service"
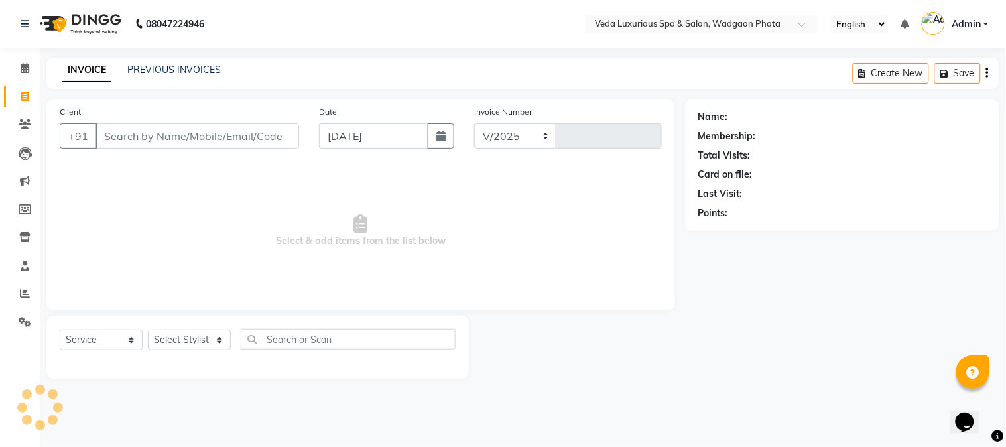
select select "4666"
type input "2336"
click at [134, 67] on link "PREVIOUS INVOICES" at bounding box center [174, 70] width 94 height 12
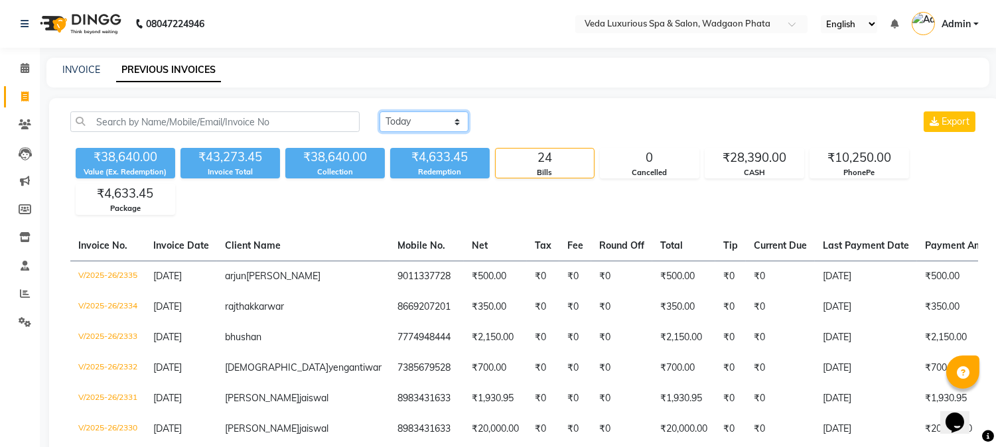
click at [430, 121] on select "[DATE] [DATE] Custom Range" at bounding box center [423, 121] width 89 height 21
select select "[DATE]"
click at [379, 111] on select "[DATE] [DATE] Custom Range" at bounding box center [423, 121] width 89 height 21
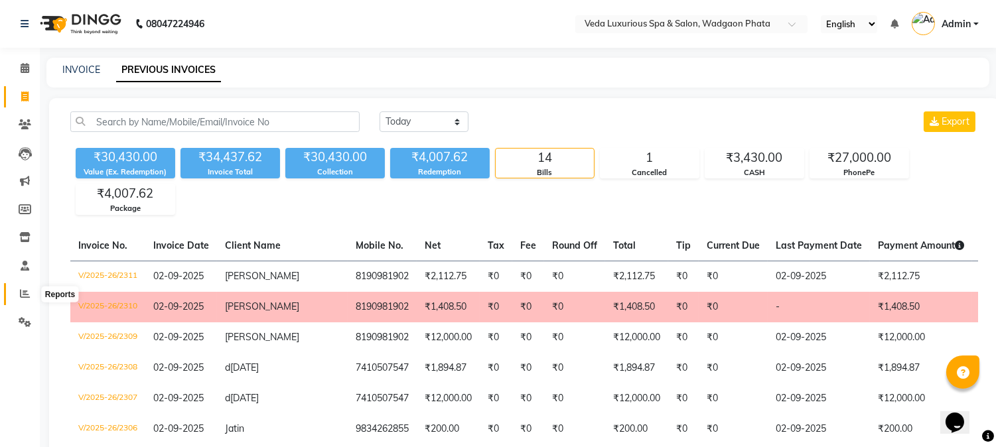
click at [22, 291] on icon at bounding box center [25, 294] width 10 height 10
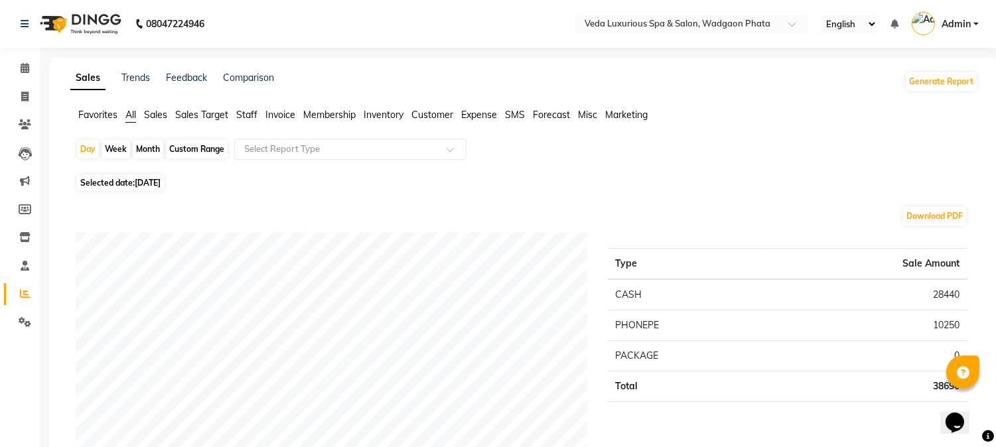
click at [147, 146] on div "Month" at bounding box center [148, 149] width 31 height 19
select select "9"
select select "2025"
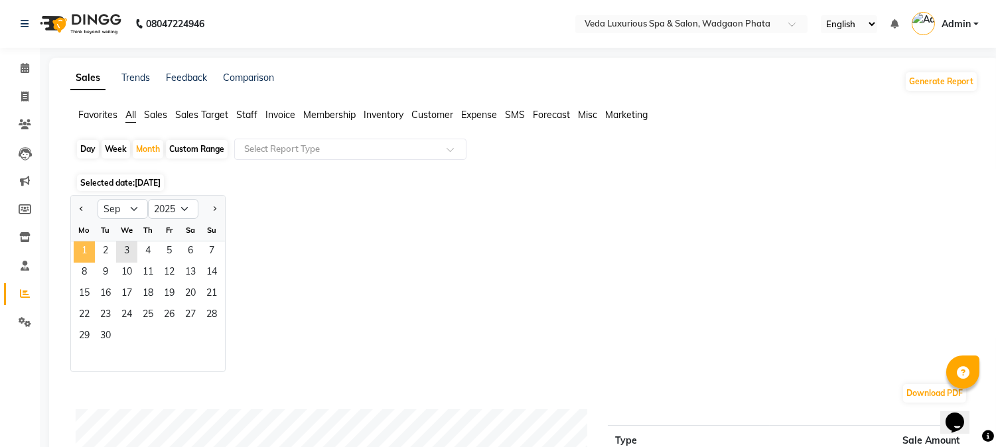
click at [85, 251] on span "1" at bounding box center [84, 251] width 21 height 21
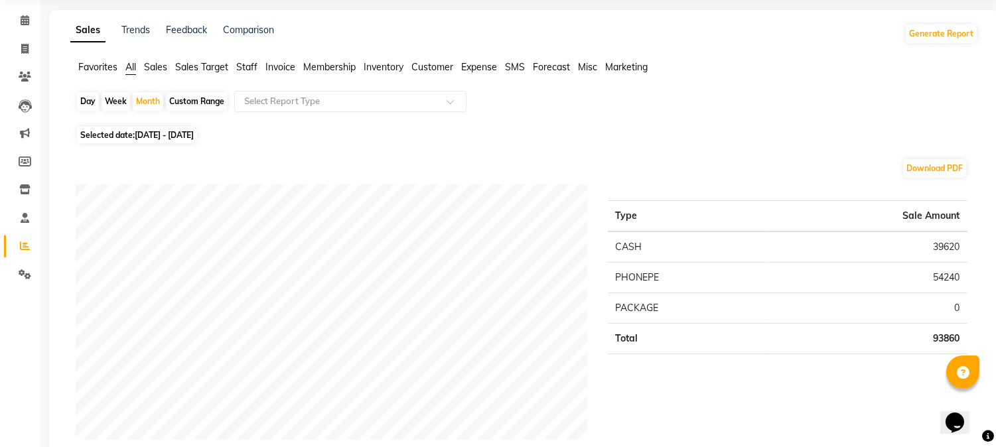
scroll to position [74, 0]
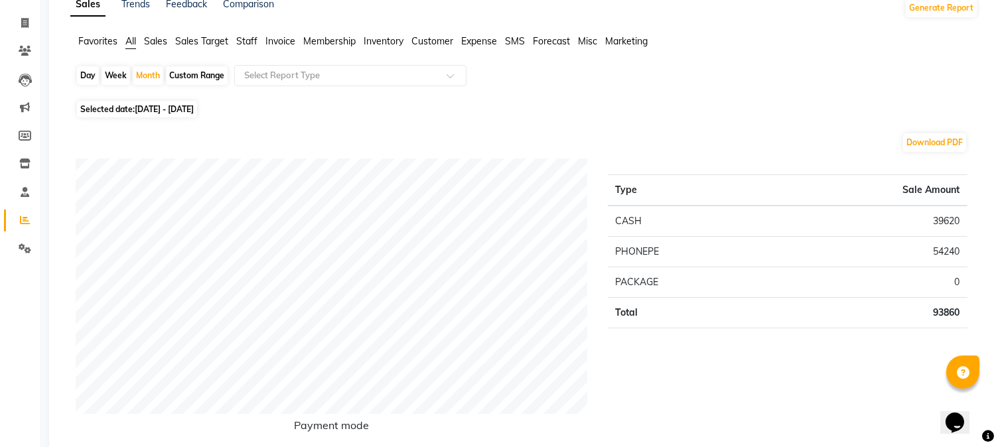
click at [88, 74] on div "Day" at bounding box center [88, 75] width 22 height 19
select select "9"
select select "2025"
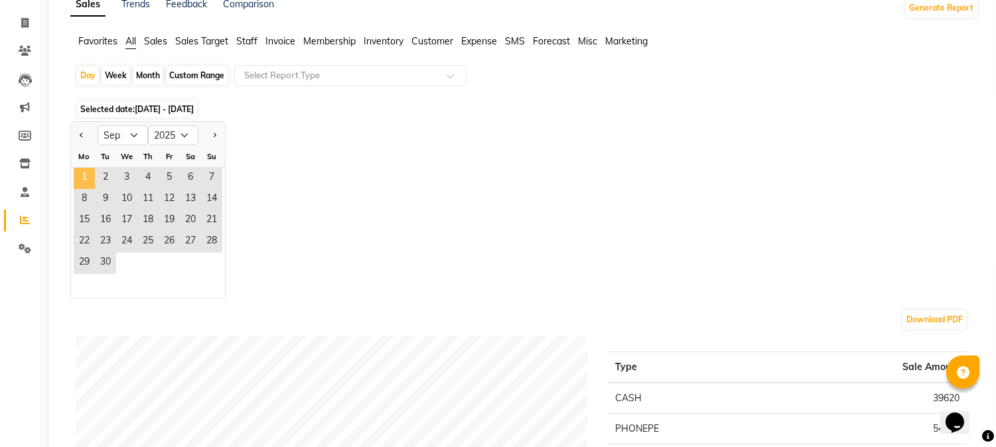
click at [85, 180] on span "1" at bounding box center [84, 178] width 21 height 21
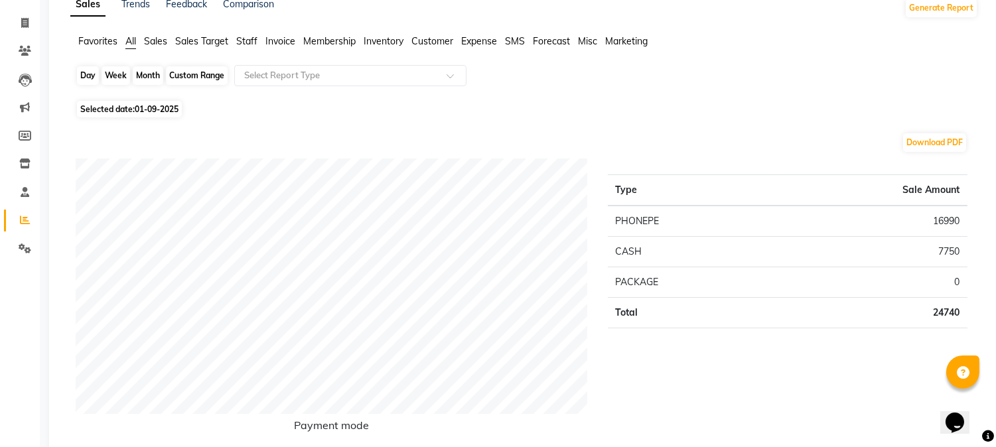
click at [90, 77] on div "Day" at bounding box center [88, 75] width 22 height 19
select select "9"
select select "2025"
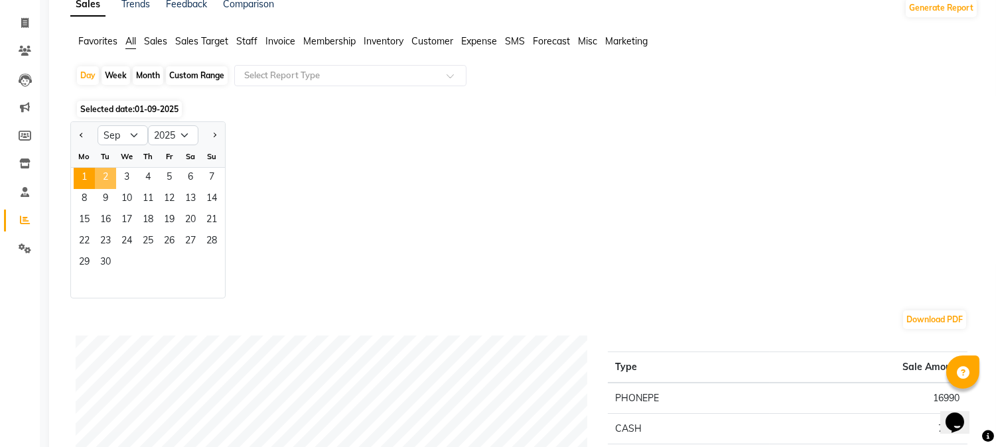
click at [109, 173] on span "2" at bounding box center [105, 178] width 21 height 21
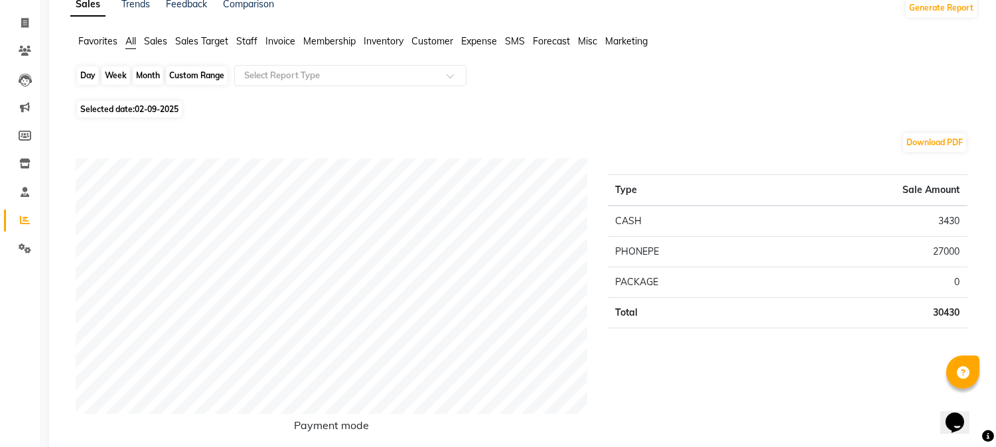
click at [97, 77] on div "Day" at bounding box center [88, 75] width 22 height 19
select select "9"
select select "2025"
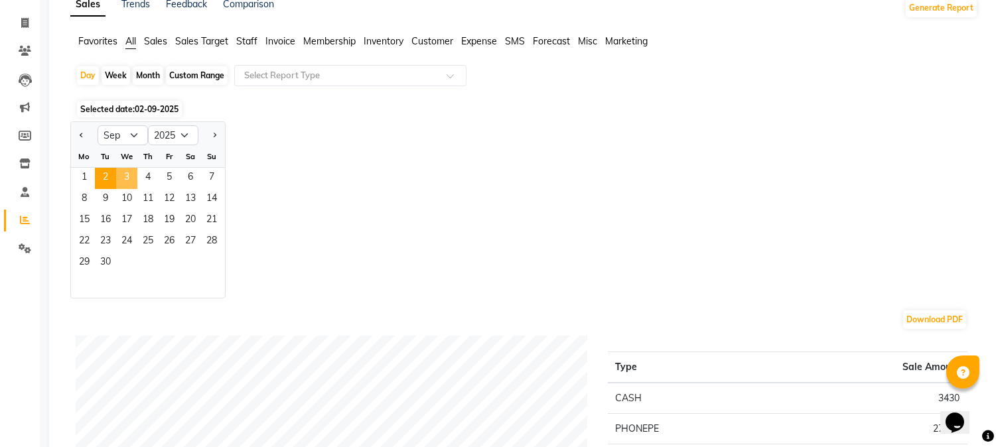
click at [127, 171] on span "3" at bounding box center [126, 178] width 21 height 21
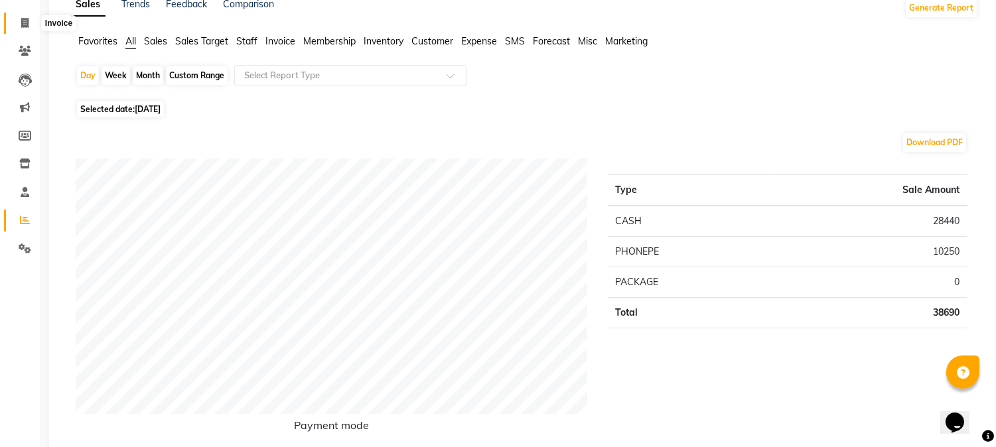
click at [24, 20] on icon at bounding box center [24, 23] width 7 height 10
select select "service"
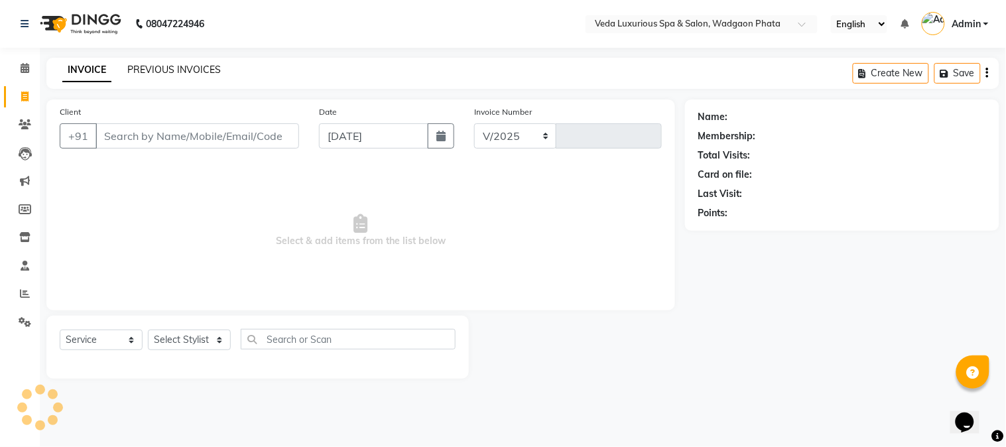
select select "4666"
type input "2336"
click at [203, 70] on link "PREVIOUS INVOICES" at bounding box center [174, 70] width 94 height 12
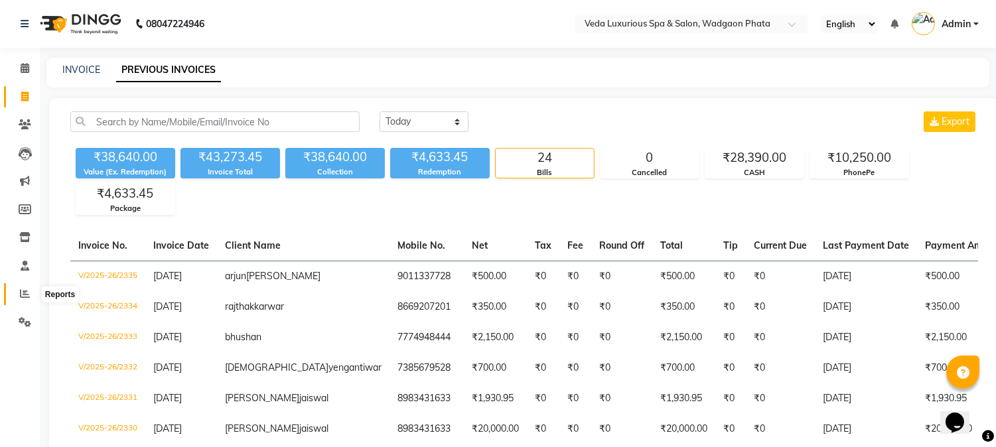
click at [23, 292] on icon at bounding box center [25, 294] width 10 height 10
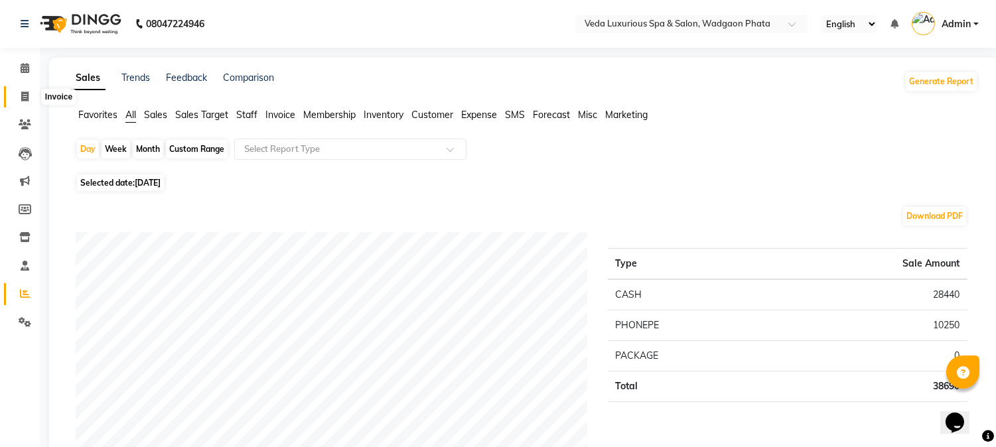
click at [19, 99] on span at bounding box center [24, 97] width 23 height 15
select select "service"
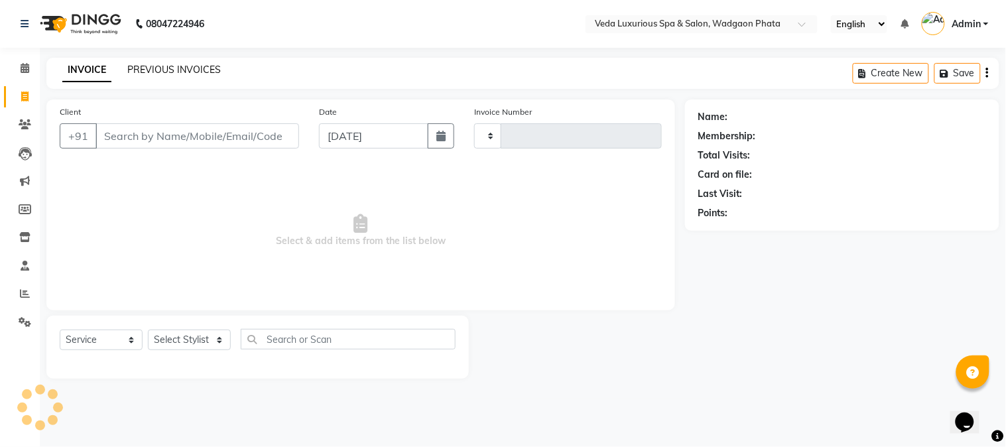
type input "2336"
select select "4666"
click at [184, 67] on link "PREVIOUS INVOICES" at bounding box center [174, 70] width 94 height 12
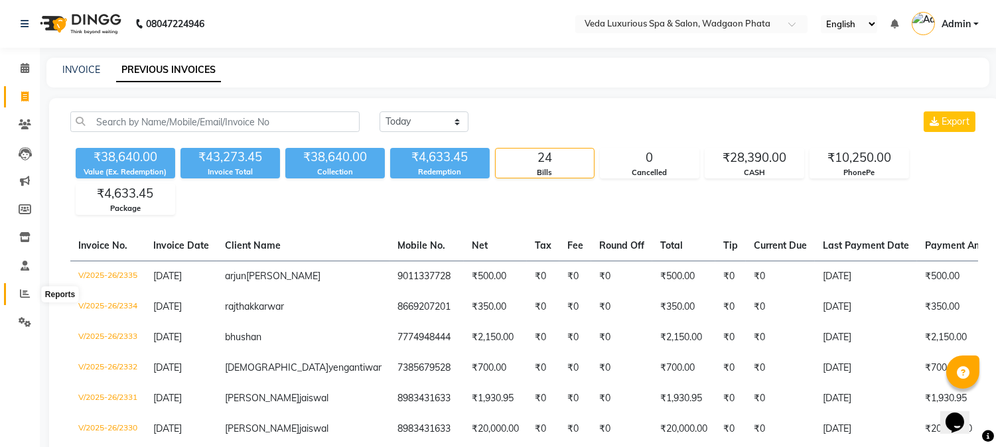
click at [21, 292] on icon at bounding box center [25, 294] width 10 height 10
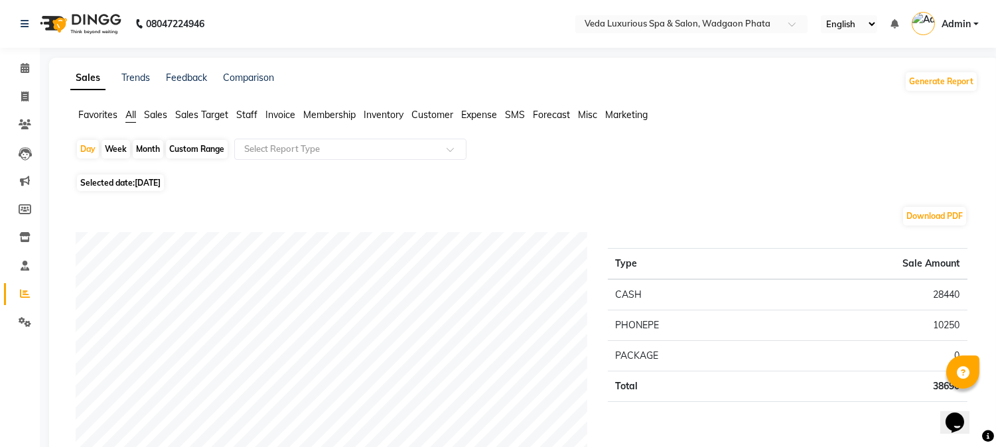
click at [101, 114] on span "Favorites" at bounding box center [97, 115] width 39 height 12
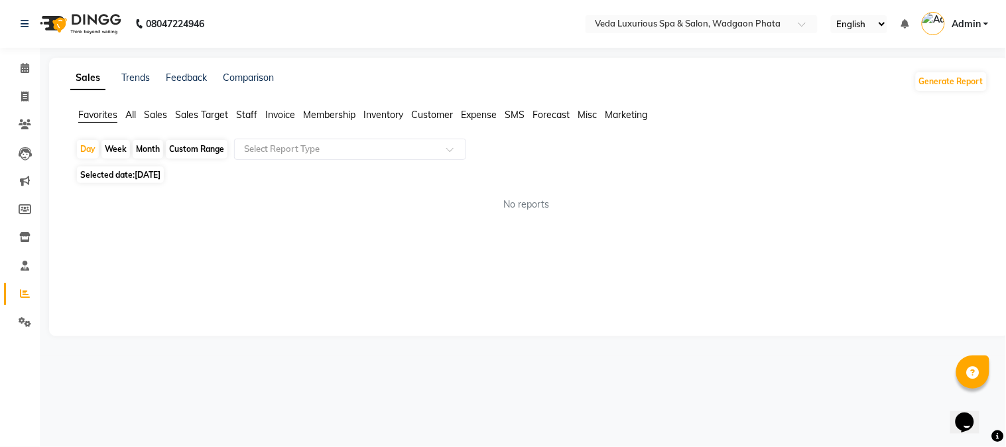
click at [126, 111] on span "All" at bounding box center [130, 115] width 11 height 12
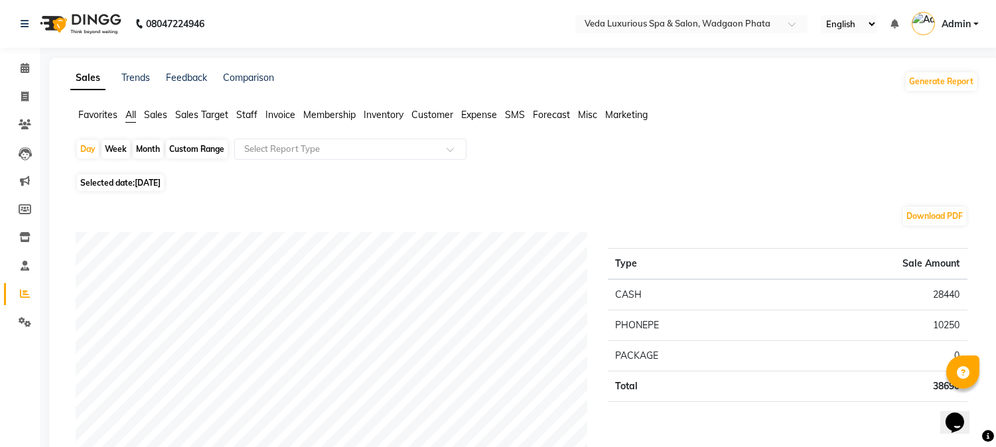
click at [162, 111] on span "Sales" at bounding box center [155, 115] width 23 height 12
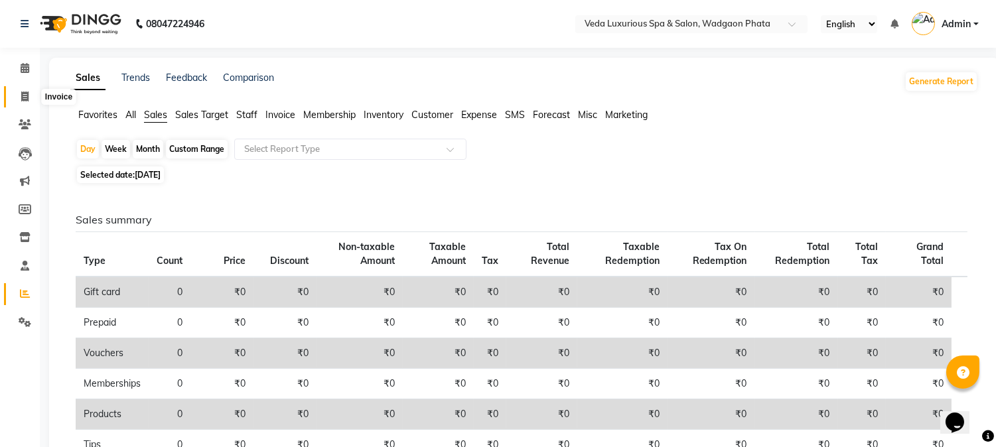
click at [23, 94] on icon at bounding box center [24, 97] width 7 height 10
select select "service"
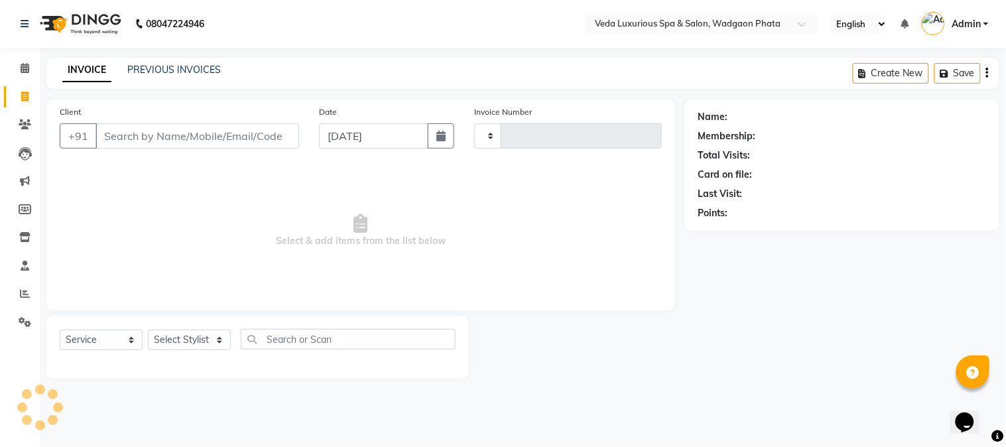
type input "2336"
select select "4666"
click at [176, 68] on link "PREVIOUS INVOICES" at bounding box center [174, 70] width 94 height 12
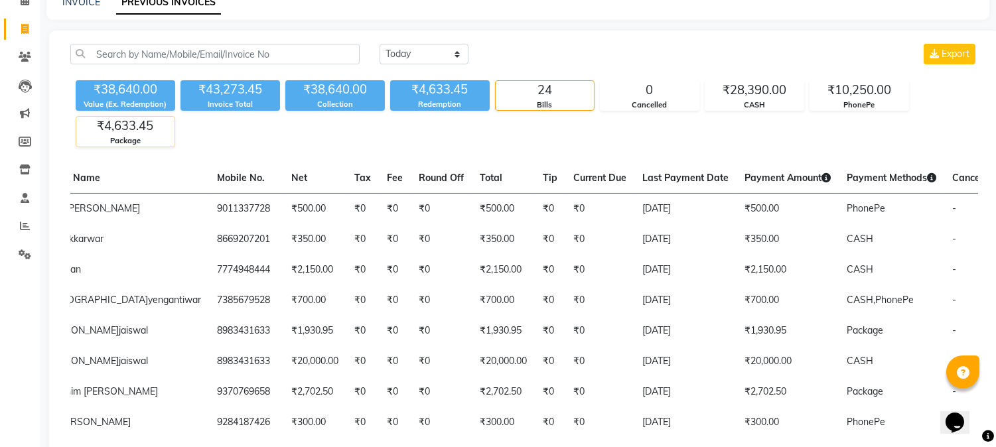
scroll to position [35, 0]
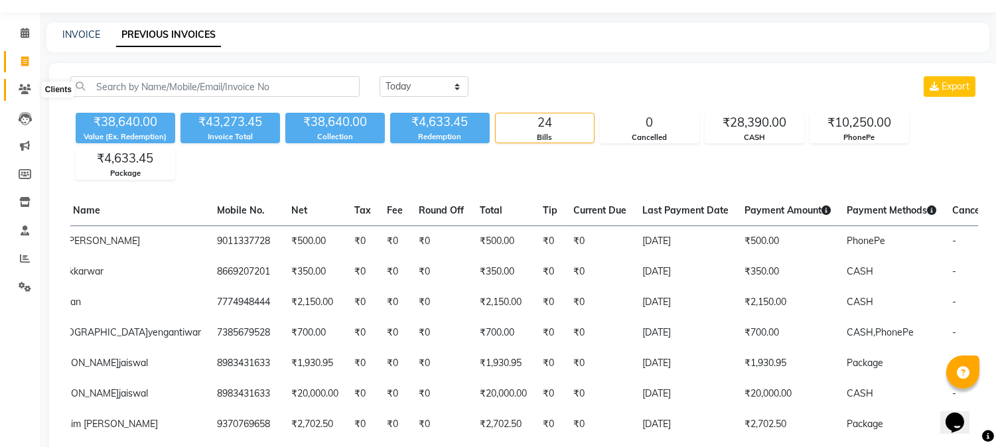
click at [32, 93] on span at bounding box center [24, 89] width 23 height 15
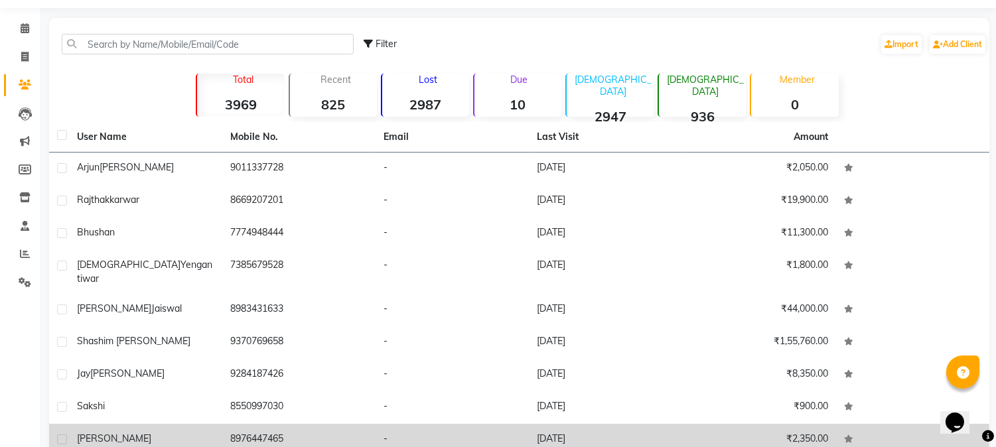
scroll to position [109, 0]
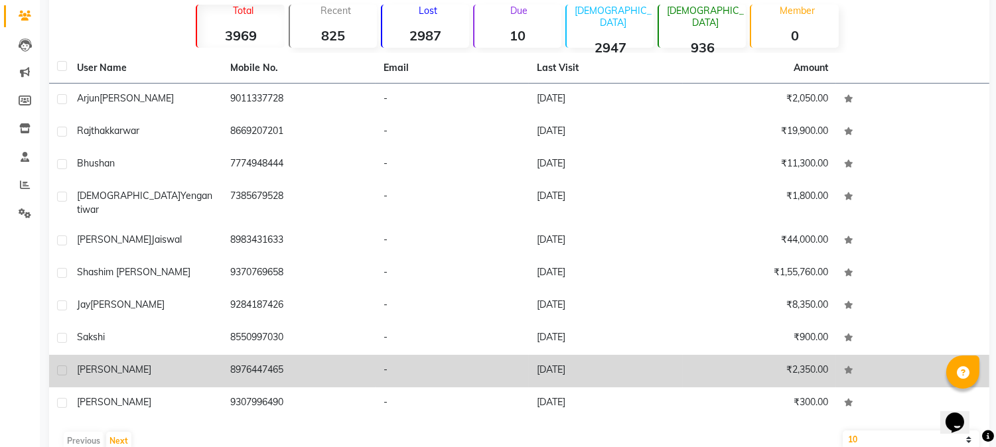
click at [160, 363] on div "[PERSON_NAME]" at bounding box center [145, 370] width 137 height 14
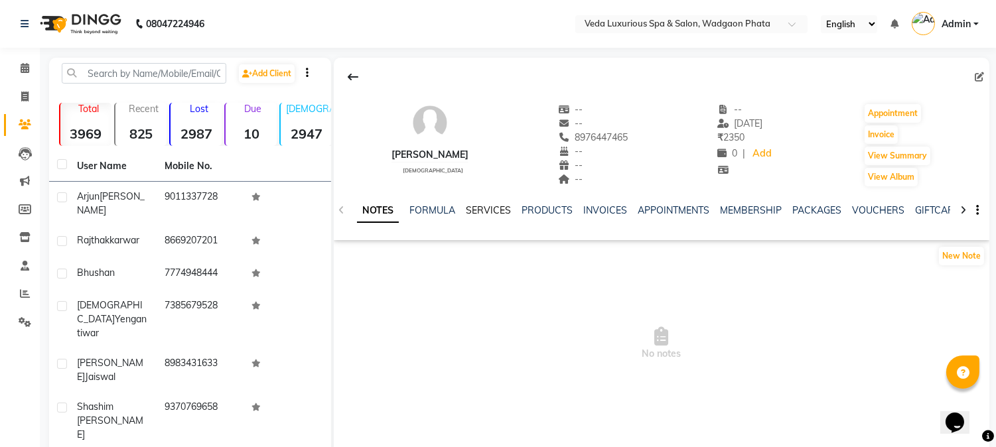
click at [473, 208] on link "SERVICES" at bounding box center [488, 210] width 45 height 12
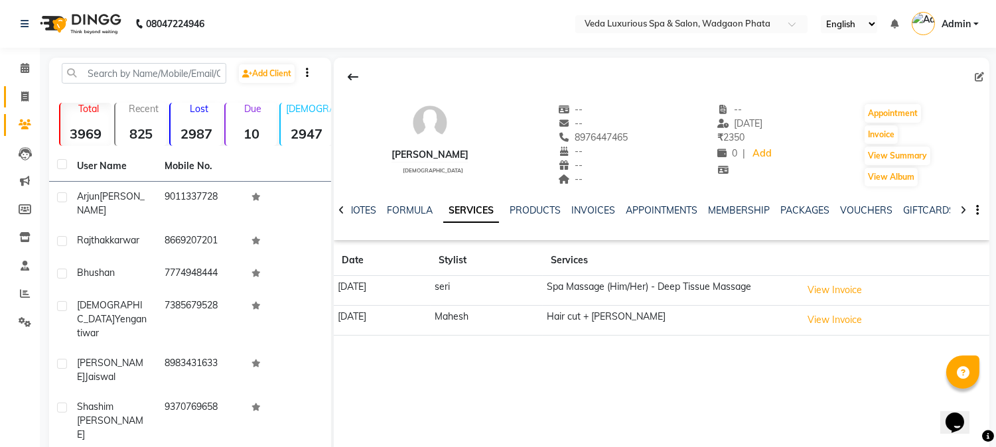
drag, startPoint x: 22, startPoint y: 104, endPoint x: 23, endPoint y: 114, distance: 10.0
click at [23, 103] on link "Invoice" at bounding box center [20, 97] width 32 height 22
select select "service"
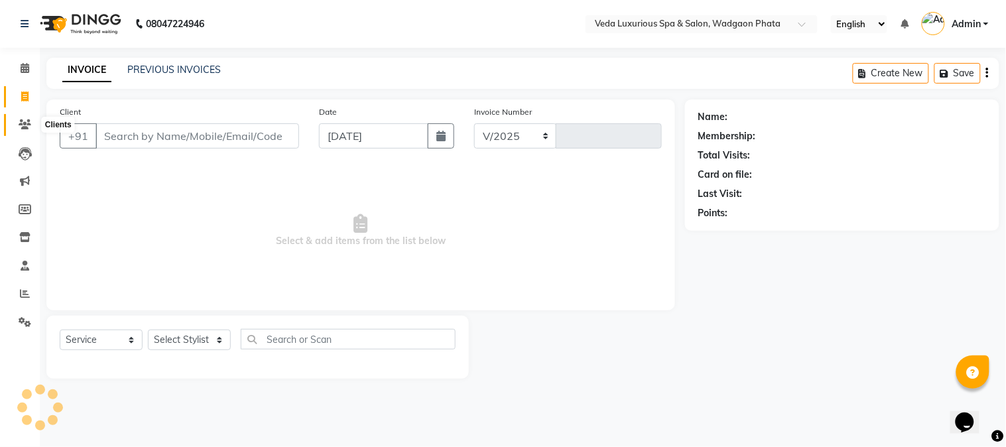
click at [23, 126] on icon at bounding box center [25, 124] width 13 height 10
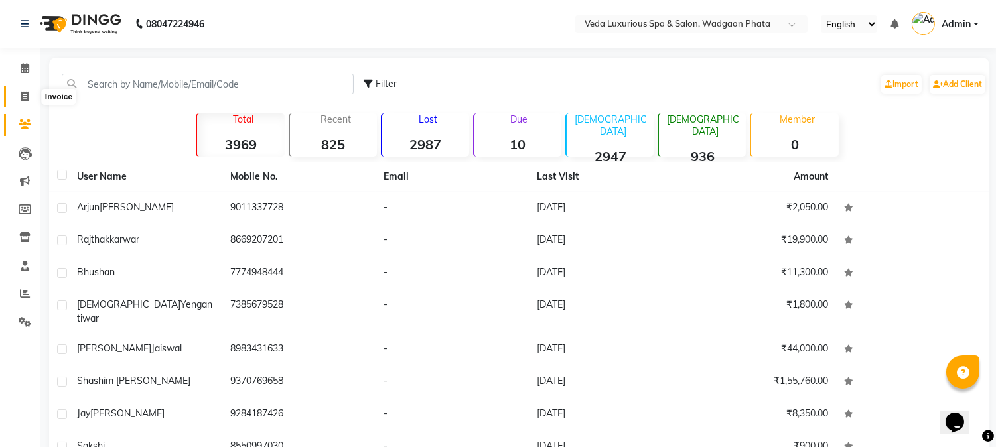
click at [24, 98] on icon at bounding box center [24, 97] width 7 height 10
select select "service"
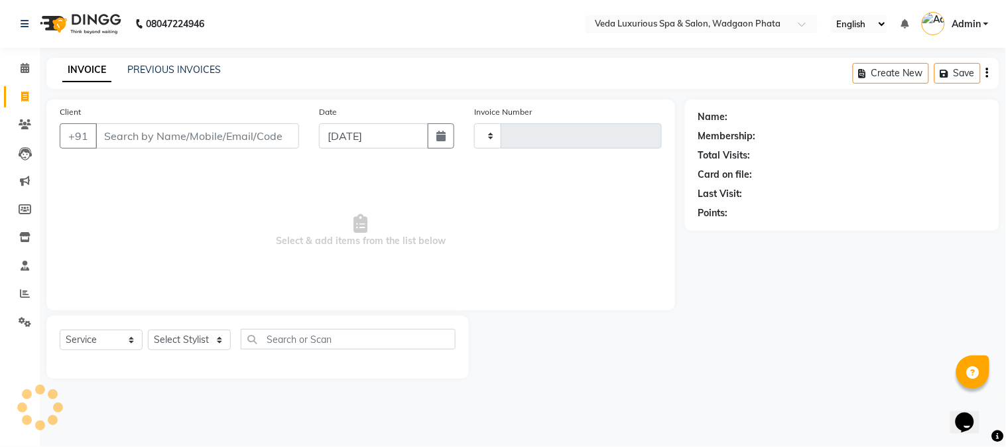
type input "2336"
select select "4666"
click at [180, 67] on link "PREVIOUS INVOICES" at bounding box center [174, 70] width 94 height 12
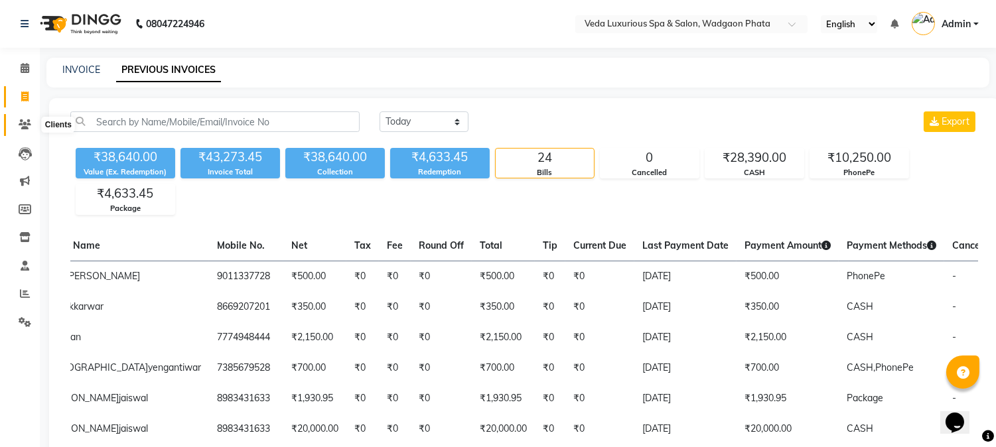
click at [21, 122] on icon at bounding box center [25, 124] width 13 height 10
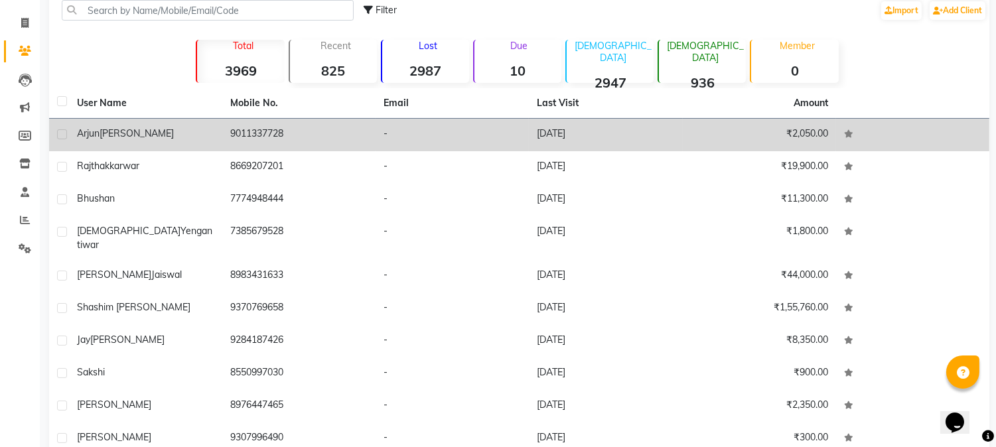
scroll to position [127, 0]
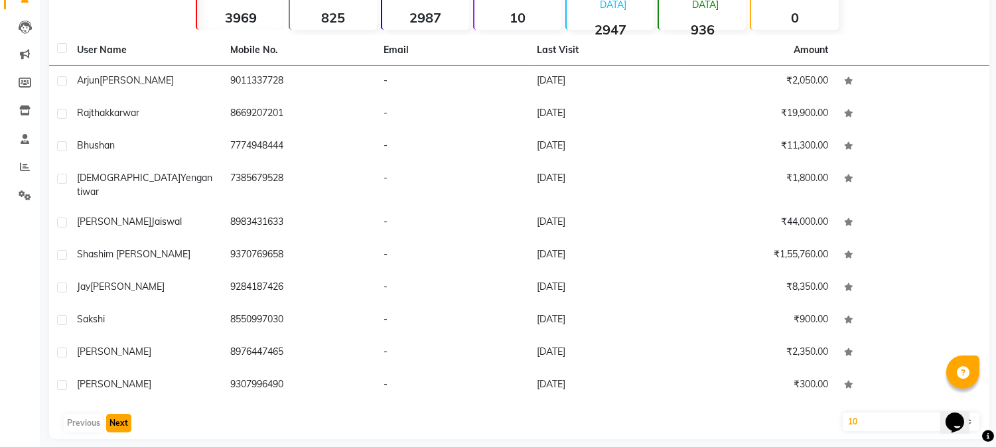
click at [121, 414] on button "Next" at bounding box center [118, 423] width 25 height 19
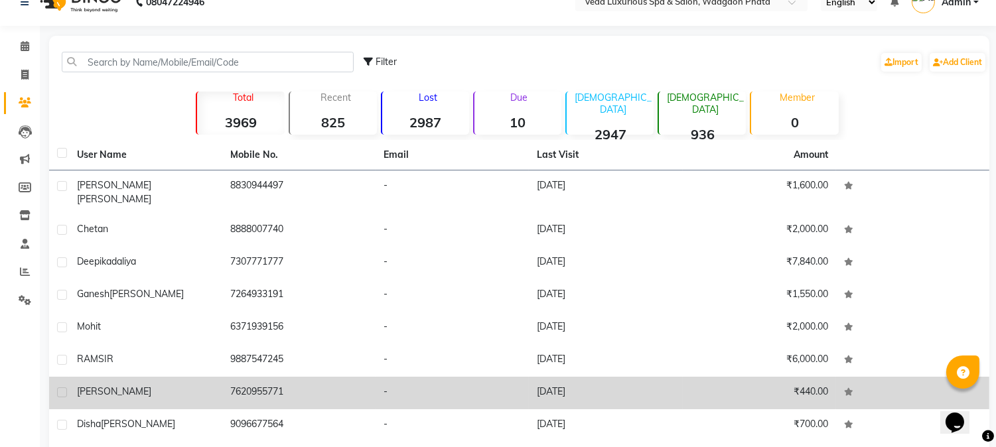
scroll to position [0, 0]
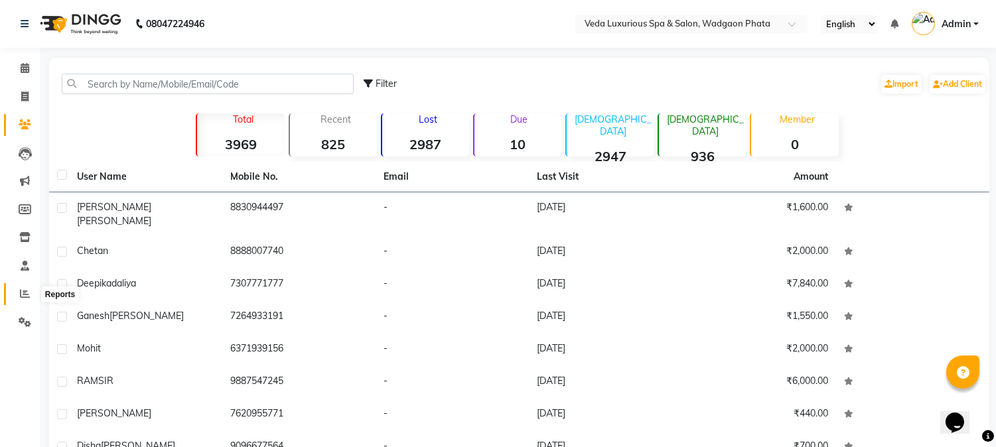
click at [23, 290] on icon at bounding box center [25, 294] width 10 height 10
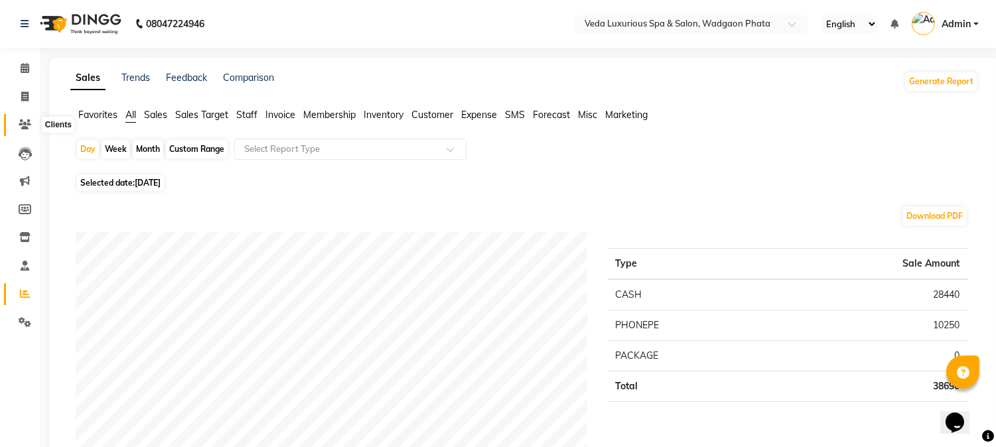
click at [25, 125] on icon at bounding box center [25, 124] width 13 height 10
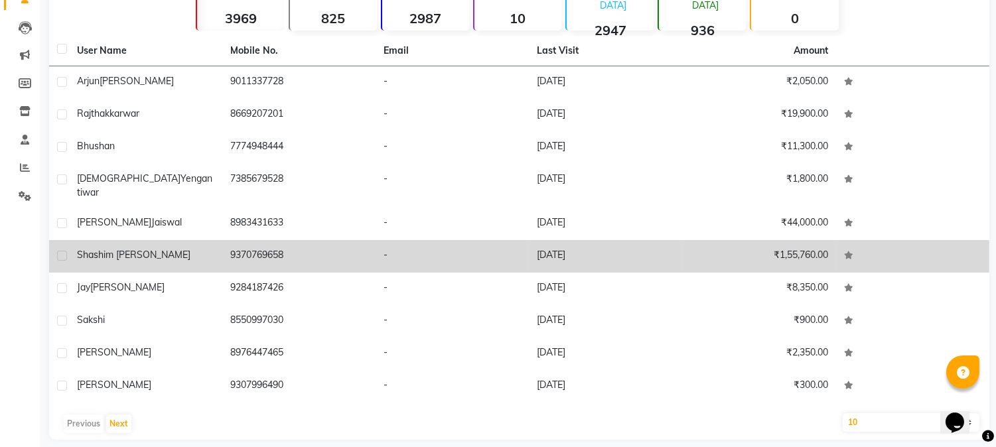
scroll to position [127, 0]
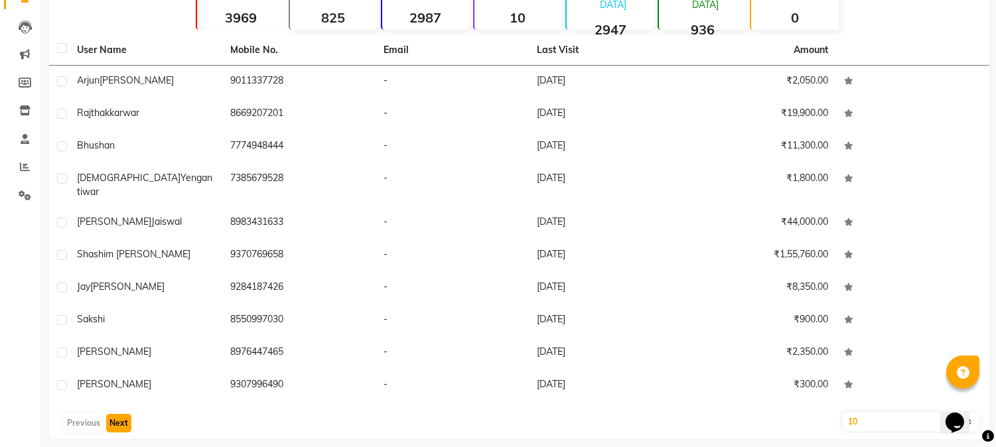
click at [121, 414] on button "Next" at bounding box center [118, 423] width 25 height 19
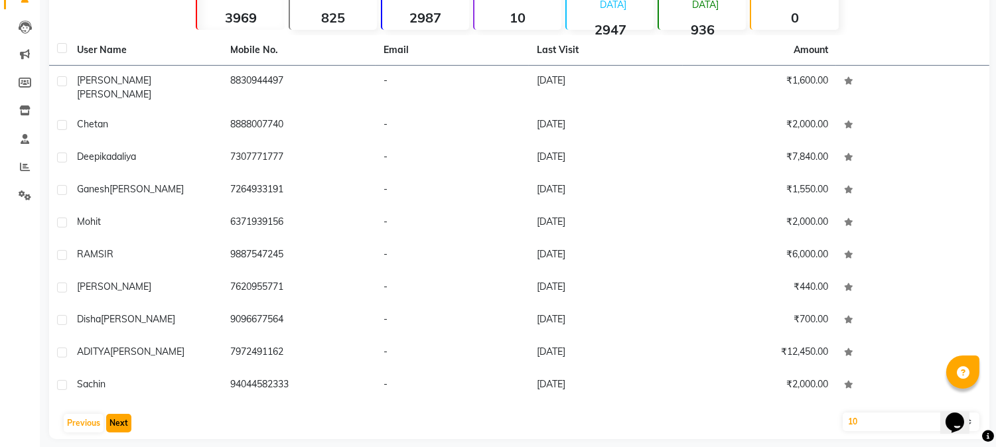
click at [123, 417] on button "Next" at bounding box center [118, 423] width 25 height 19
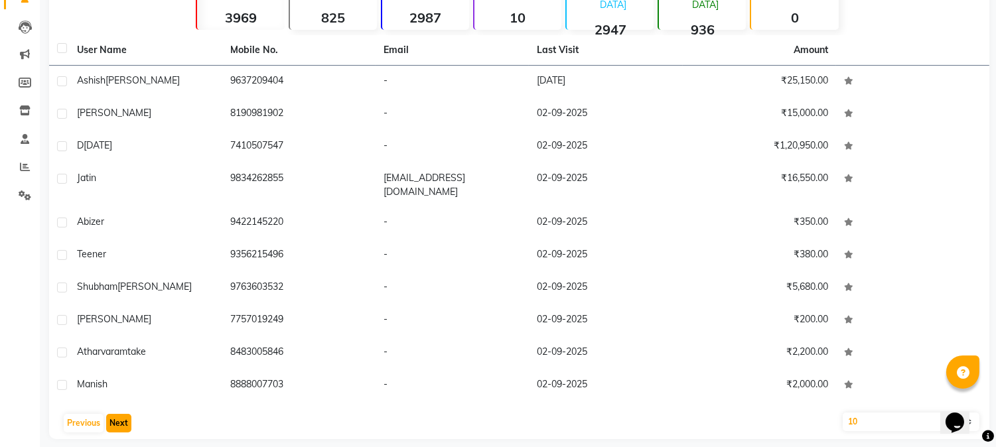
click at [118, 416] on button "Next" at bounding box center [118, 423] width 25 height 19
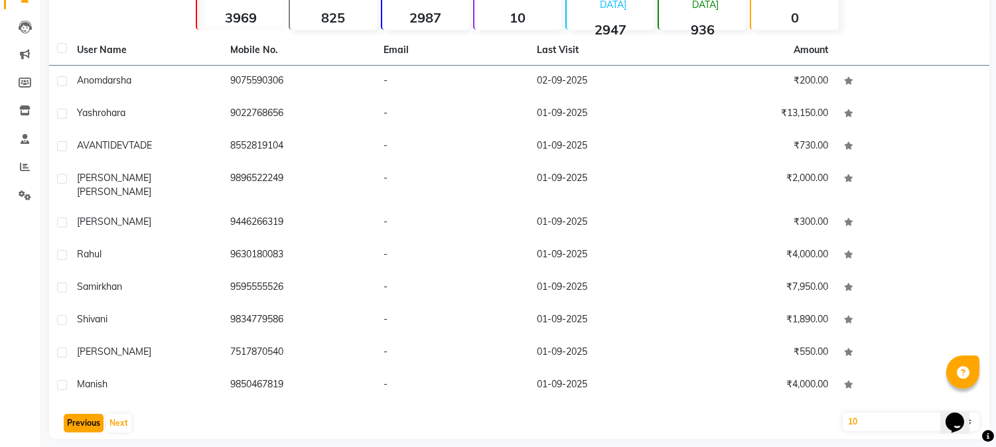
click at [88, 414] on button "Previous" at bounding box center [84, 423] width 40 height 19
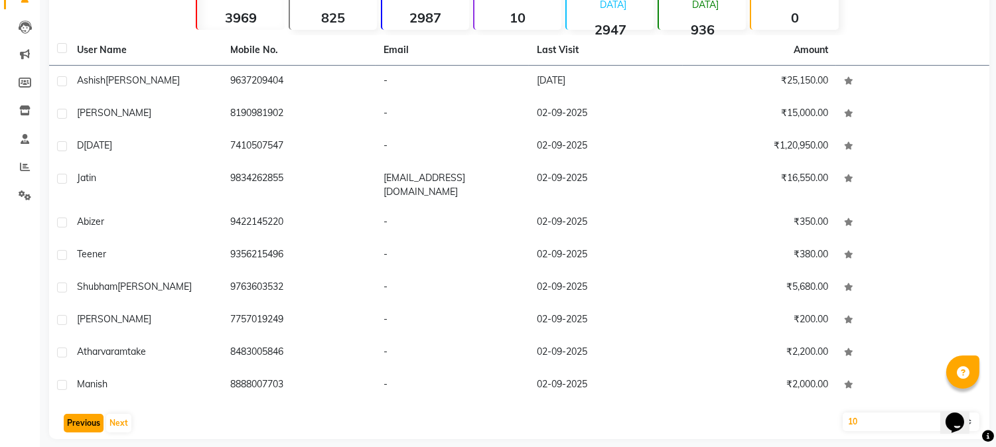
click at [88, 414] on button "Previous" at bounding box center [84, 423] width 40 height 19
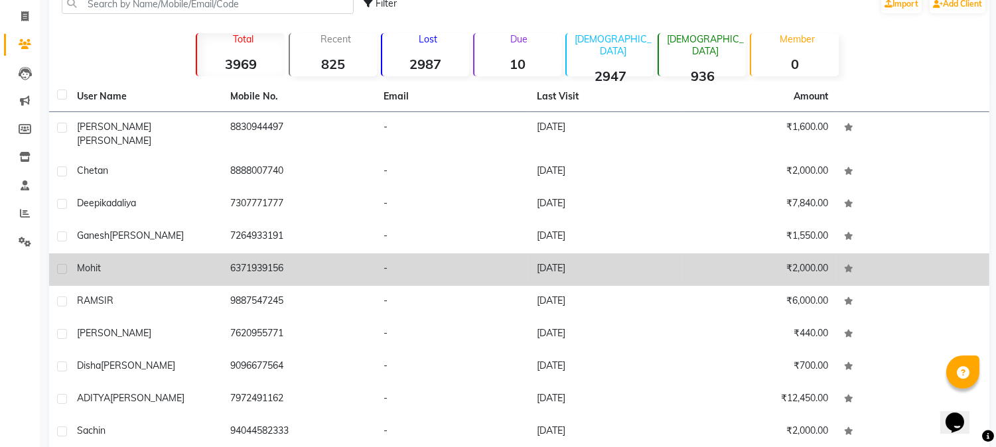
scroll to position [0, 0]
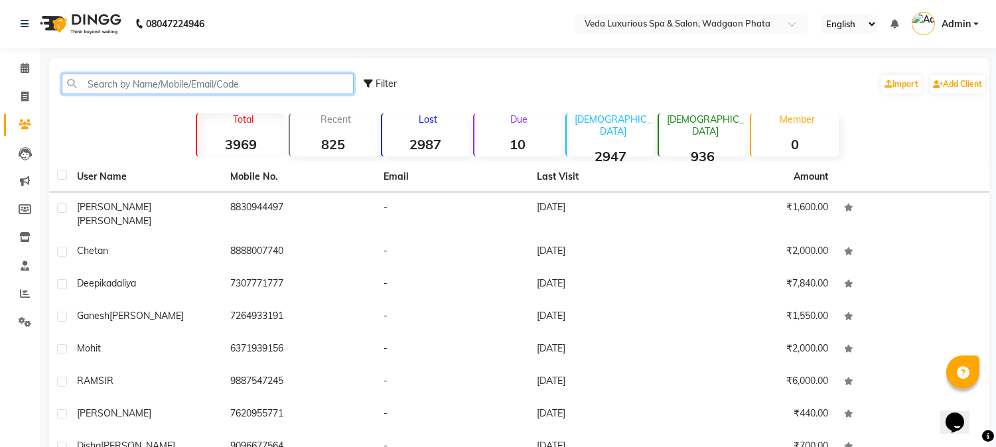
click at [149, 77] on input "text" at bounding box center [208, 84] width 292 height 21
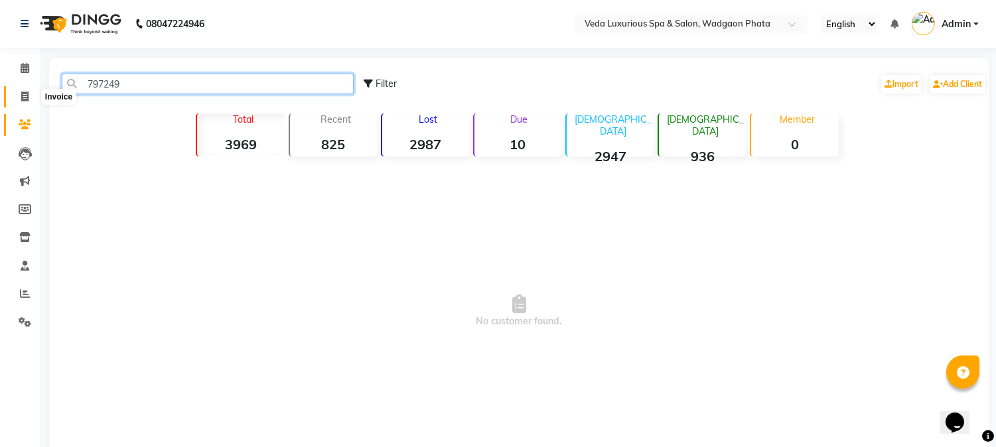
type input "797249"
click at [22, 95] on icon at bounding box center [24, 97] width 7 height 10
select select "service"
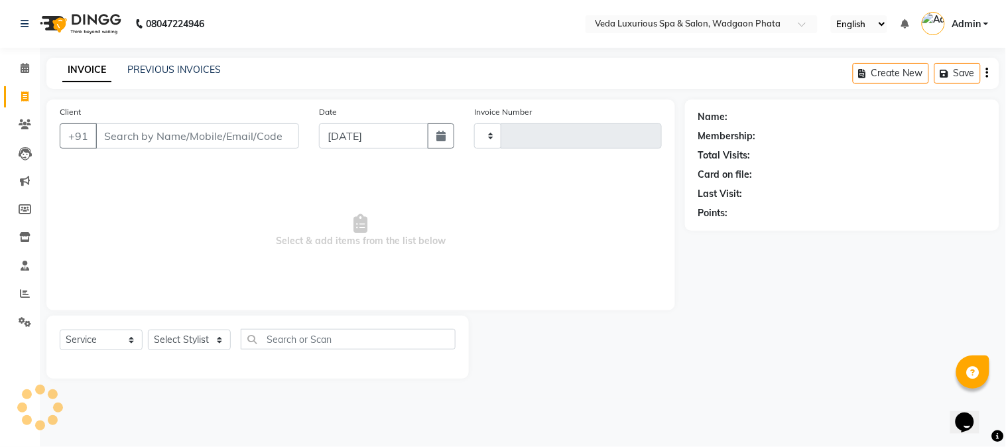
type input "2336"
select select "4666"
click at [161, 67] on link "PREVIOUS INVOICES" at bounding box center [174, 70] width 94 height 12
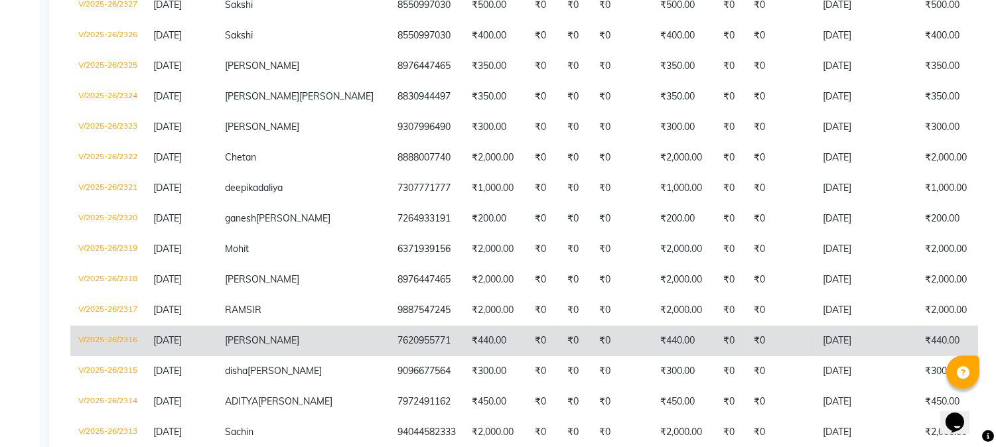
scroll to position [772, 0]
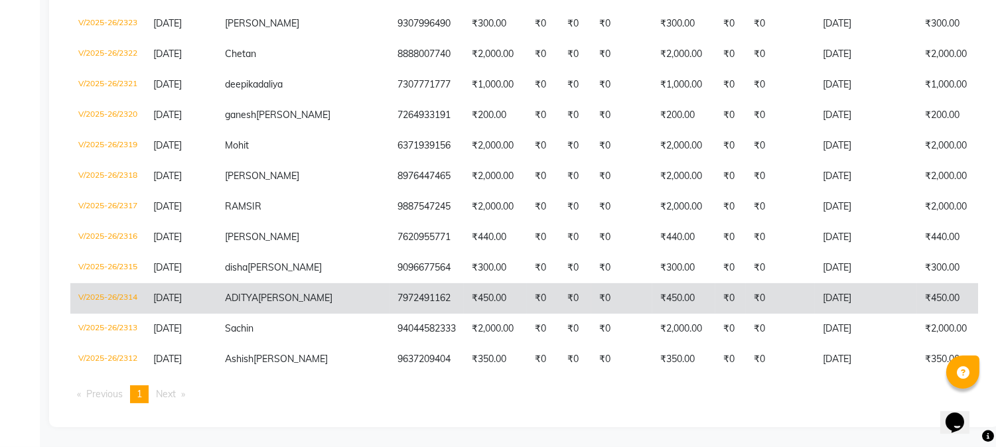
click at [389, 283] on td "7972491162" at bounding box center [426, 298] width 74 height 31
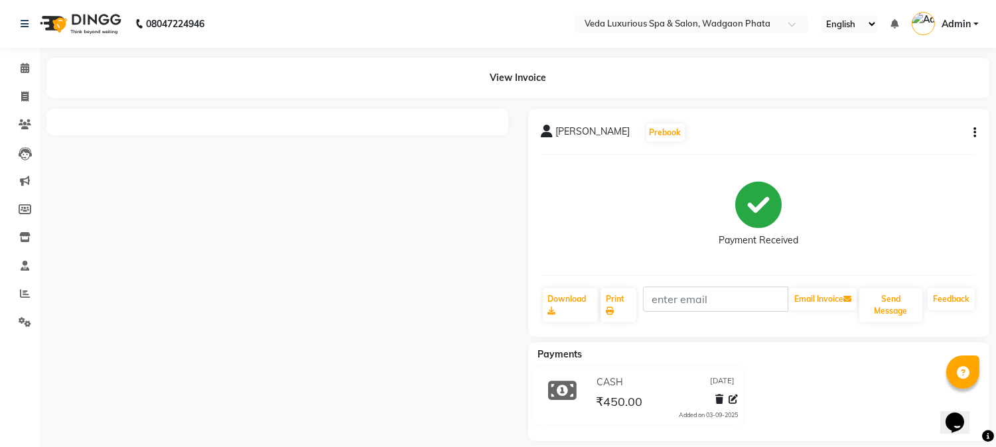
scroll to position [13, 0]
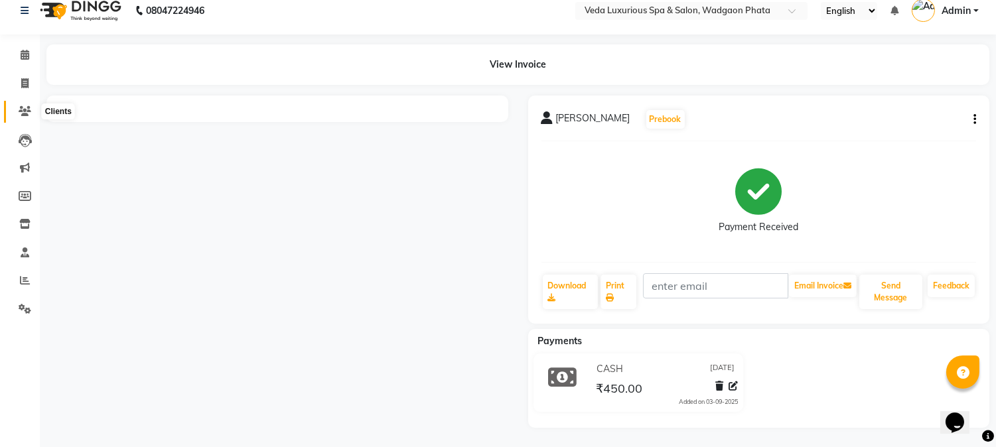
click at [21, 108] on icon at bounding box center [25, 111] width 13 height 10
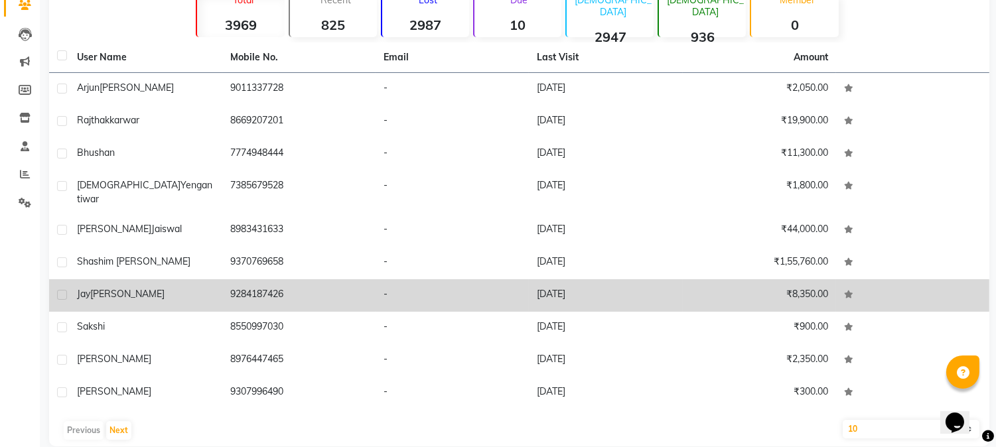
scroll to position [127, 0]
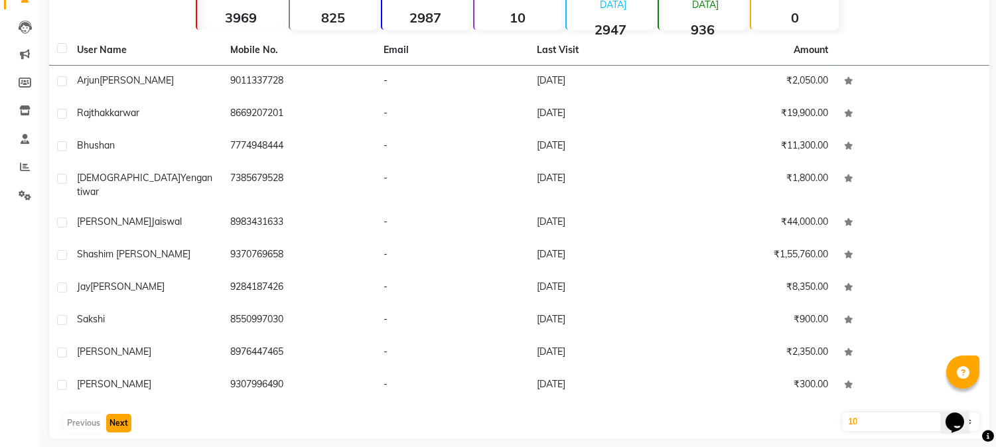
click at [117, 414] on button "Next" at bounding box center [118, 423] width 25 height 19
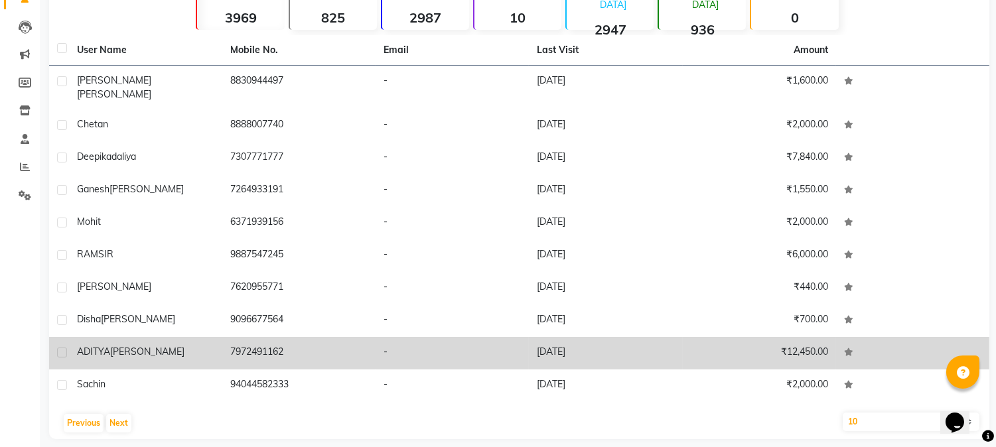
click at [141, 346] on span "[PERSON_NAME]" at bounding box center [147, 352] width 74 height 12
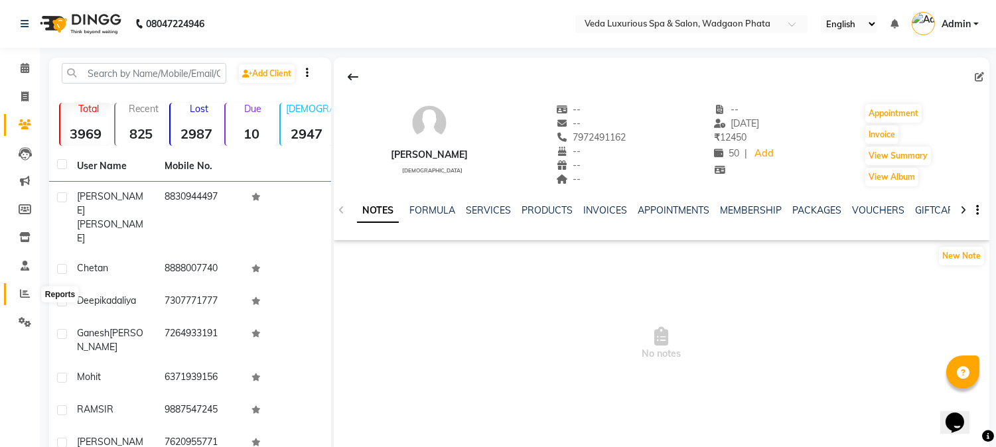
click at [22, 290] on icon at bounding box center [25, 294] width 10 height 10
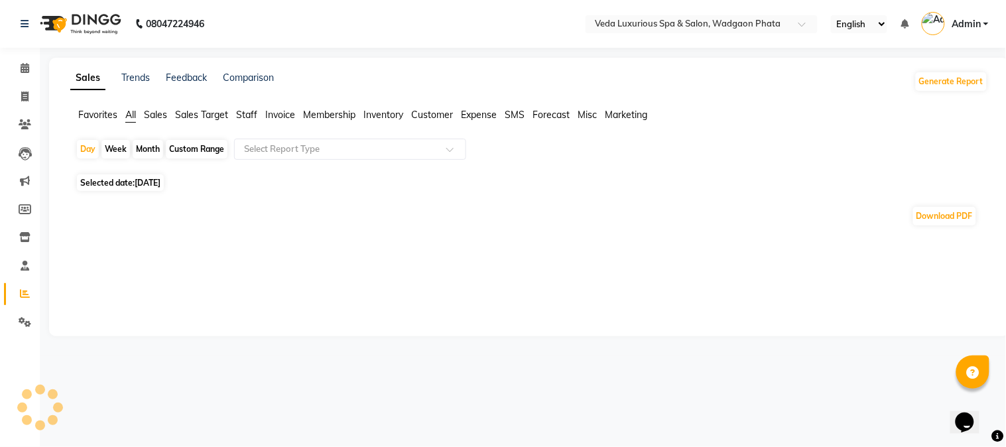
click at [135, 115] on span "All" at bounding box center [130, 115] width 11 height 12
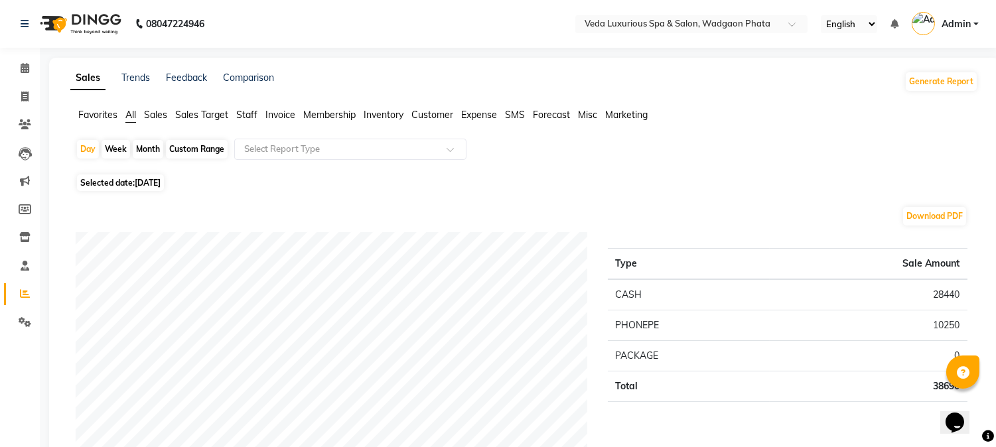
click at [150, 146] on div "Month" at bounding box center [148, 149] width 31 height 19
select select "9"
select select "2025"
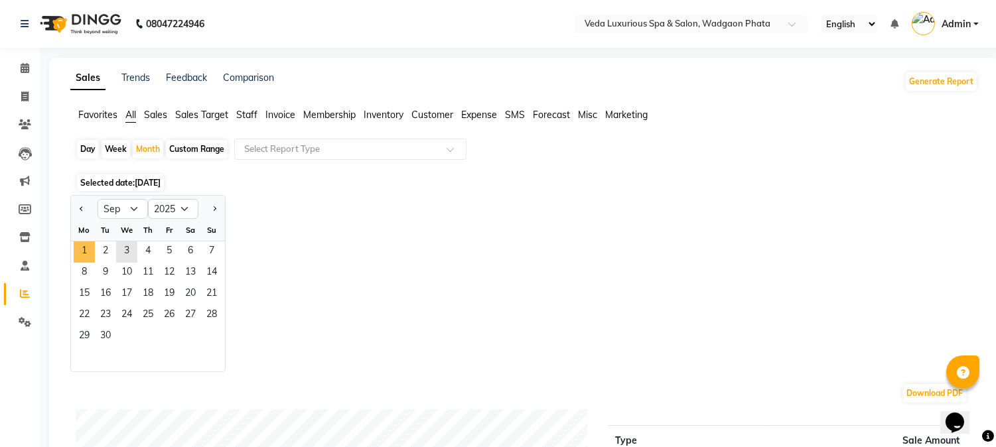
click at [89, 245] on span "1" at bounding box center [84, 251] width 21 height 21
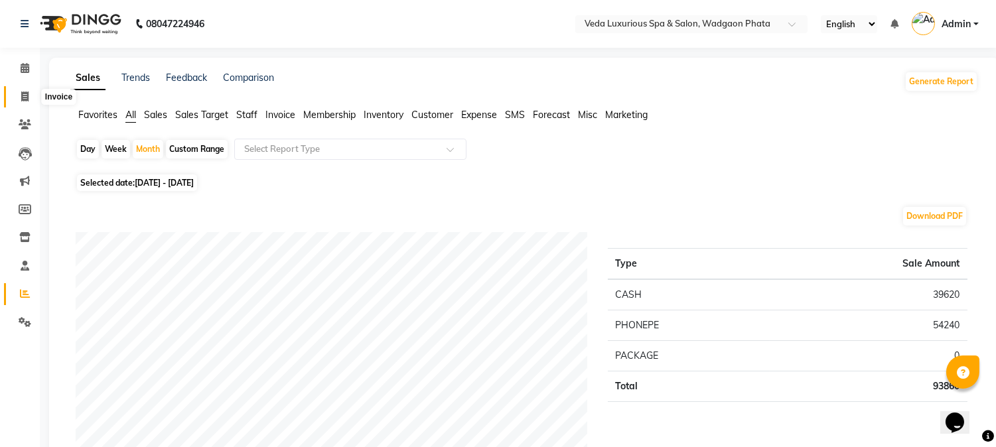
click at [23, 96] on icon at bounding box center [24, 97] width 7 height 10
select select "service"
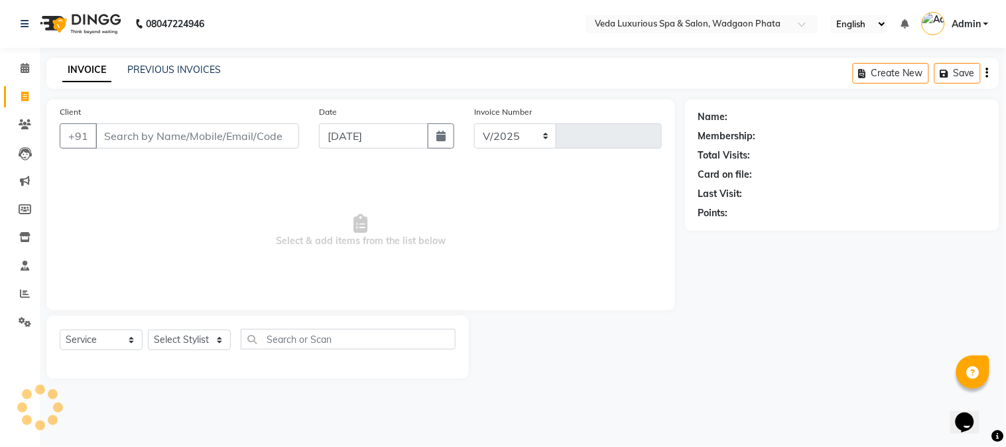
select select "4666"
type input "2336"
click at [169, 68] on link "PREVIOUS INVOICES" at bounding box center [174, 70] width 94 height 12
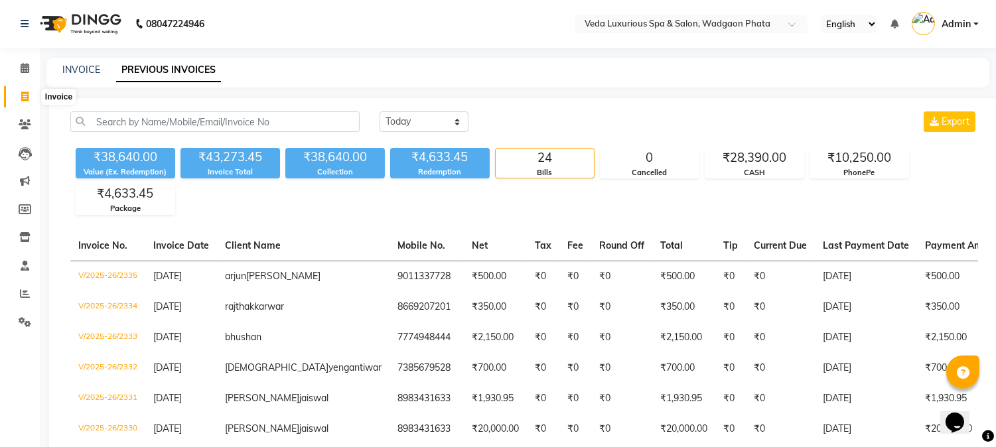
click at [19, 96] on span at bounding box center [24, 97] width 23 height 15
select select "service"
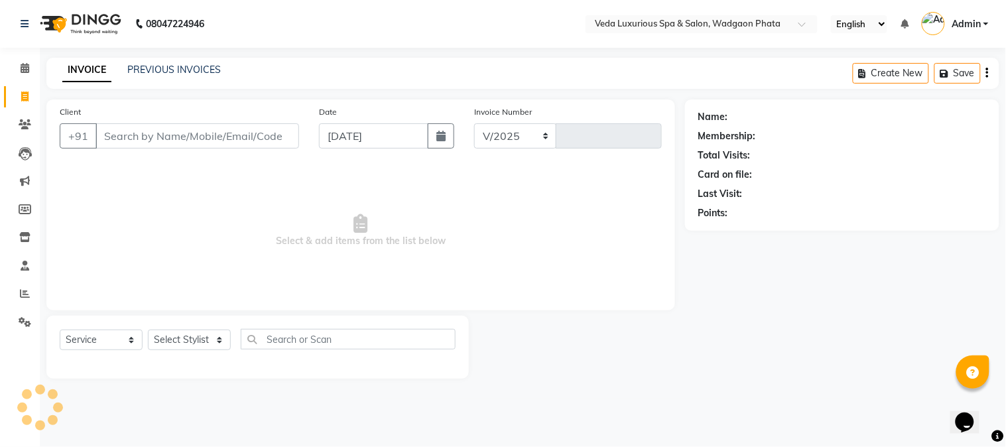
select select "4666"
type input "2336"
click at [156, 68] on link "PREVIOUS INVOICES" at bounding box center [174, 70] width 94 height 12
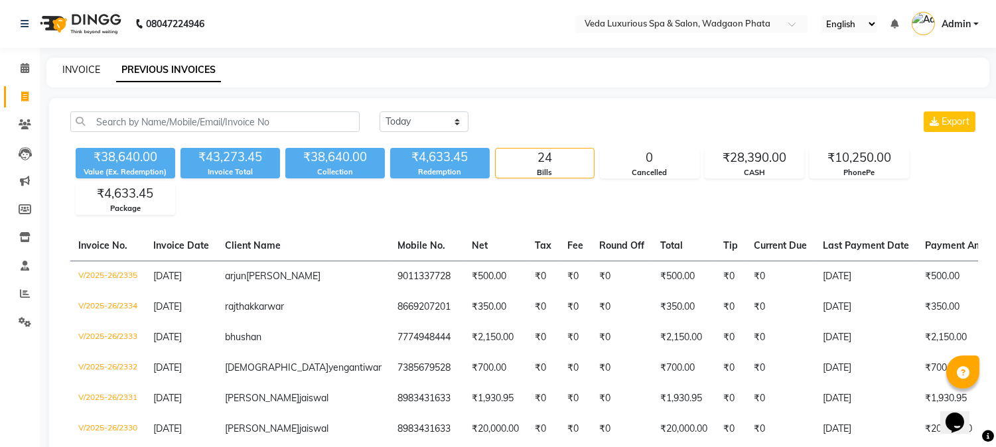
click at [83, 70] on link "INVOICE" at bounding box center [81, 70] width 38 height 12
select select "service"
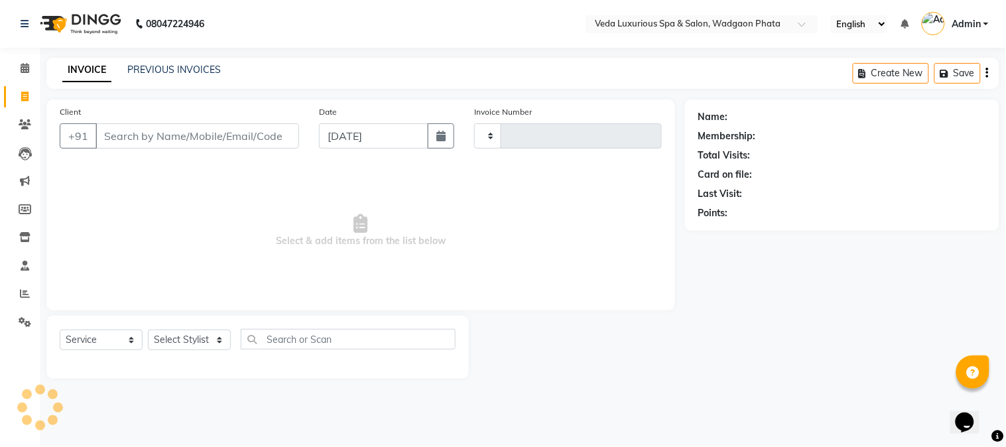
type input "2336"
select select "4666"
click at [24, 122] on icon at bounding box center [25, 124] width 13 height 10
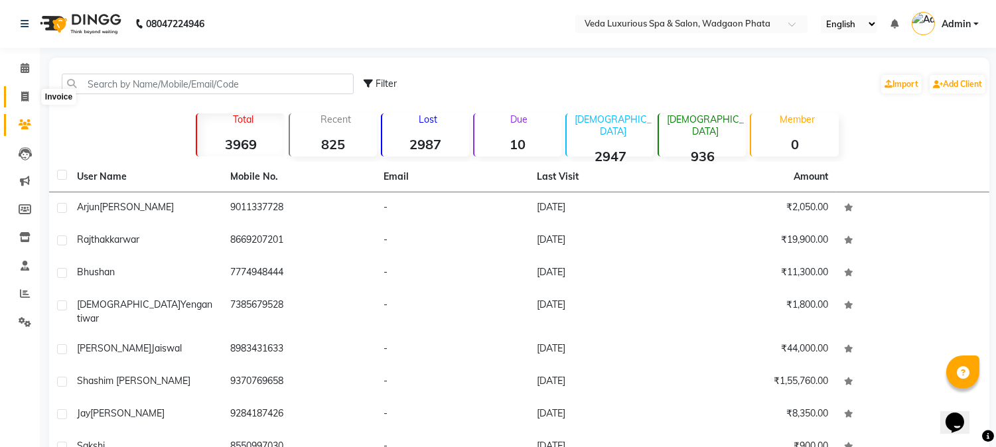
click at [29, 96] on span at bounding box center [24, 97] width 23 height 15
select select "service"
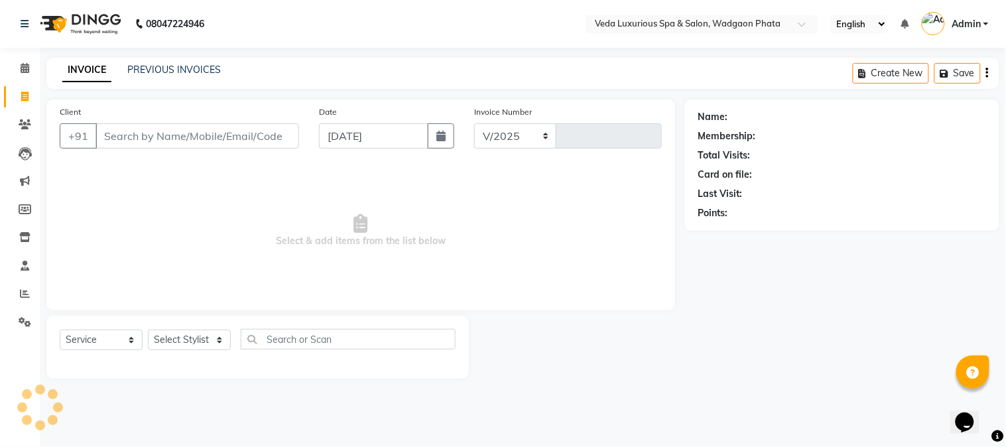
select select "4666"
type input "2336"
click at [21, 123] on icon at bounding box center [25, 124] width 13 height 10
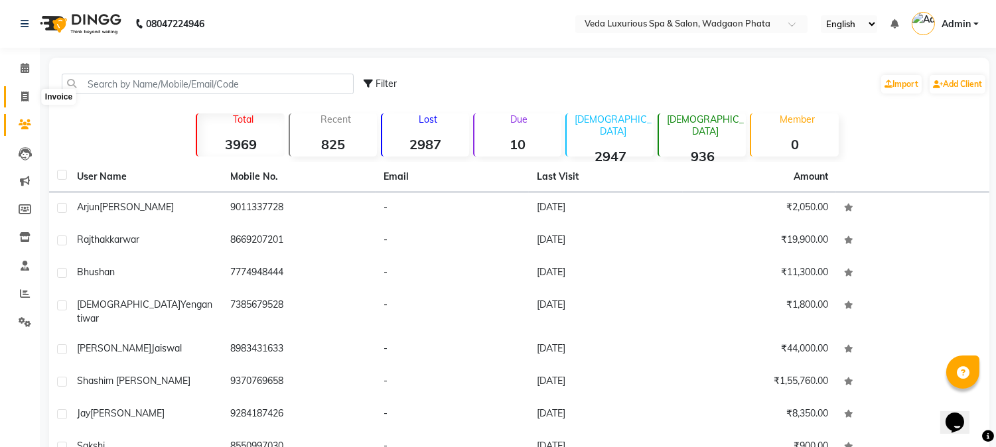
click at [27, 100] on icon at bounding box center [24, 97] width 7 height 10
select select "service"
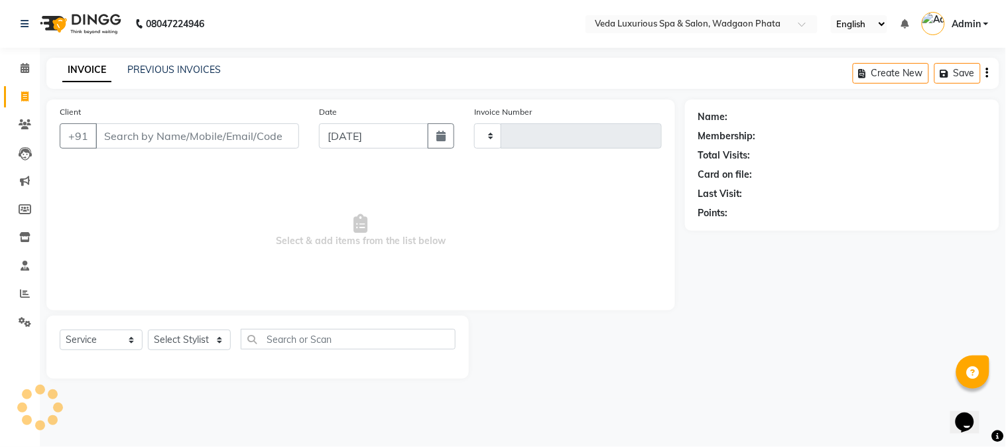
type input "2336"
select select "4666"
